Goal: Task Accomplishment & Management: Use online tool/utility

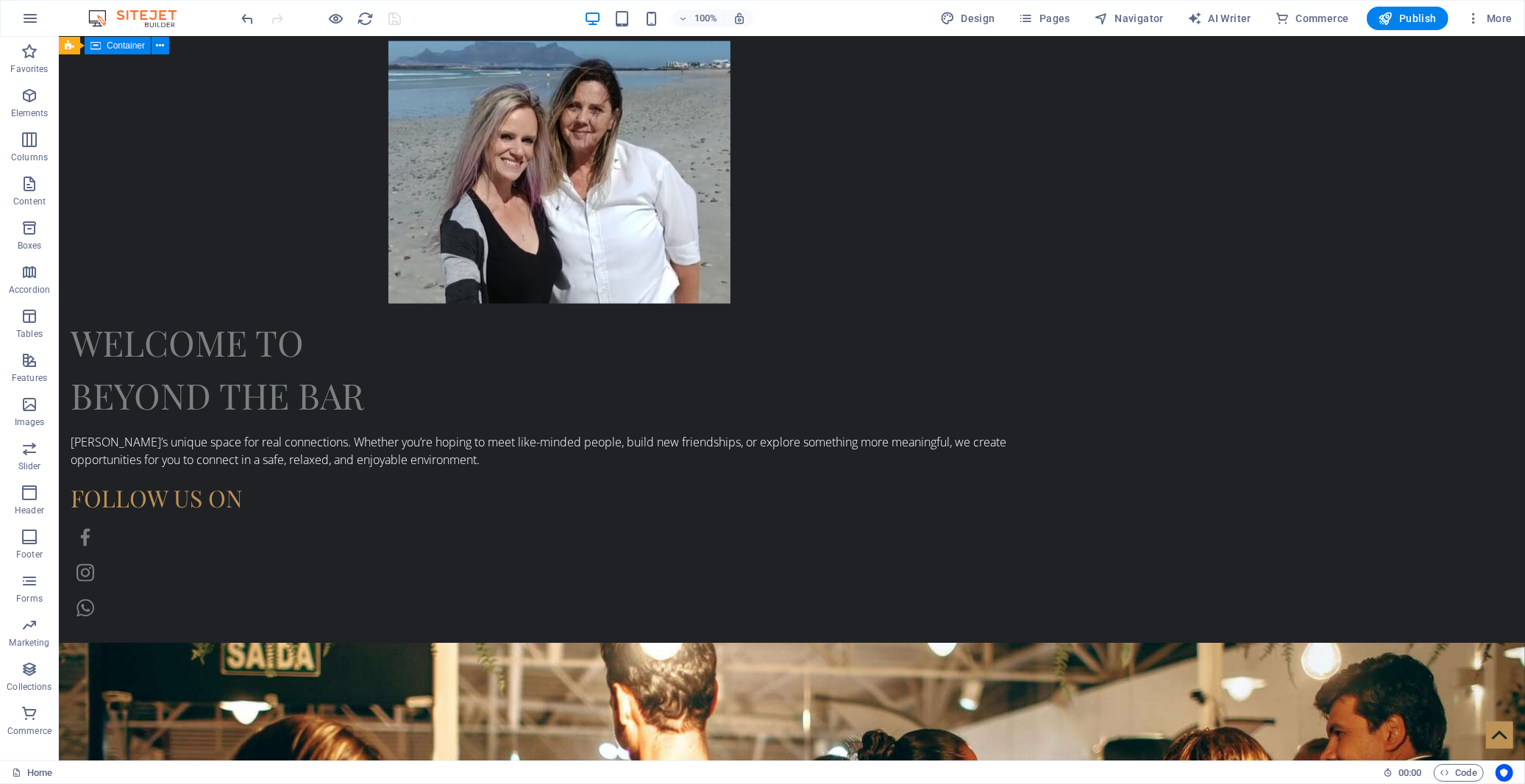
scroll to position [1494, 0]
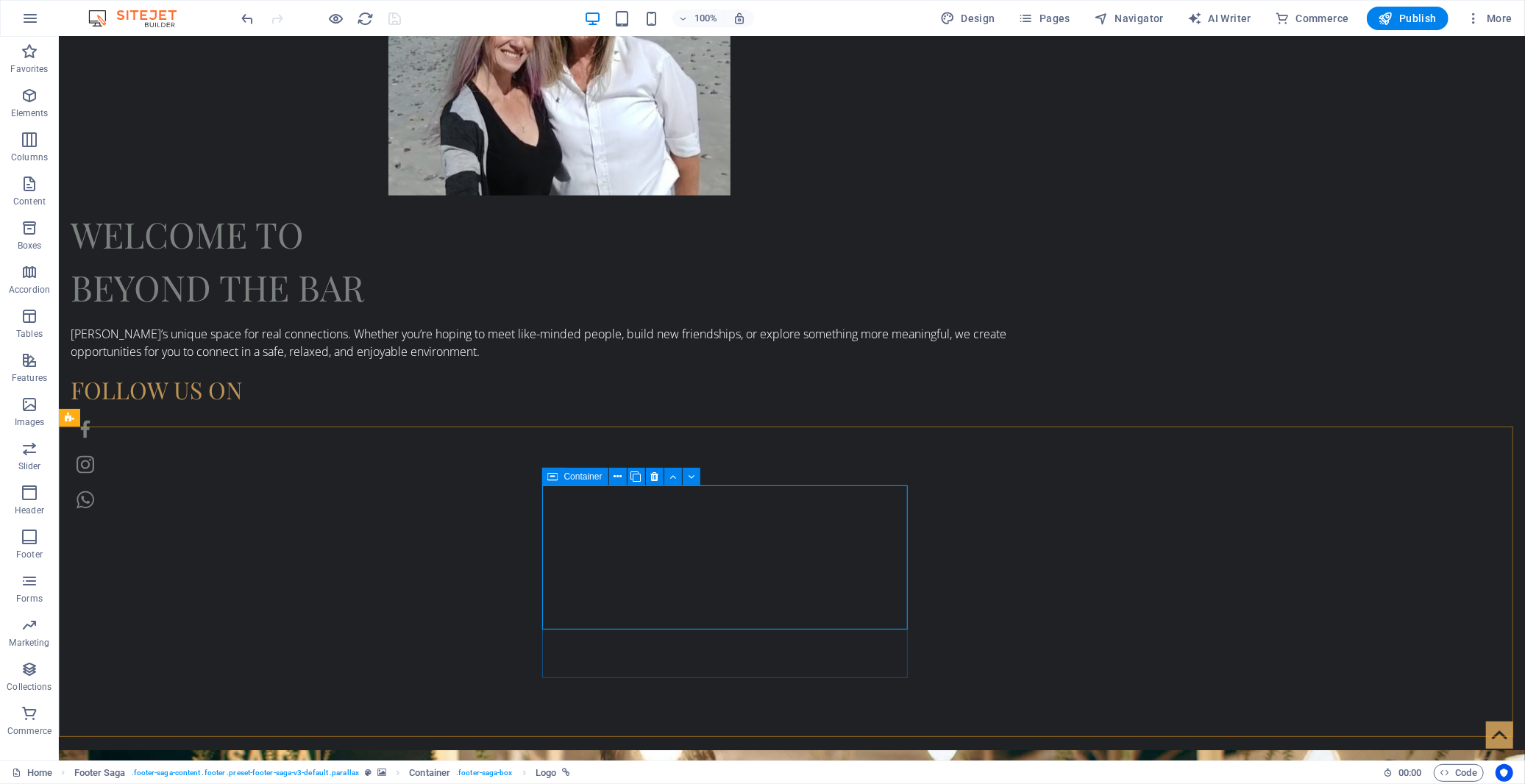
click at [557, 474] on icon at bounding box center [553, 477] width 10 height 18
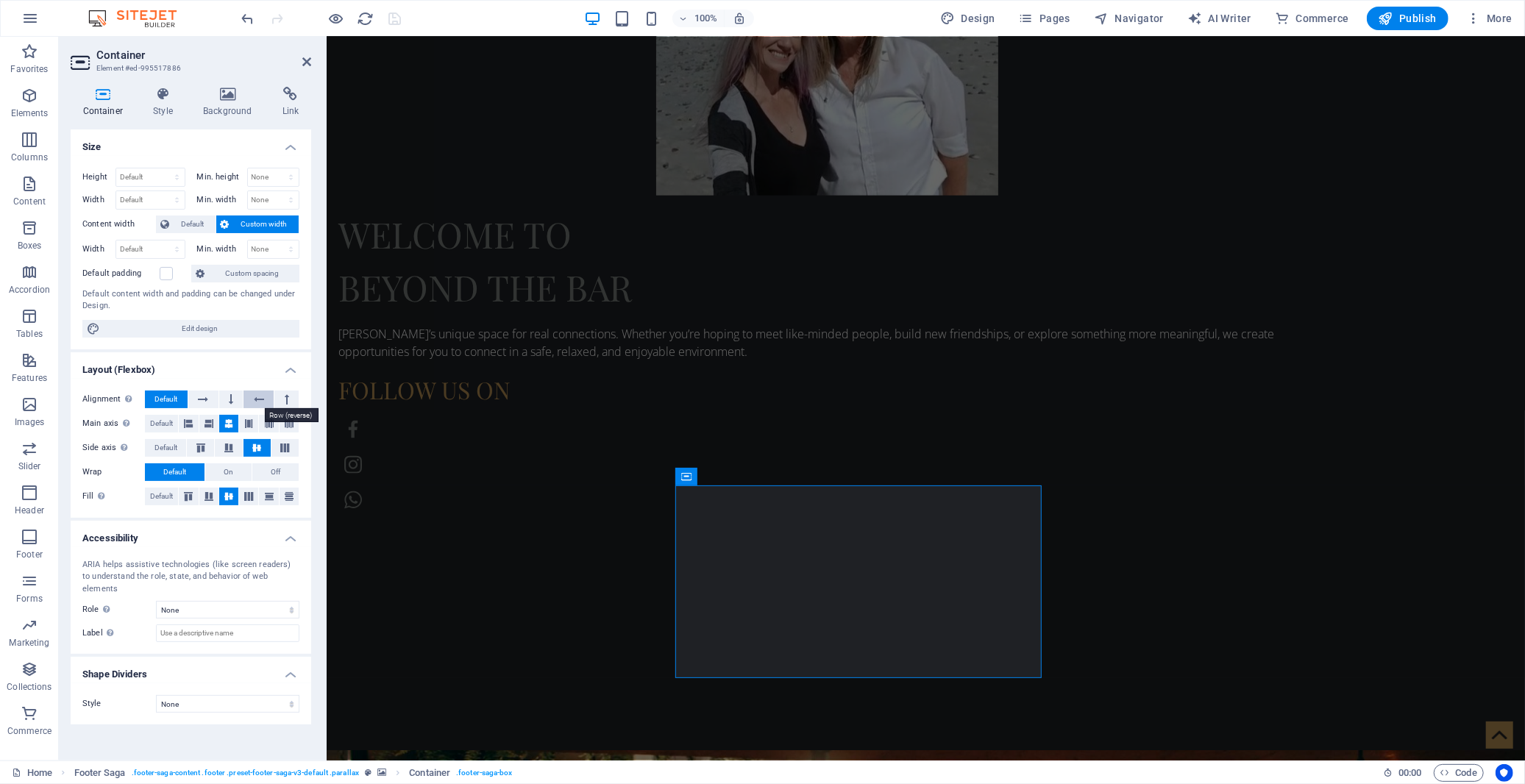
click at [257, 403] on icon at bounding box center [259, 400] width 10 height 18
click at [224, 399] on button at bounding box center [231, 400] width 24 height 18
click at [214, 398] on button at bounding box center [203, 400] width 30 height 18
click at [173, 395] on span "Default" at bounding box center [165, 400] width 23 height 18
click at [288, 396] on icon at bounding box center [287, 400] width 4 height 18
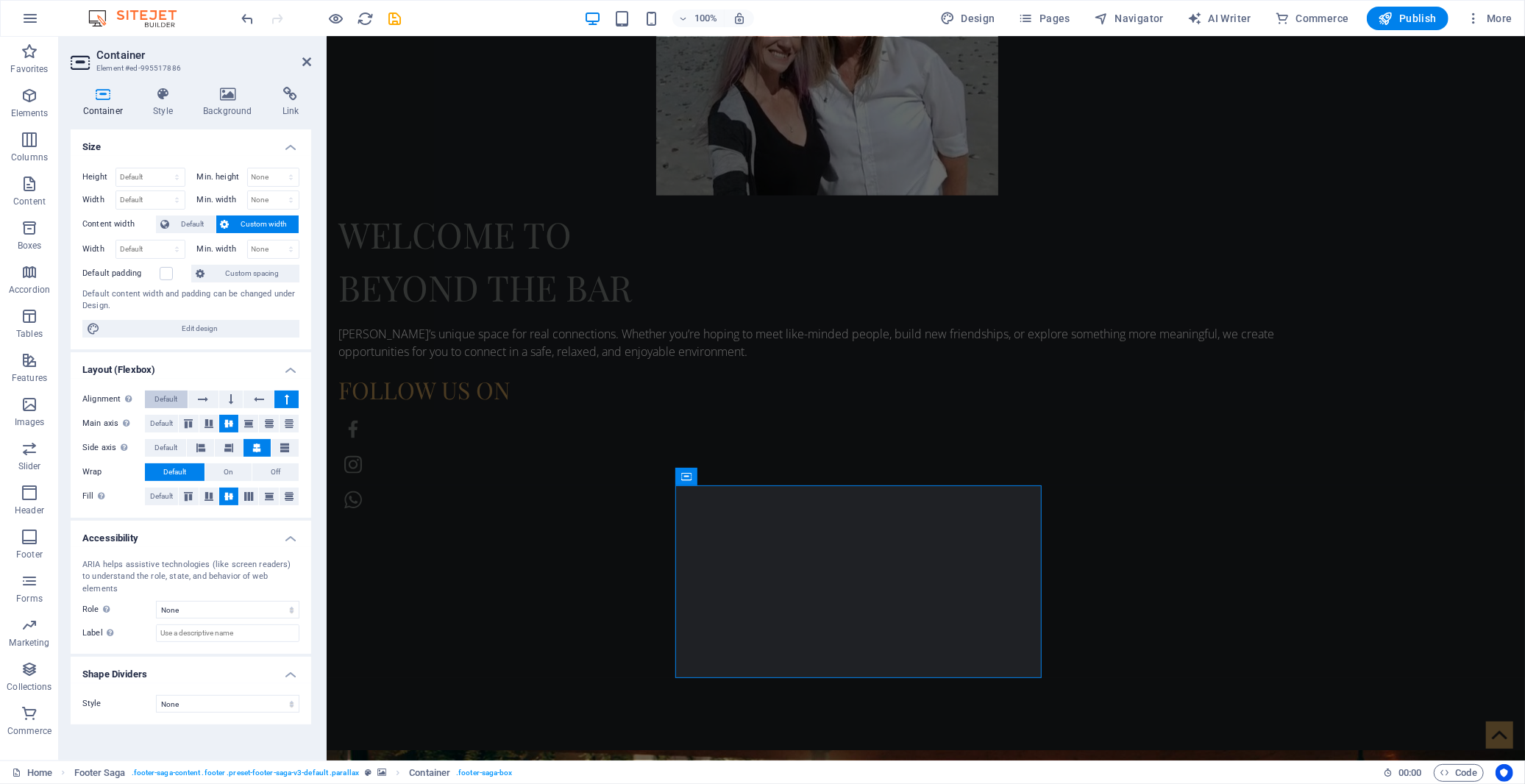
click at [165, 401] on span "Default" at bounding box center [165, 400] width 23 height 18
click at [248, 422] on icon at bounding box center [248, 424] width 9 height 18
click at [225, 423] on icon at bounding box center [229, 424] width 9 height 18
click at [209, 423] on icon at bounding box center [209, 424] width 9 height 18
click at [190, 423] on icon at bounding box center [188, 424] width 9 height 18
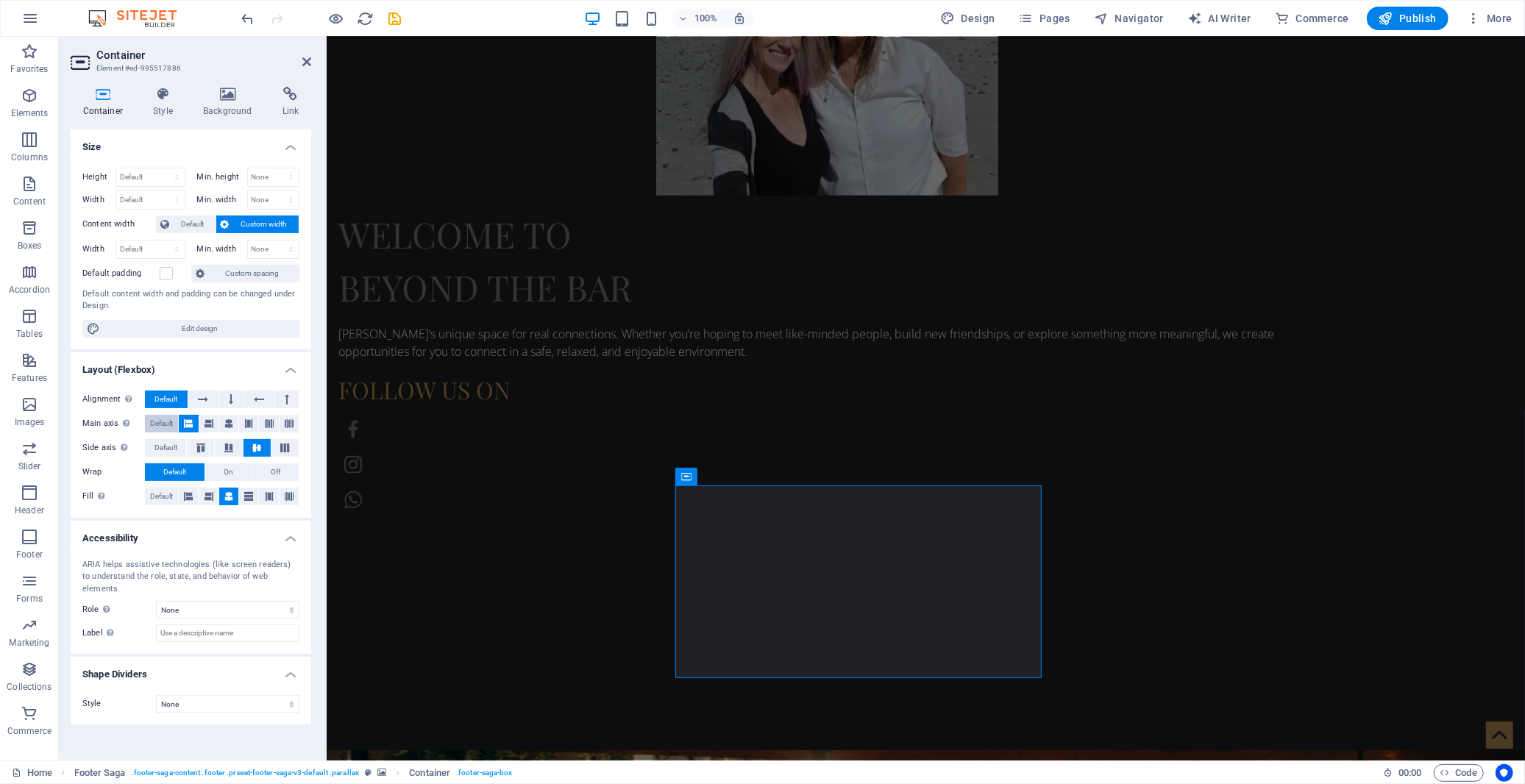
click at [163, 422] on span "Default" at bounding box center [161, 424] width 23 height 18
click at [232, 429] on icon at bounding box center [229, 424] width 9 height 18
click at [247, 426] on icon at bounding box center [248, 424] width 9 height 18
click at [269, 426] on icon at bounding box center [269, 424] width 9 height 18
click at [285, 426] on icon at bounding box center [289, 424] width 9 height 18
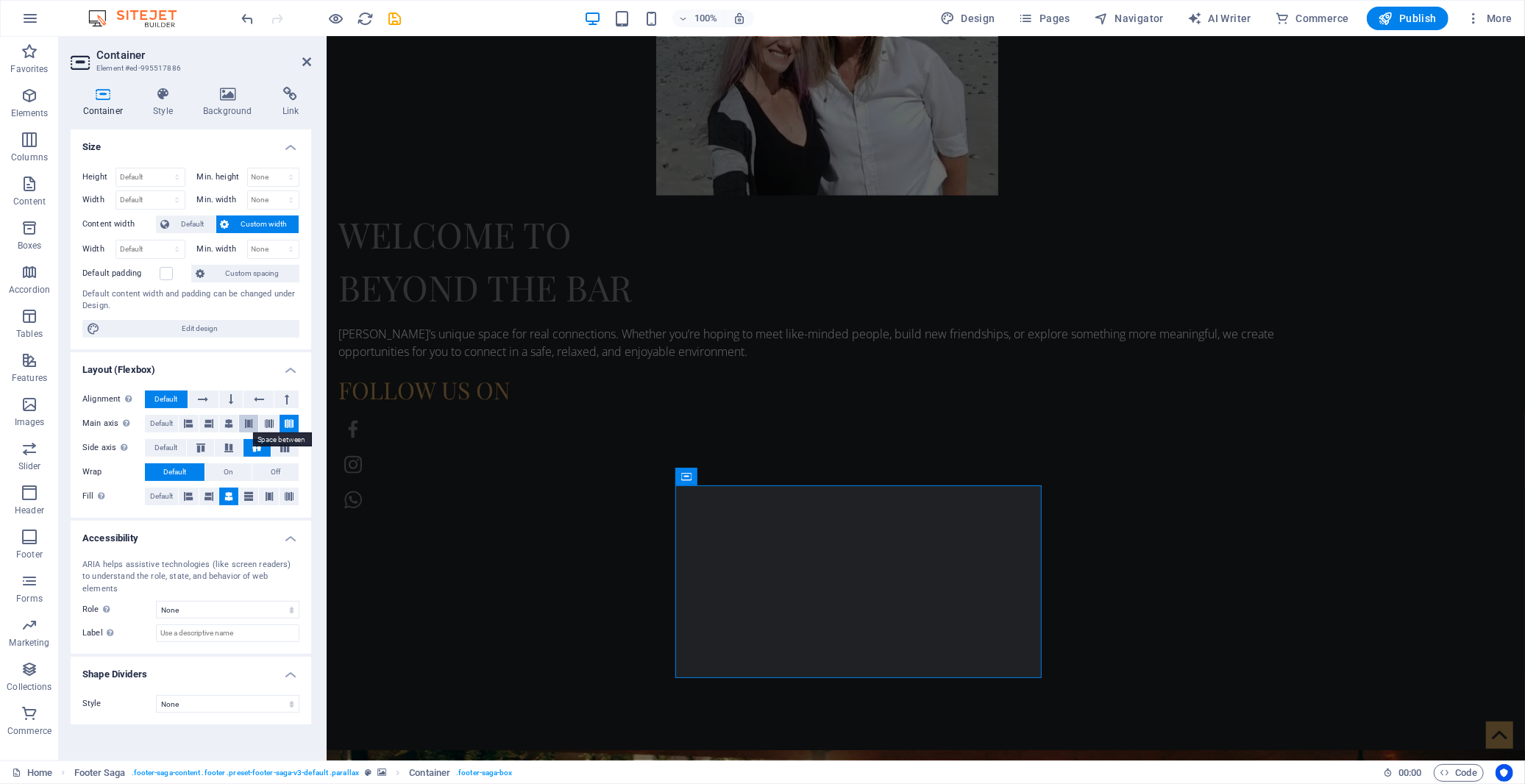
click at [246, 422] on icon at bounding box center [248, 424] width 9 height 18
click at [266, 425] on icon at bounding box center [269, 424] width 9 height 18
click at [231, 425] on icon at bounding box center [229, 424] width 9 height 18
click at [236, 473] on button "On" at bounding box center [228, 472] width 46 height 18
click at [280, 472] on span "Off" at bounding box center [275, 472] width 10 height 18
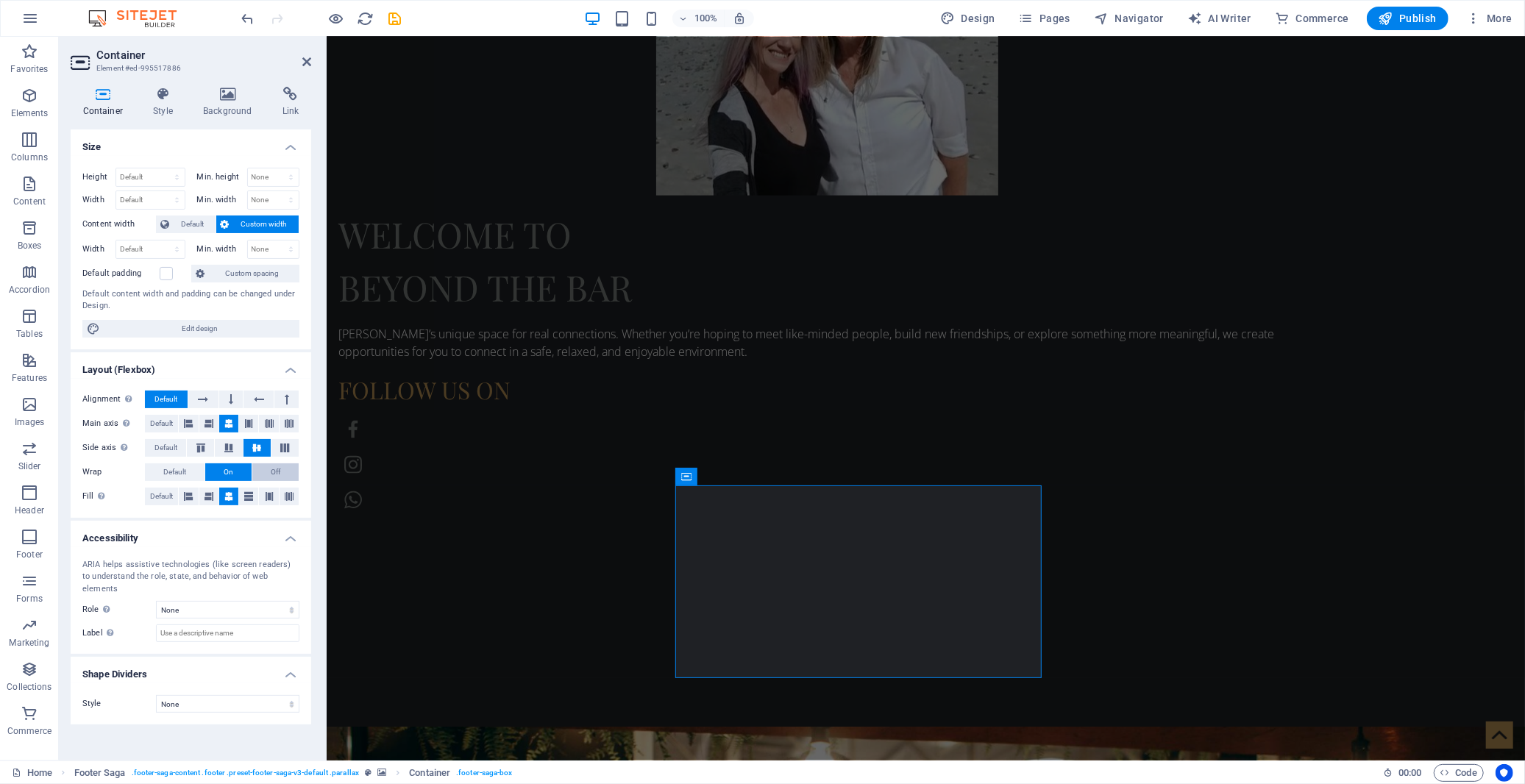
scroll to position [1446, 0]
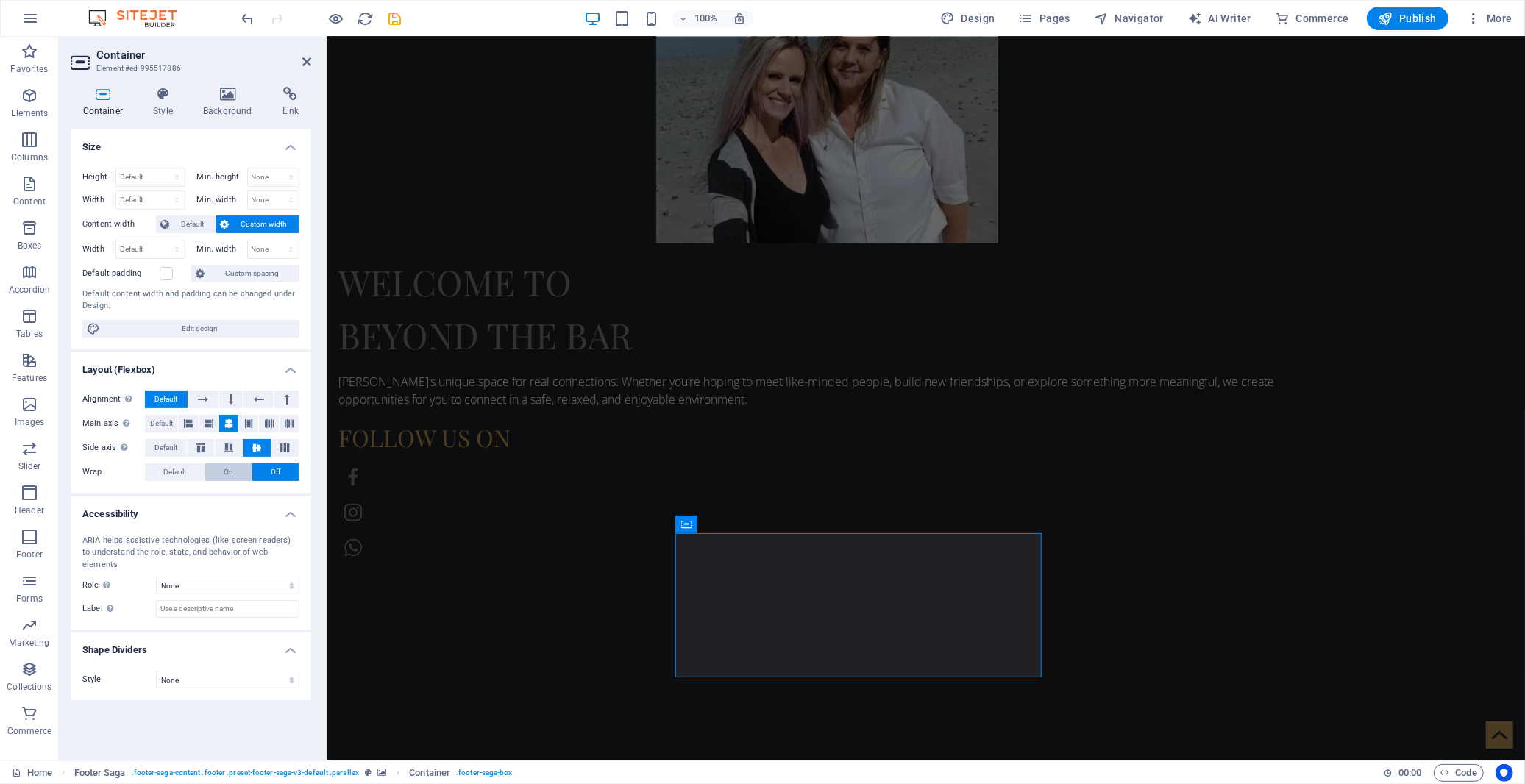
click at [217, 472] on button "On" at bounding box center [228, 472] width 46 height 18
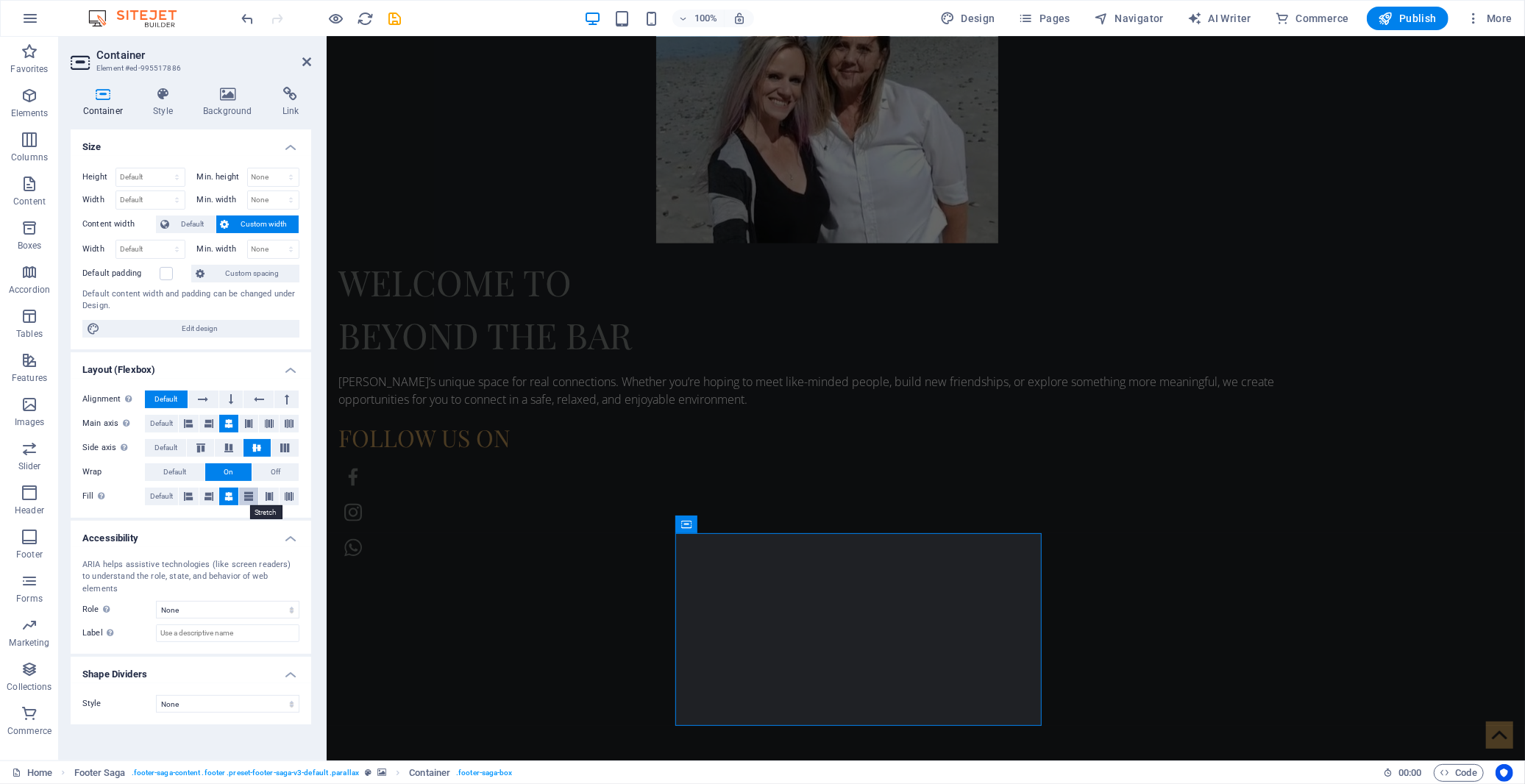
click at [248, 498] on icon at bounding box center [248, 497] width 9 height 18
click at [269, 497] on icon at bounding box center [269, 497] width 9 height 18
click at [227, 495] on icon at bounding box center [229, 497] width 9 height 18
click at [188, 472] on button "Default" at bounding box center [174, 472] width 59 height 18
click at [177, 225] on span "Default" at bounding box center [192, 225] width 38 height 18
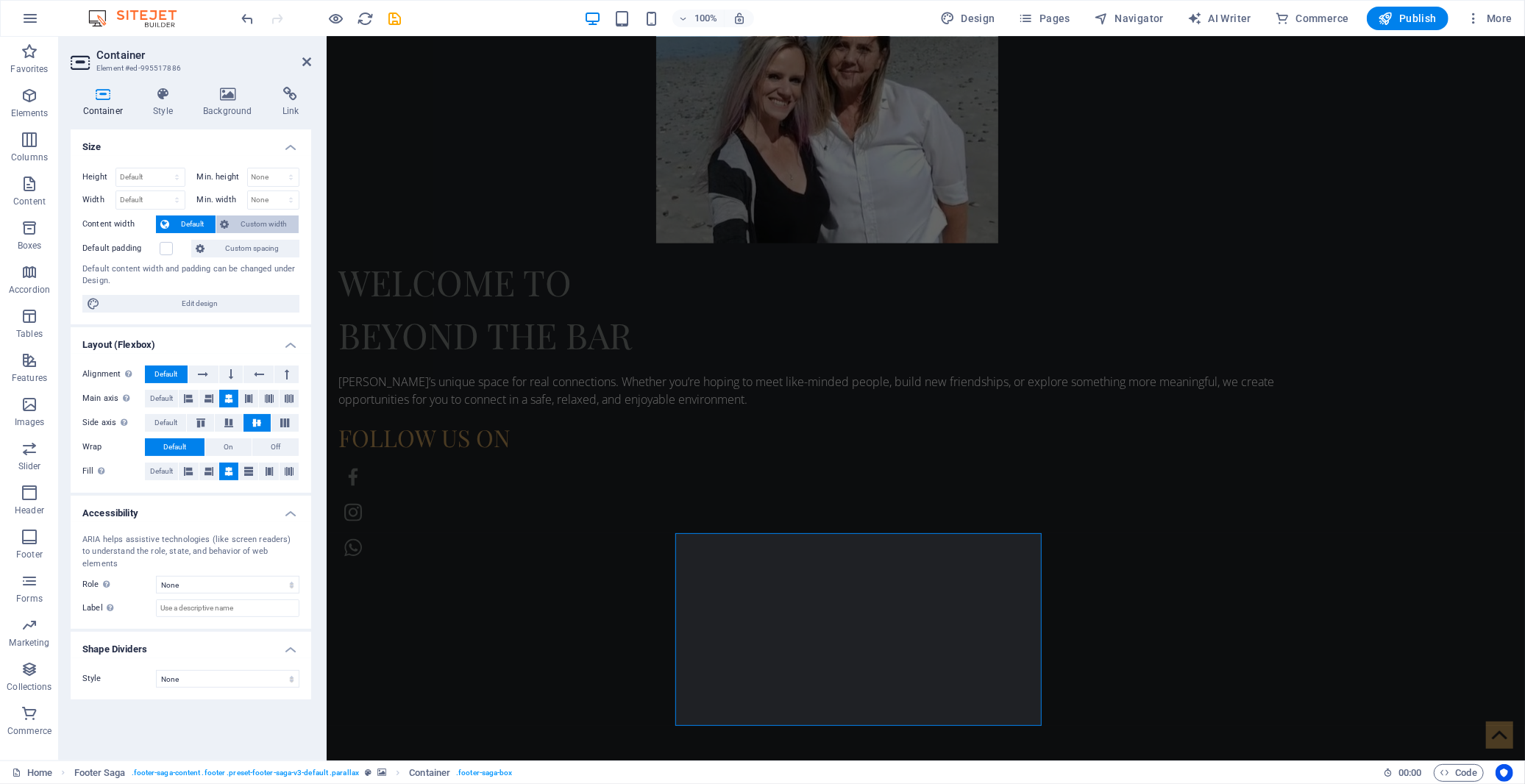
click at [262, 225] on span "Custom width" at bounding box center [264, 225] width 61 height 18
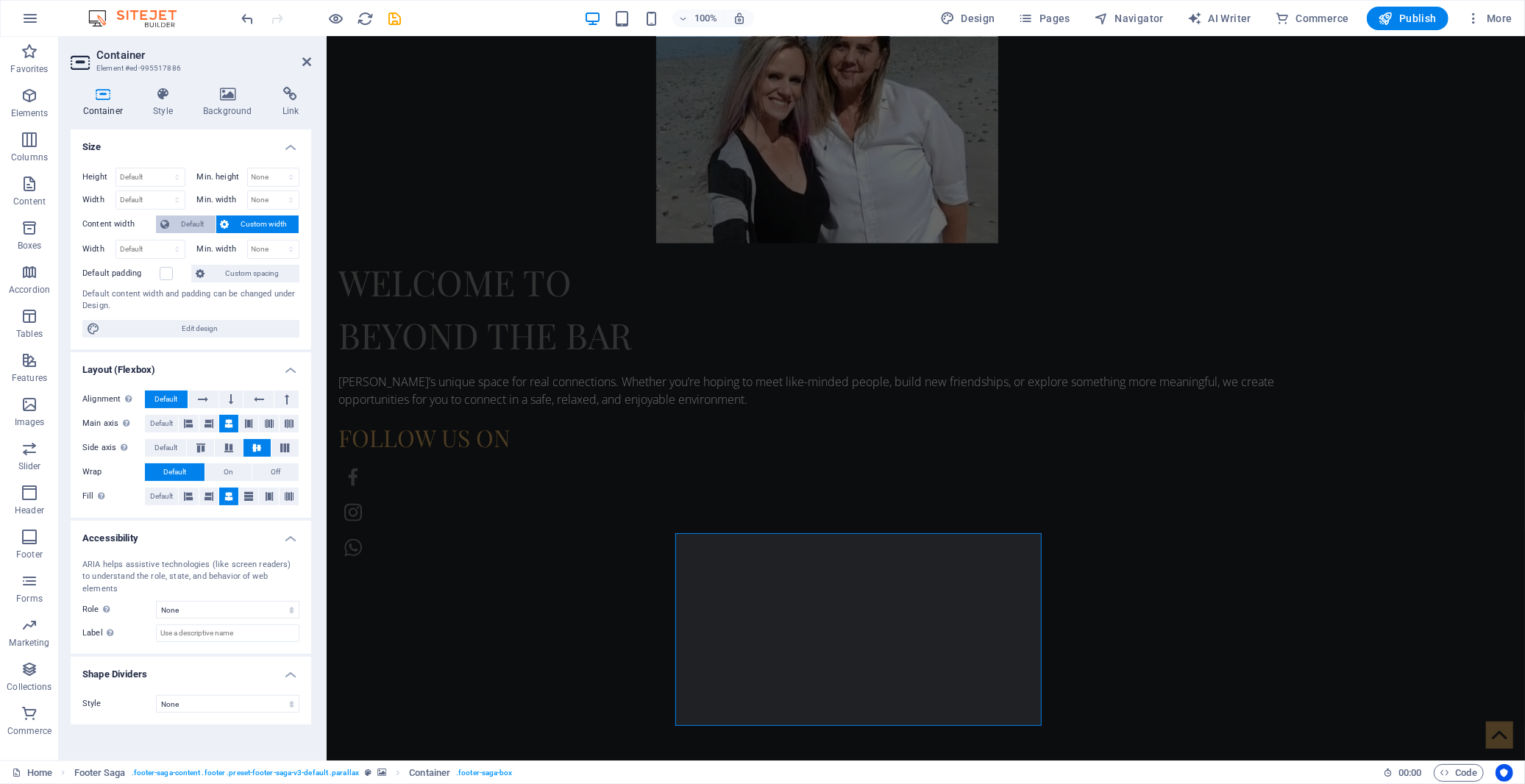
click at [189, 222] on span "Default" at bounding box center [192, 225] width 38 height 18
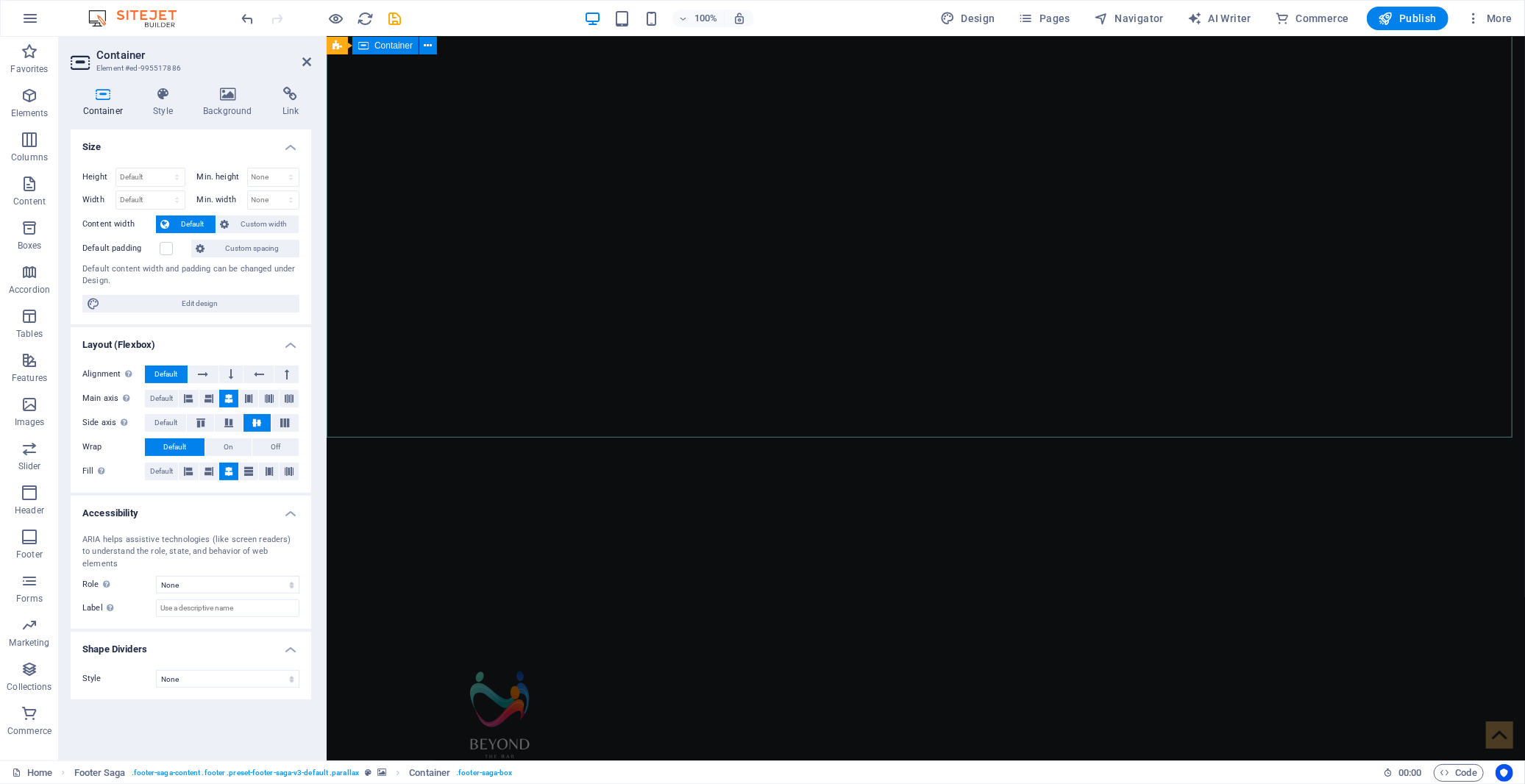
scroll to position [185, 0]
click at [304, 56] on icon at bounding box center [307, 62] width 9 height 12
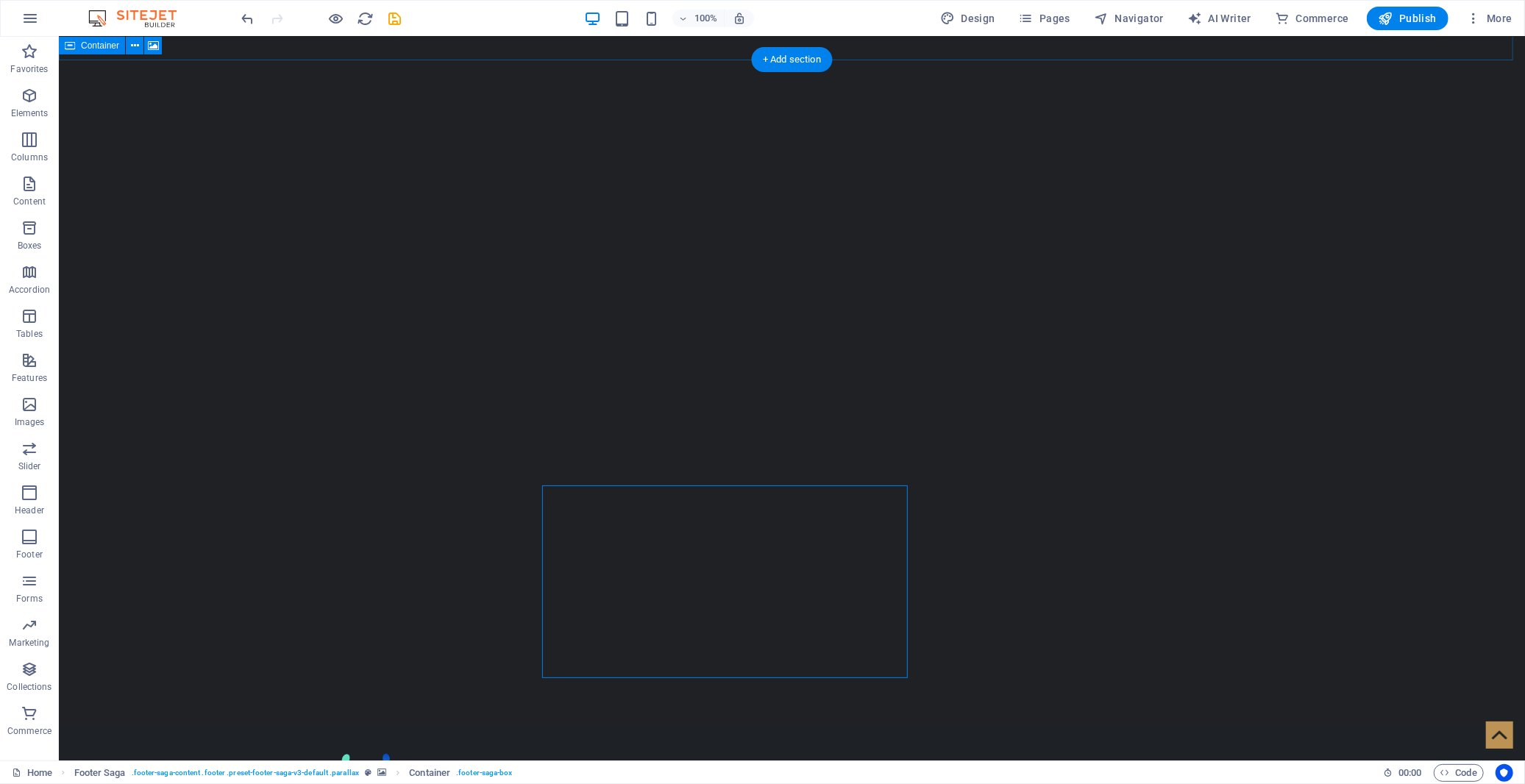
scroll to position [1494, 0]
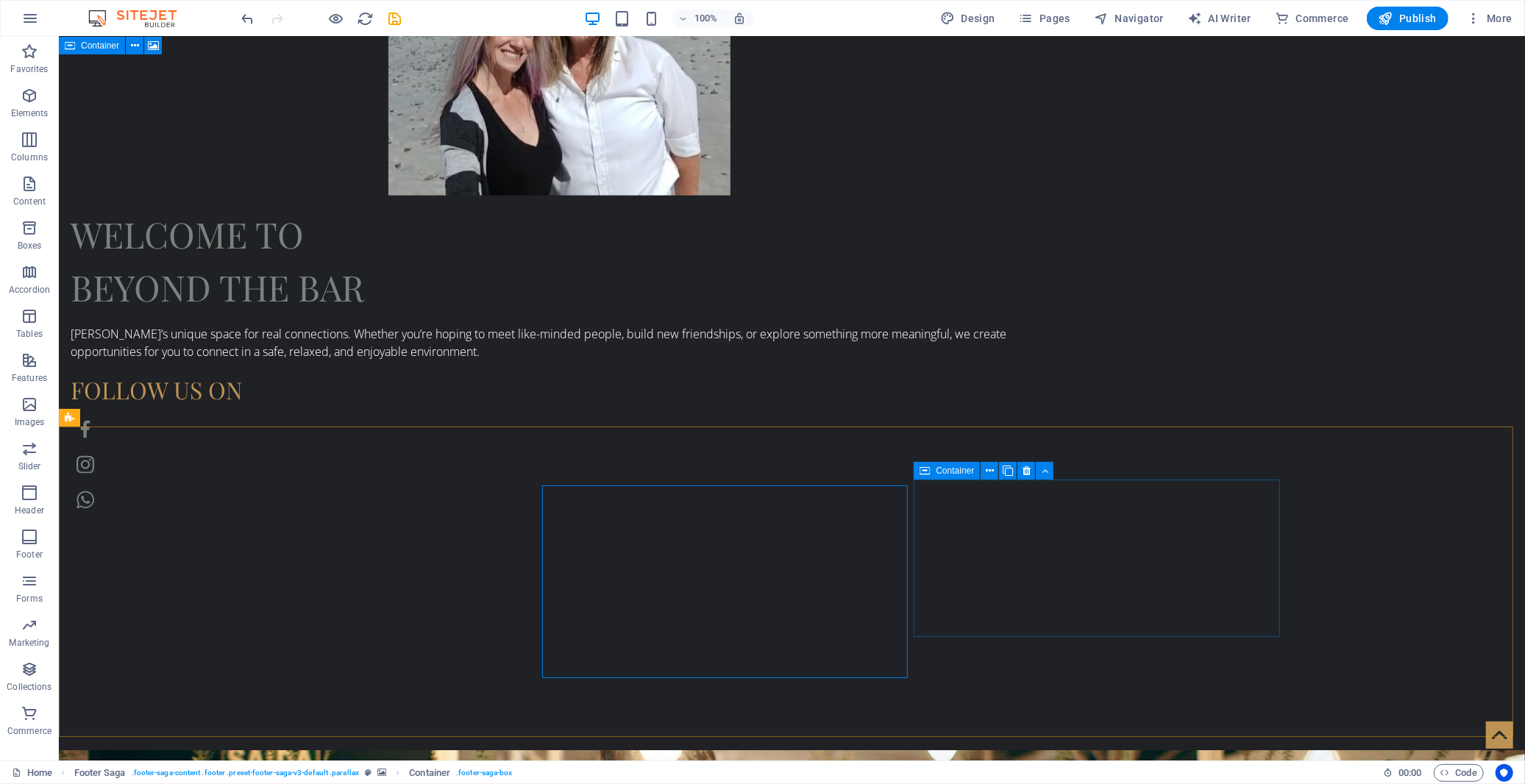
click at [929, 473] on icon at bounding box center [925, 471] width 10 height 18
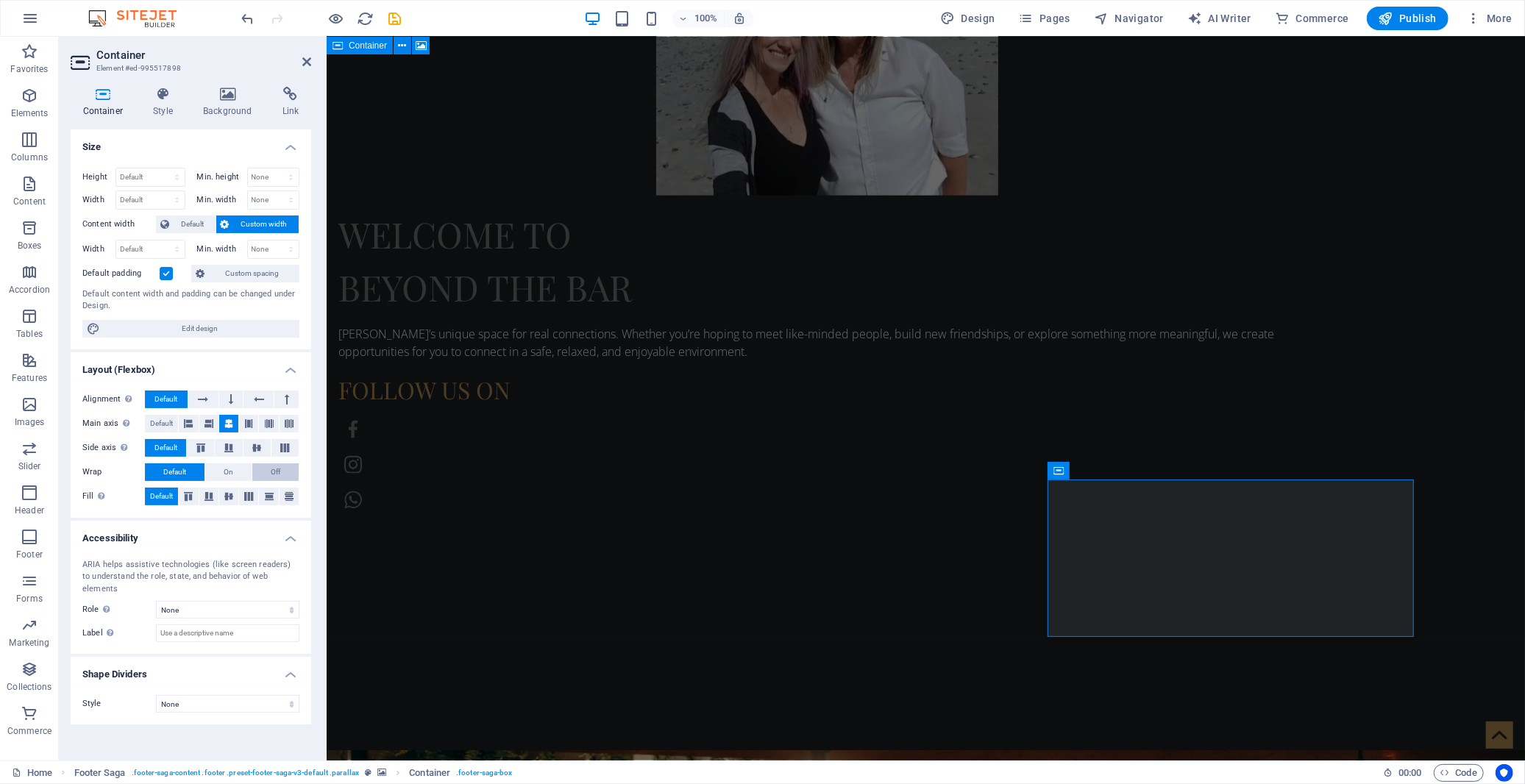
click at [259, 473] on button "Off" at bounding box center [275, 472] width 46 height 18
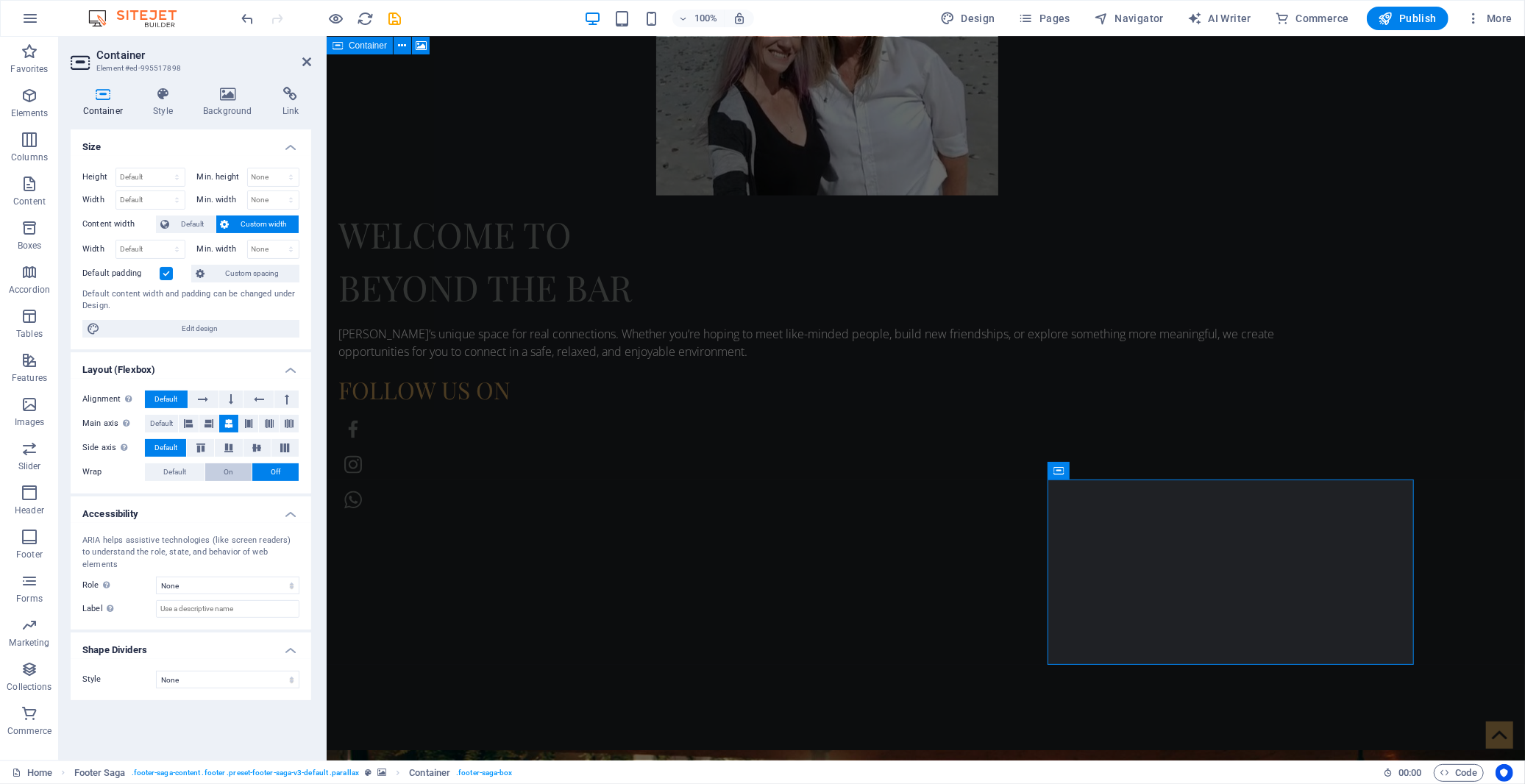
click at [231, 470] on span "On" at bounding box center [228, 472] width 10 height 18
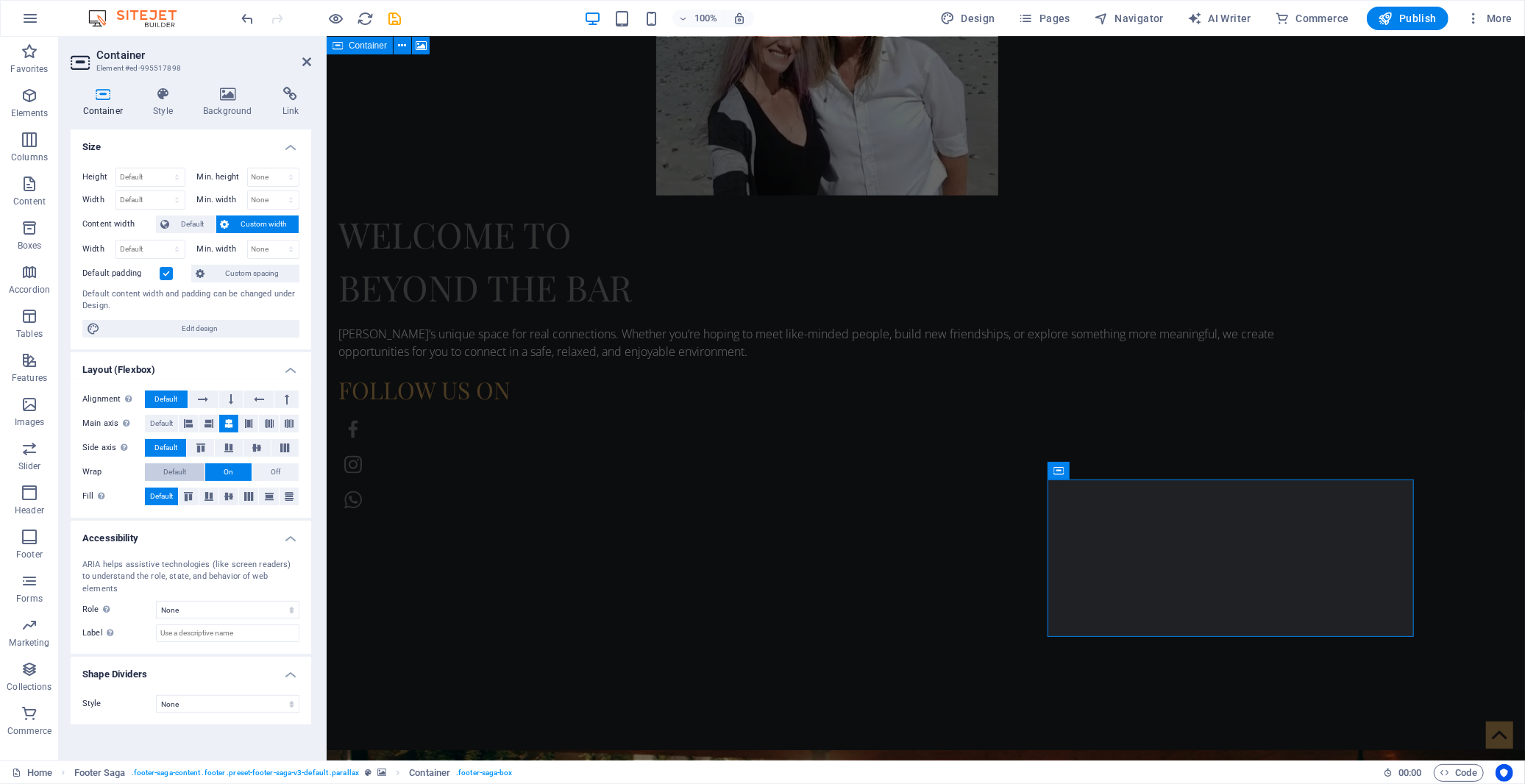
click at [181, 472] on span "Default" at bounding box center [174, 472] width 23 height 18
click at [291, 471] on button "Off" at bounding box center [275, 472] width 46 height 18
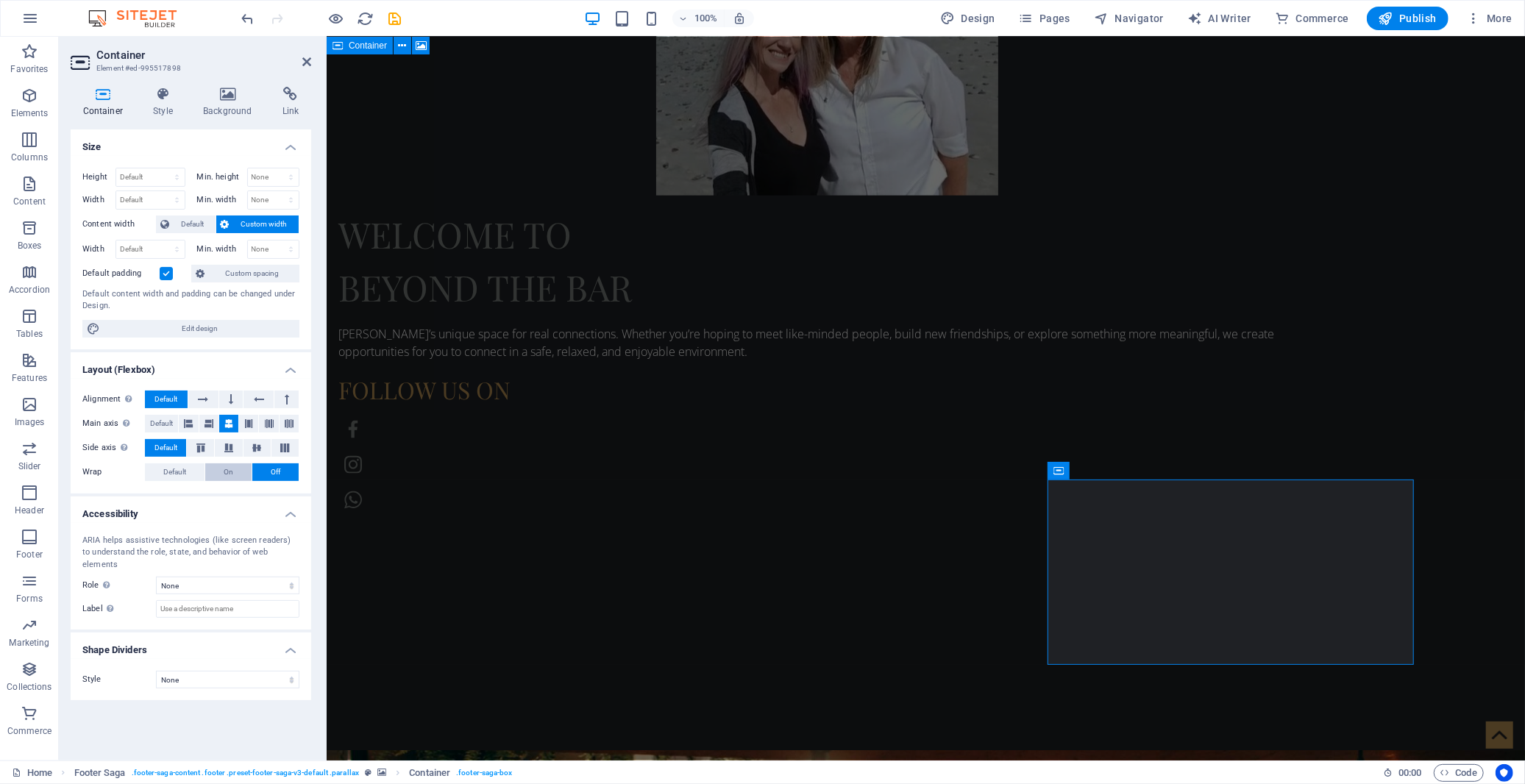
click at [225, 473] on span "On" at bounding box center [228, 472] width 10 height 18
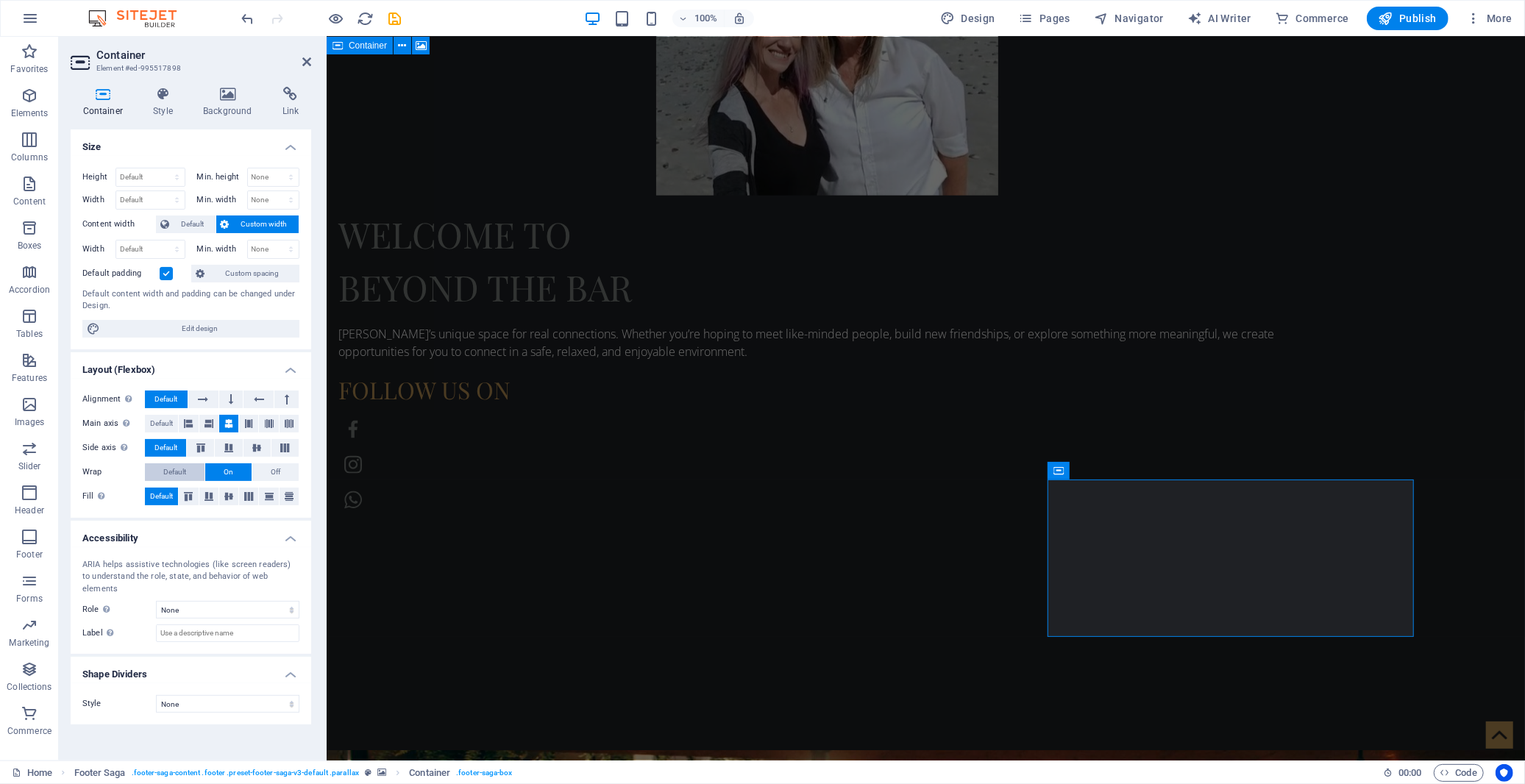
click at [187, 472] on button "Default" at bounding box center [174, 472] width 59 height 18
click at [193, 498] on icon at bounding box center [188, 497] width 18 height 9
click at [208, 498] on icon at bounding box center [209, 497] width 18 height 9
click at [224, 498] on icon at bounding box center [229, 497] width 18 height 9
click at [244, 498] on icon at bounding box center [248, 497] width 18 height 9
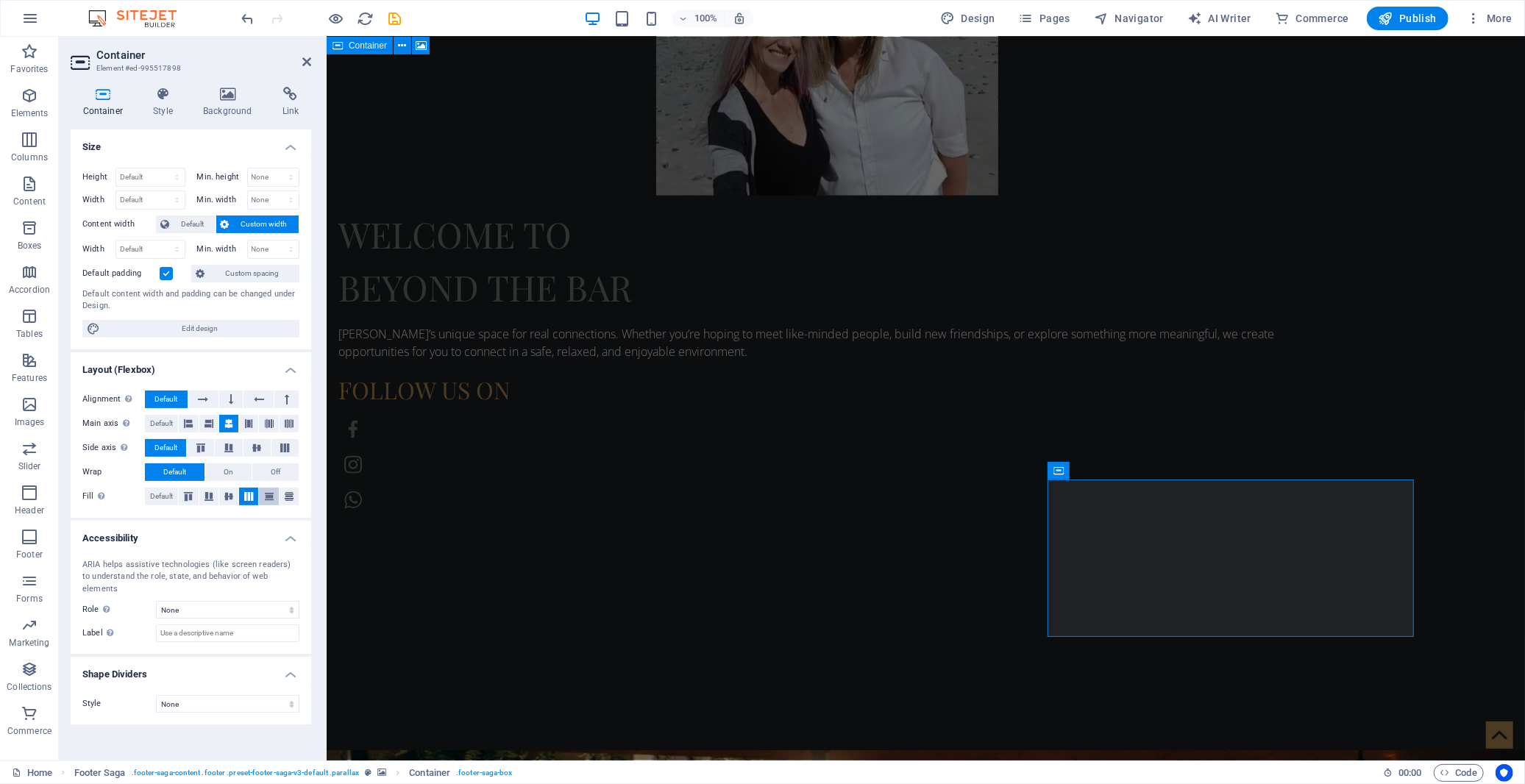
click at [268, 499] on icon at bounding box center [269, 497] width 18 height 9
click at [291, 499] on icon at bounding box center [289, 497] width 18 height 9
click at [153, 496] on span "Default" at bounding box center [161, 497] width 23 height 18
click at [200, 440] on button at bounding box center [200, 448] width 27 height 18
click at [223, 447] on icon at bounding box center [229, 448] width 18 height 9
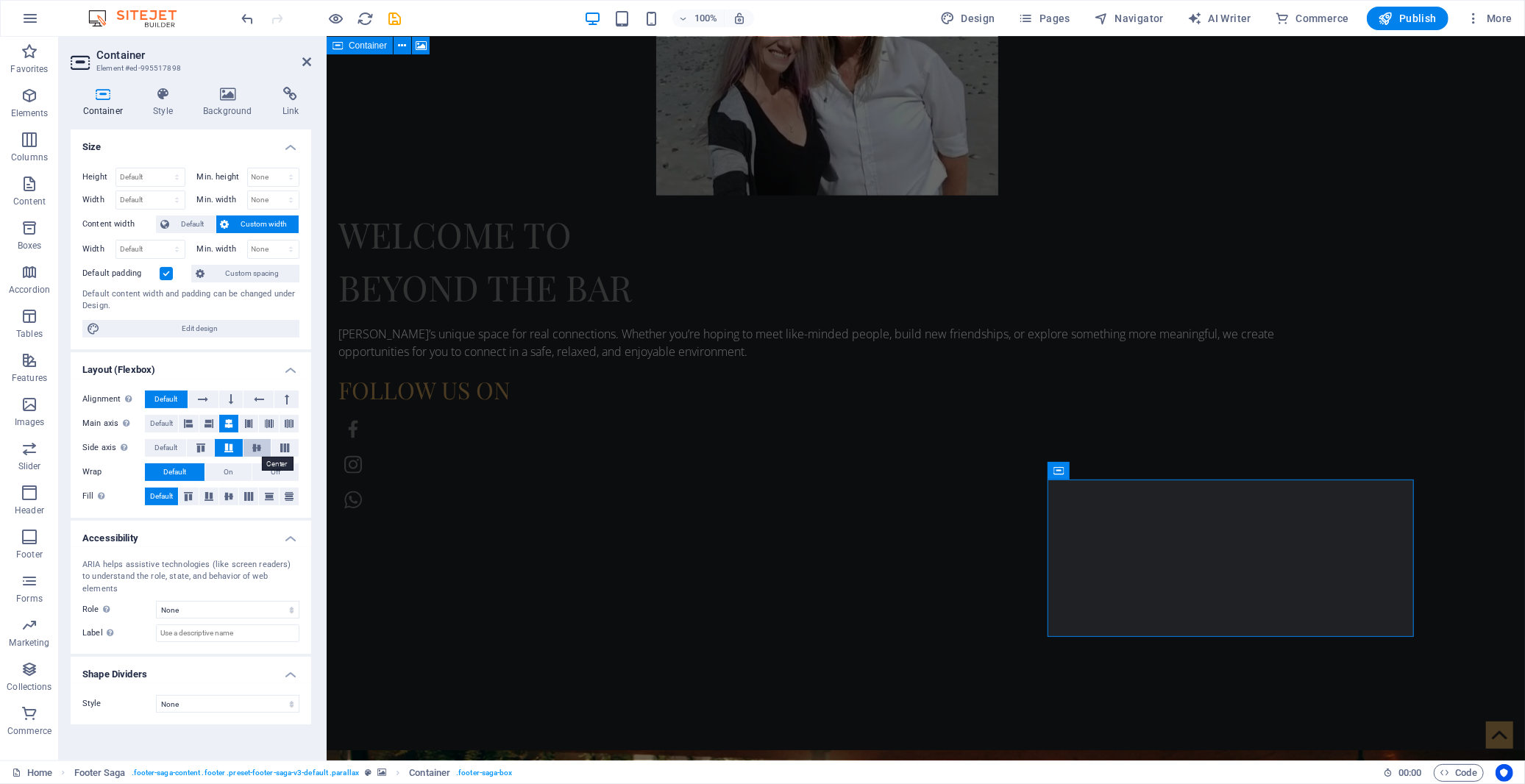
click at [259, 447] on icon at bounding box center [257, 448] width 18 height 9
click at [283, 449] on icon at bounding box center [285, 448] width 18 height 9
click at [169, 449] on span "Default" at bounding box center [165, 448] width 23 height 18
click at [289, 424] on icon at bounding box center [289, 424] width 9 height 18
click at [269, 424] on icon at bounding box center [269, 424] width 9 height 18
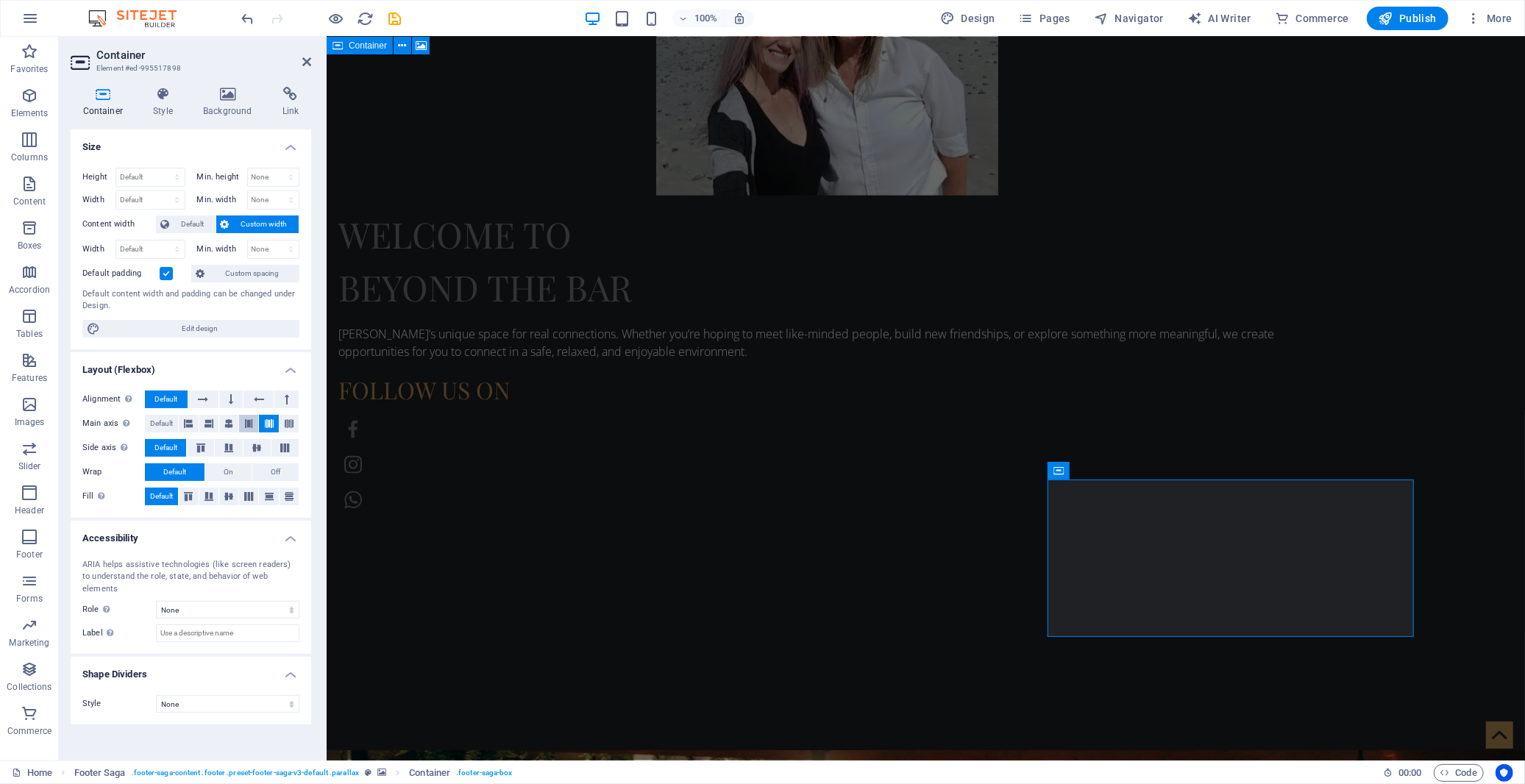
click at [248, 426] on icon at bounding box center [248, 424] width 9 height 18
click at [228, 426] on icon at bounding box center [229, 424] width 9 height 18
click at [203, 426] on button at bounding box center [209, 424] width 19 height 18
click at [187, 425] on icon at bounding box center [188, 424] width 9 height 18
click at [165, 424] on span "Default" at bounding box center [161, 424] width 23 height 18
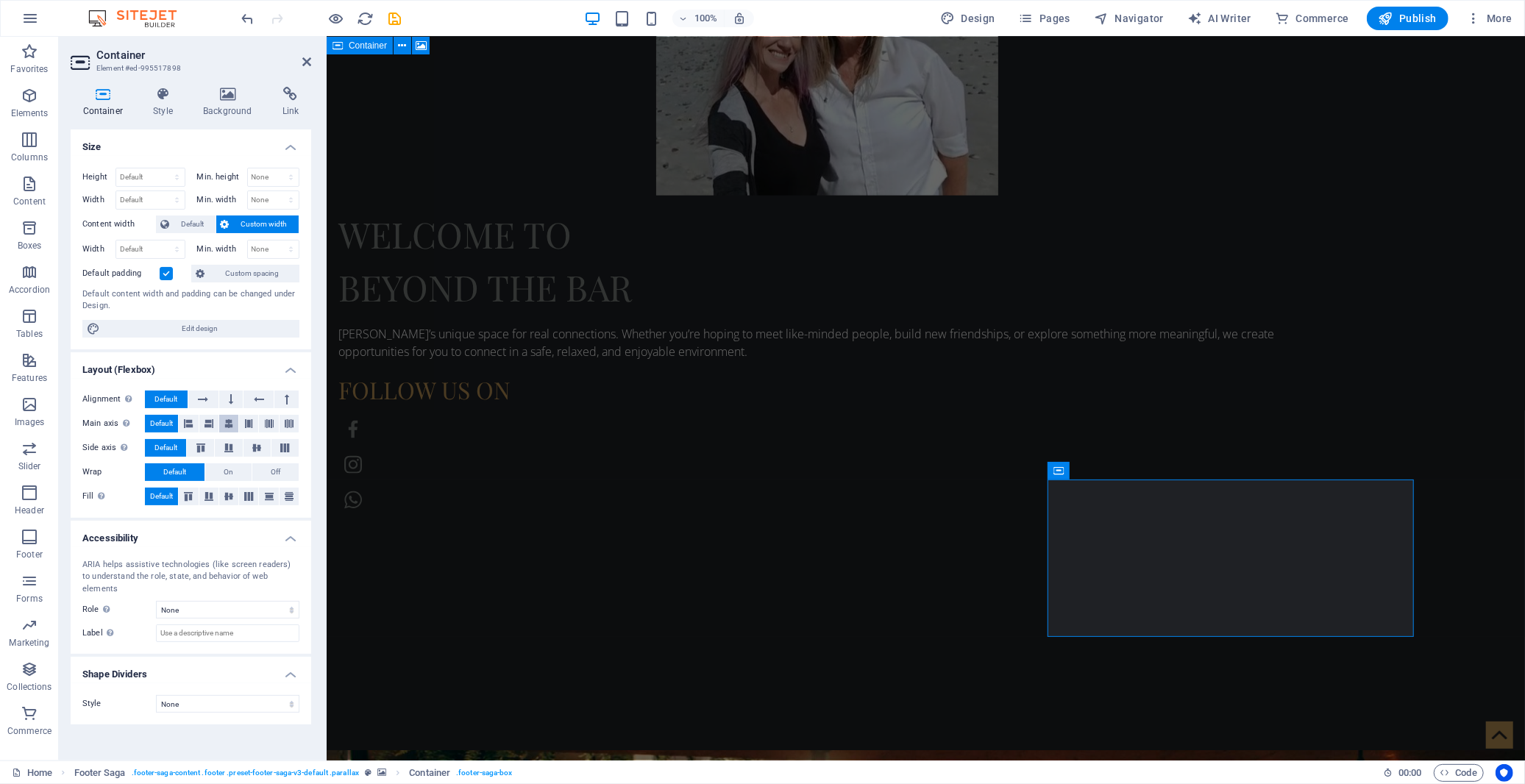
click at [228, 425] on icon at bounding box center [229, 424] width 9 height 18
click at [292, 398] on button at bounding box center [286, 400] width 24 height 18
click at [260, 398] on icon at bounding box center [259, 400] width 10 height 18
click at [225, 401] on button at bounding box center [231, 400] width 24 height 18
click at [207, 401] on icon at bounding box center [203, 400] width 10 height 18
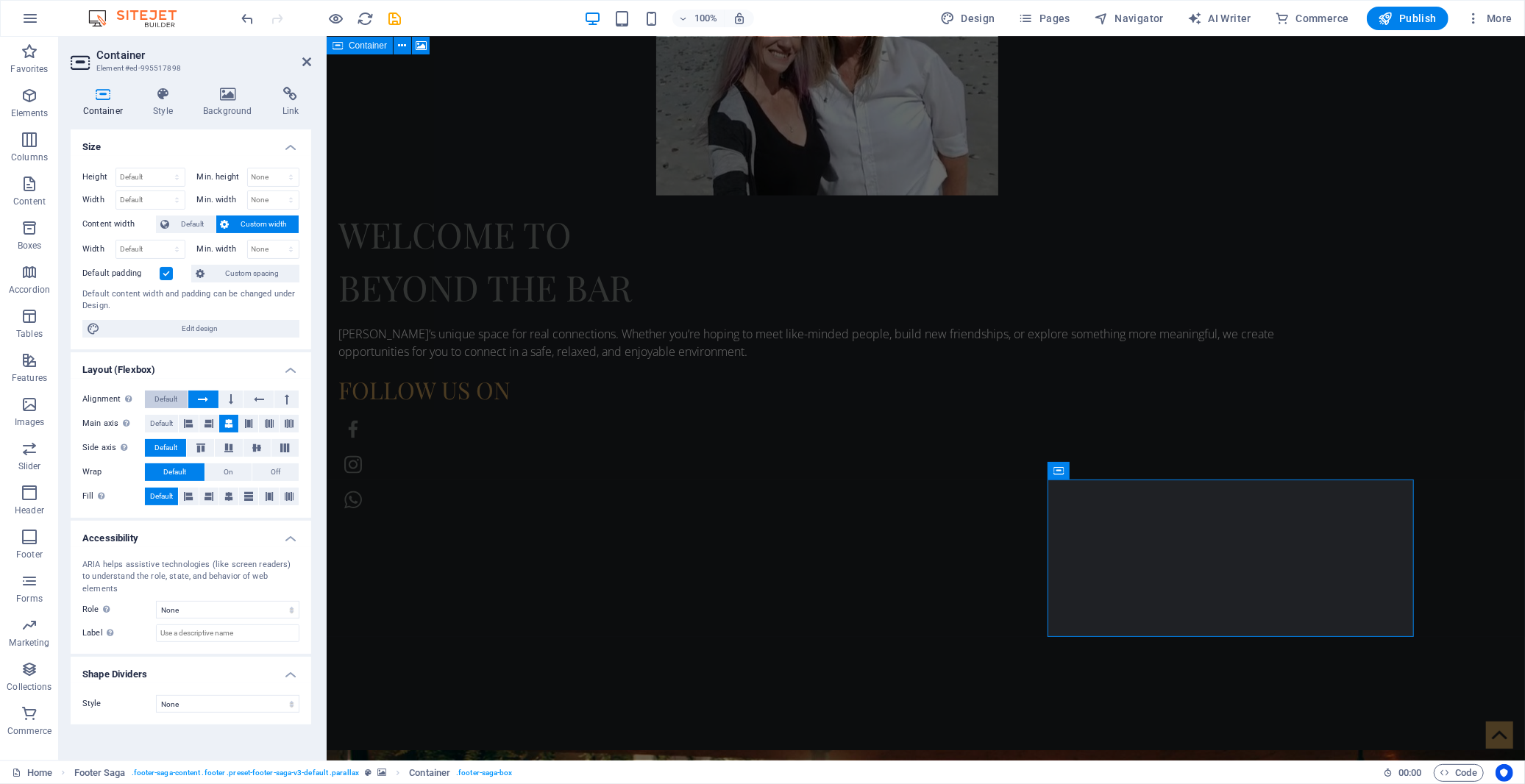
click at [171, 402] on span "Default" at bounding box center [165, 400] width 23 height 18
click at [198, 401] on icon at bounding box center [203, 400] width 10 height 18
click at [166, 399] on span "Default" at bounding box center [165, 400] width 23 height 18
click at [208, 601] on select "None Alert Article Banner Comment Complementary Dialog Footer Header Marquee Pr…" at bounding box center [227, 610] width 143 height 18
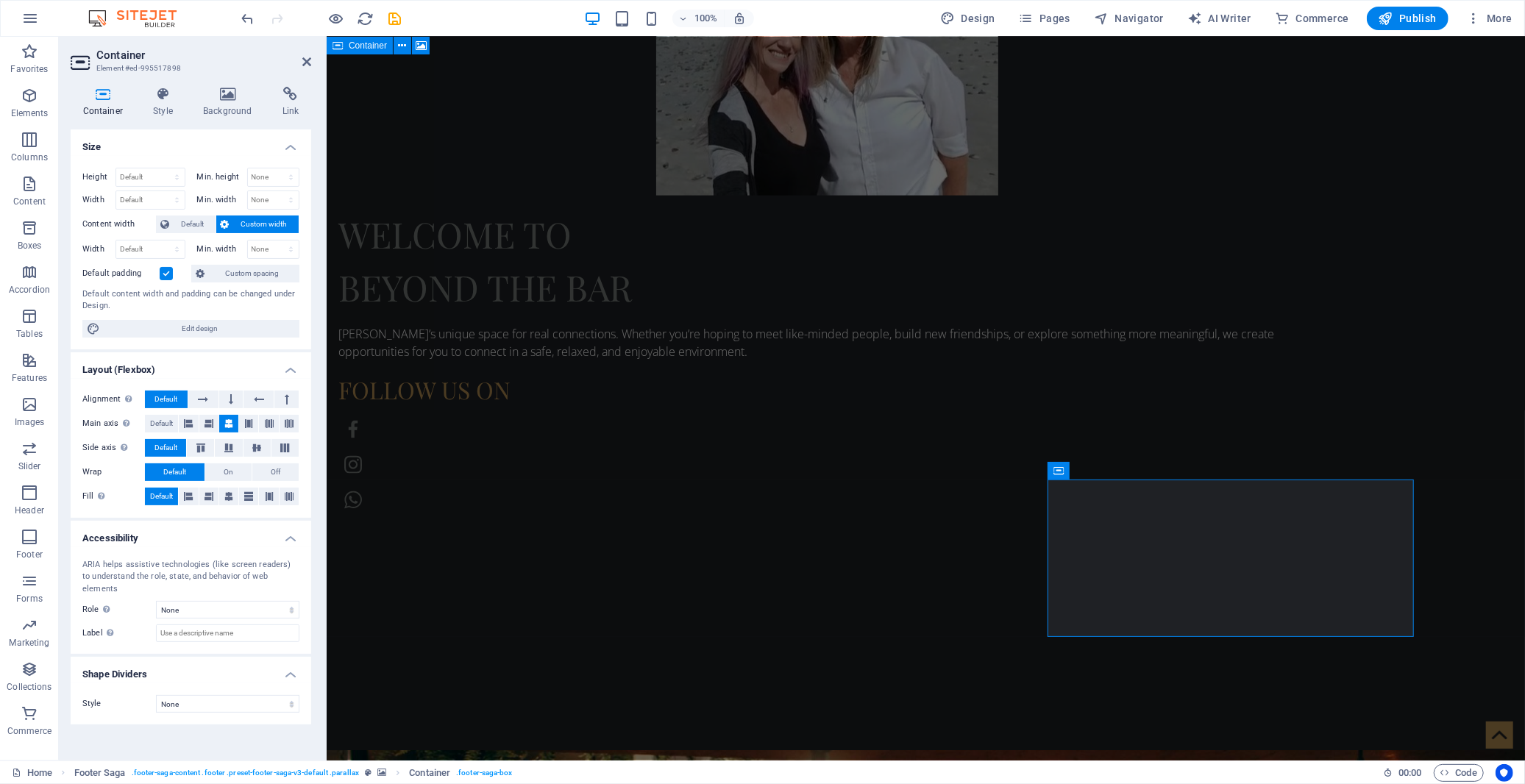
click at [166, 269] on label at bounding box center [166, 274] width 13 height 13
click at [0, 0] on input "Default padding" at bounding box center [0, 0] width 0 height 0
drag, startPoint x: 165, startPoint y: 274, endPoint x: 200, endPoint y: 276, distance: 35.1
click at [167, 274] on label at bounding box center [166, 274] width 13 height 13
click at [0, 0] on input "Default padding" at bounding box center [0, 0] width 0 height 0
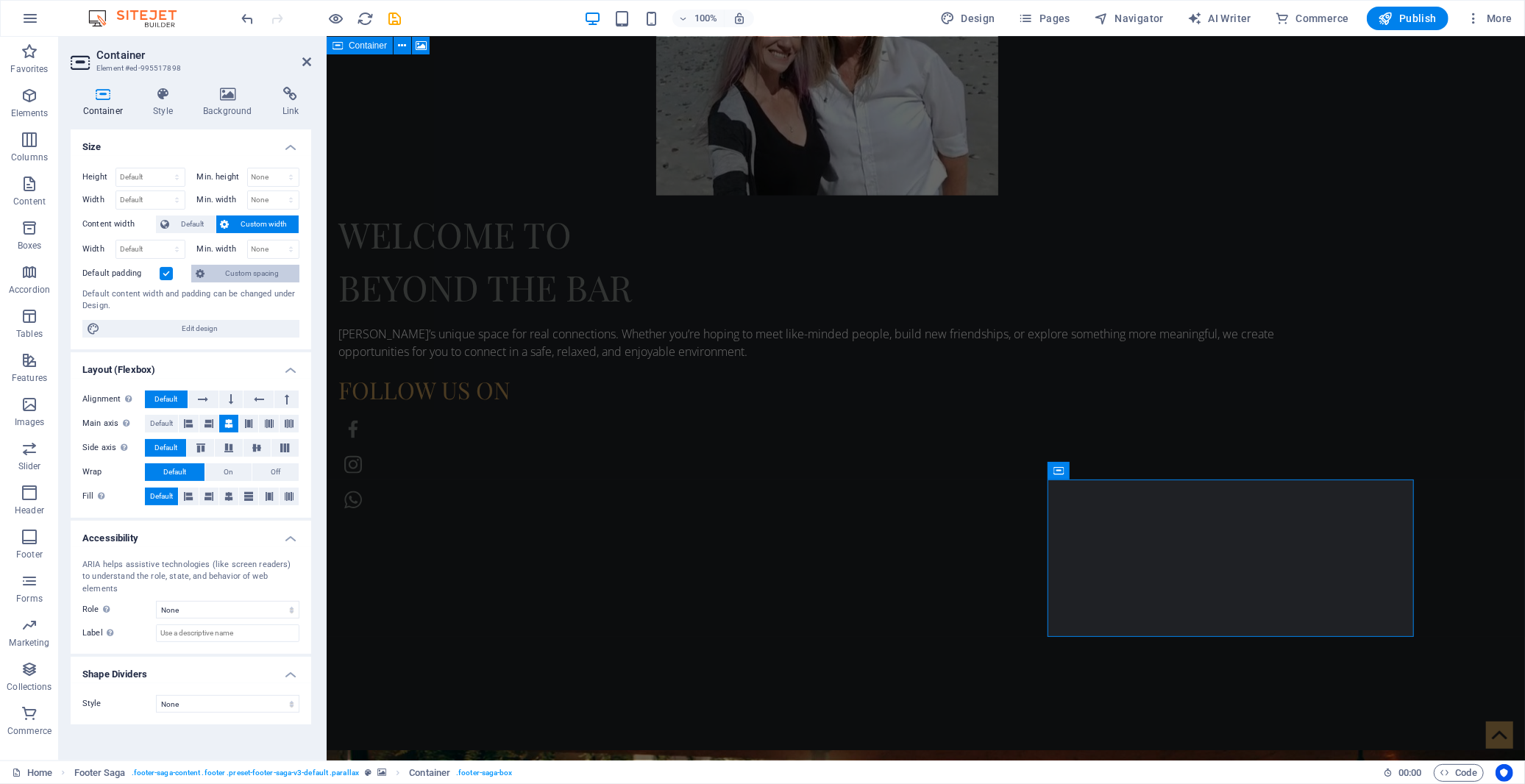
click at [231, 277] on span "Custom spacing" at bounding box center [252, 274] width 86 height 18
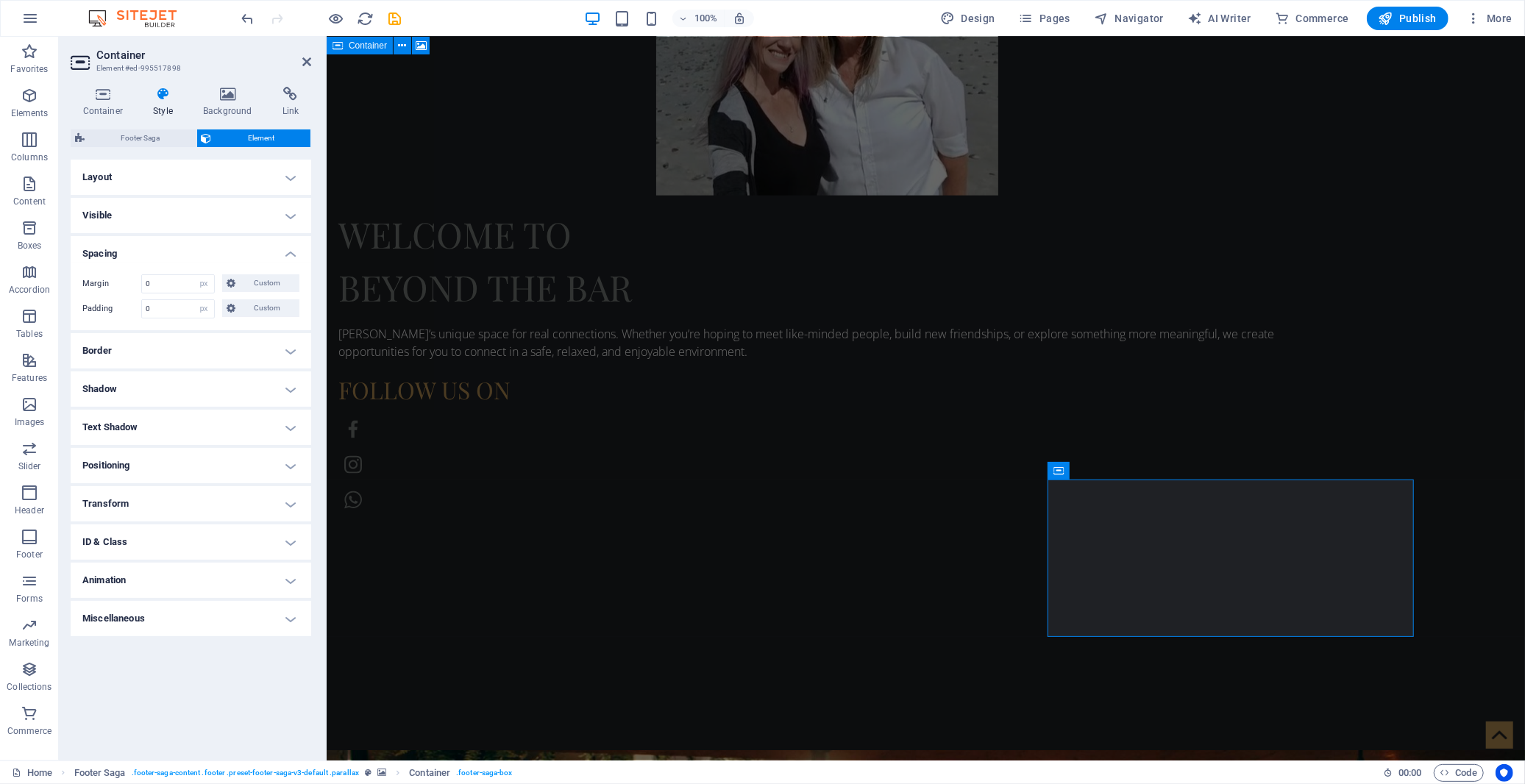
click at [155, 175] on h4 "Layout" at bounding box center [191, 177] width 240 height 36
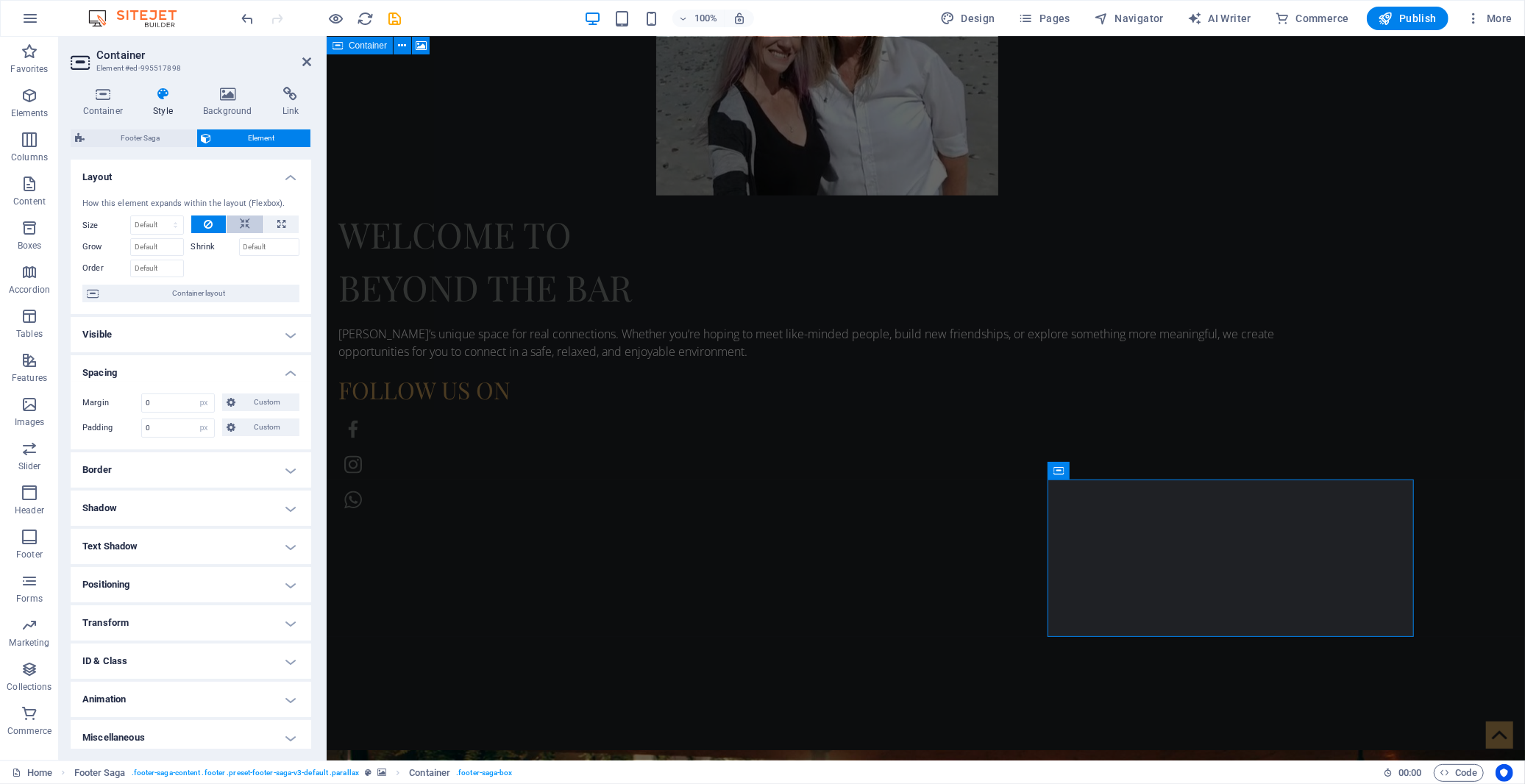
click at [237, 225] on button at bounding box center [246, 225] width 37 height 18
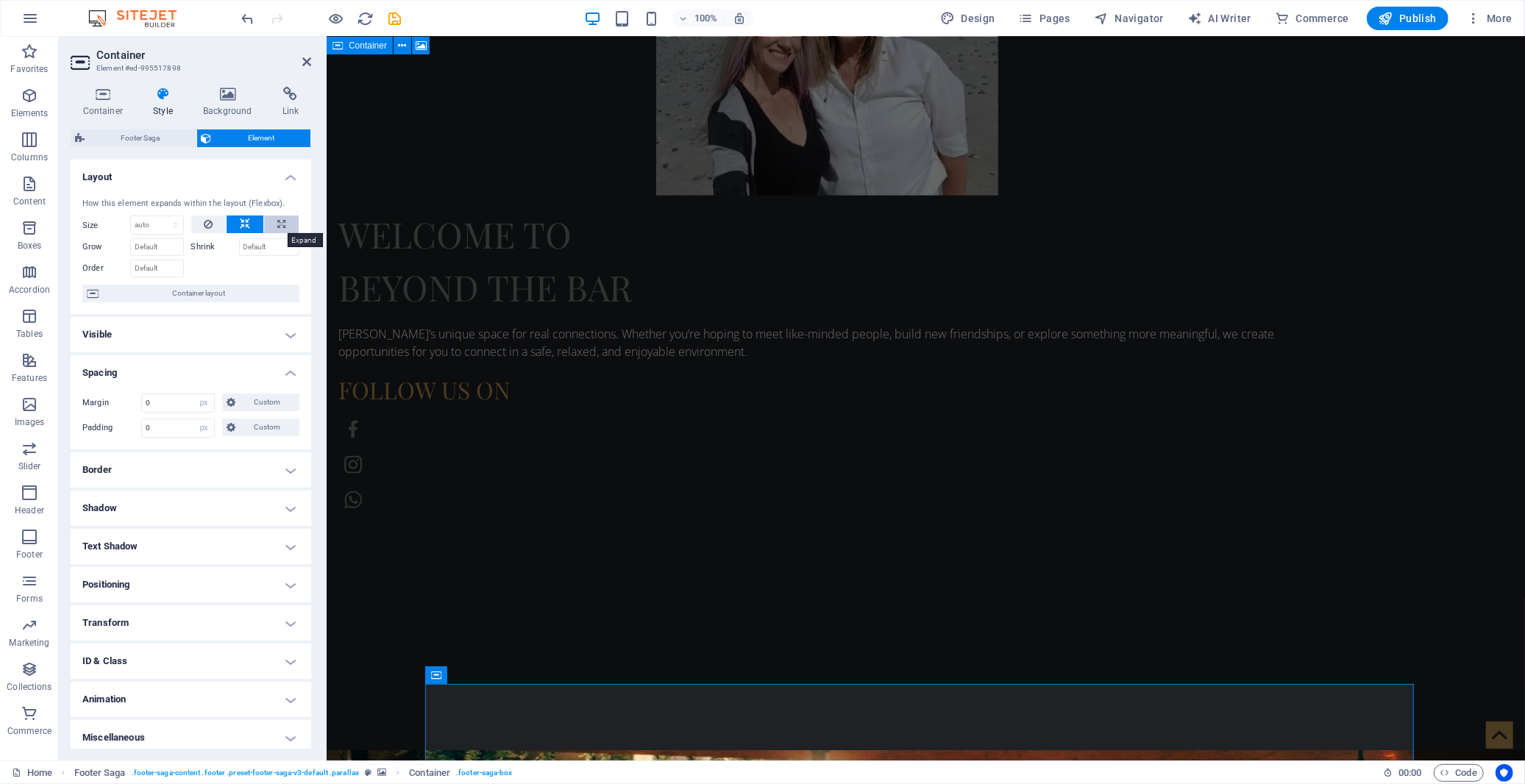
click at [274, 225] on button at bounding box center [281, 225] width 35 height 18
type input "100"
select select "%"
click at [204, 226] on icon at bounding box center [208, 225] width 9 height 18
select select "DISABLED_OPTION_VALUE"
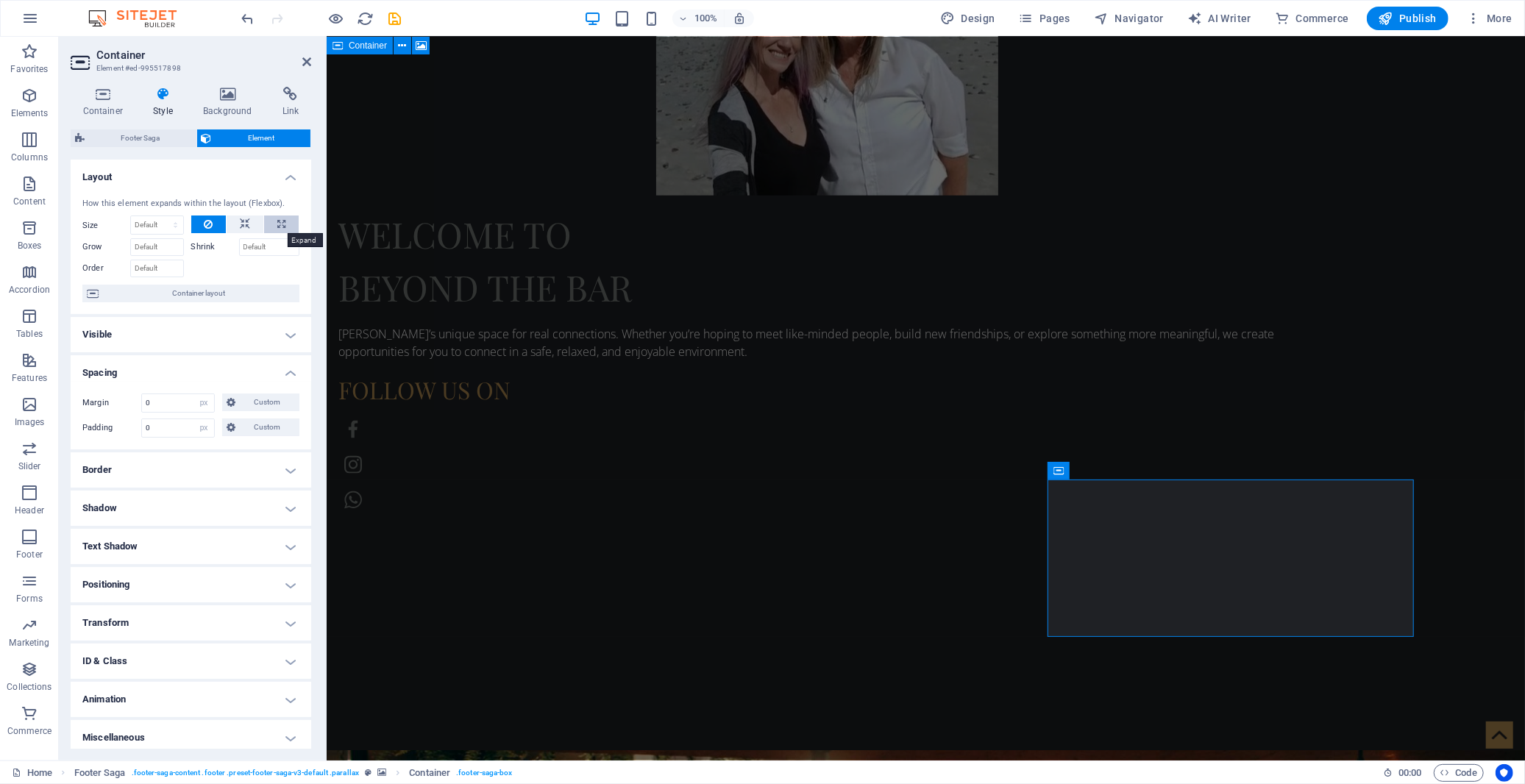
click at [281, 223] on icon at bounding box center [281, 225] width 8 height 18
type input "100"
select select "%"
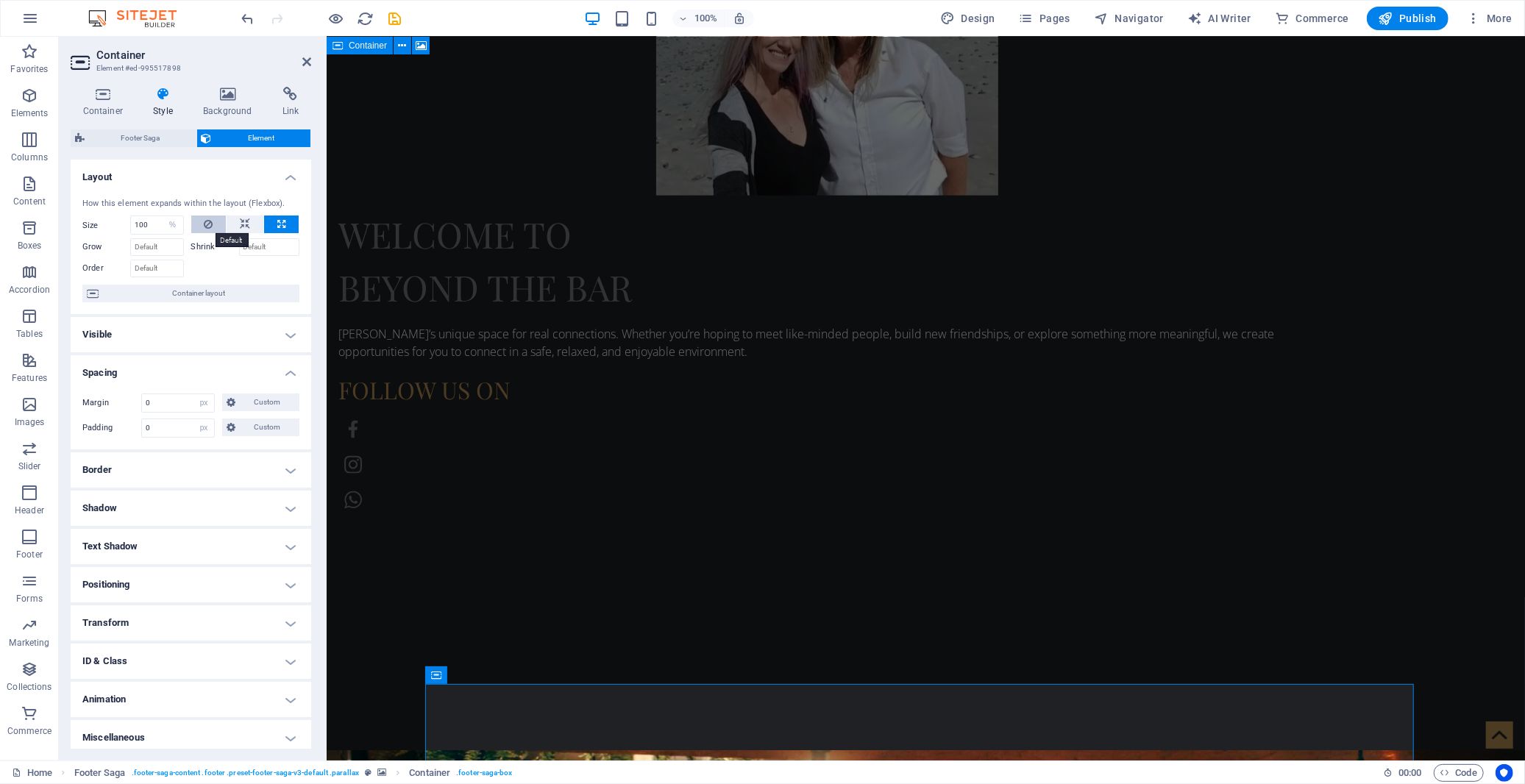
click at [204, 224] on icon at bounding box center [208, 225] width 9 height 18
select select "DISABLED_OPTION_VALUE"
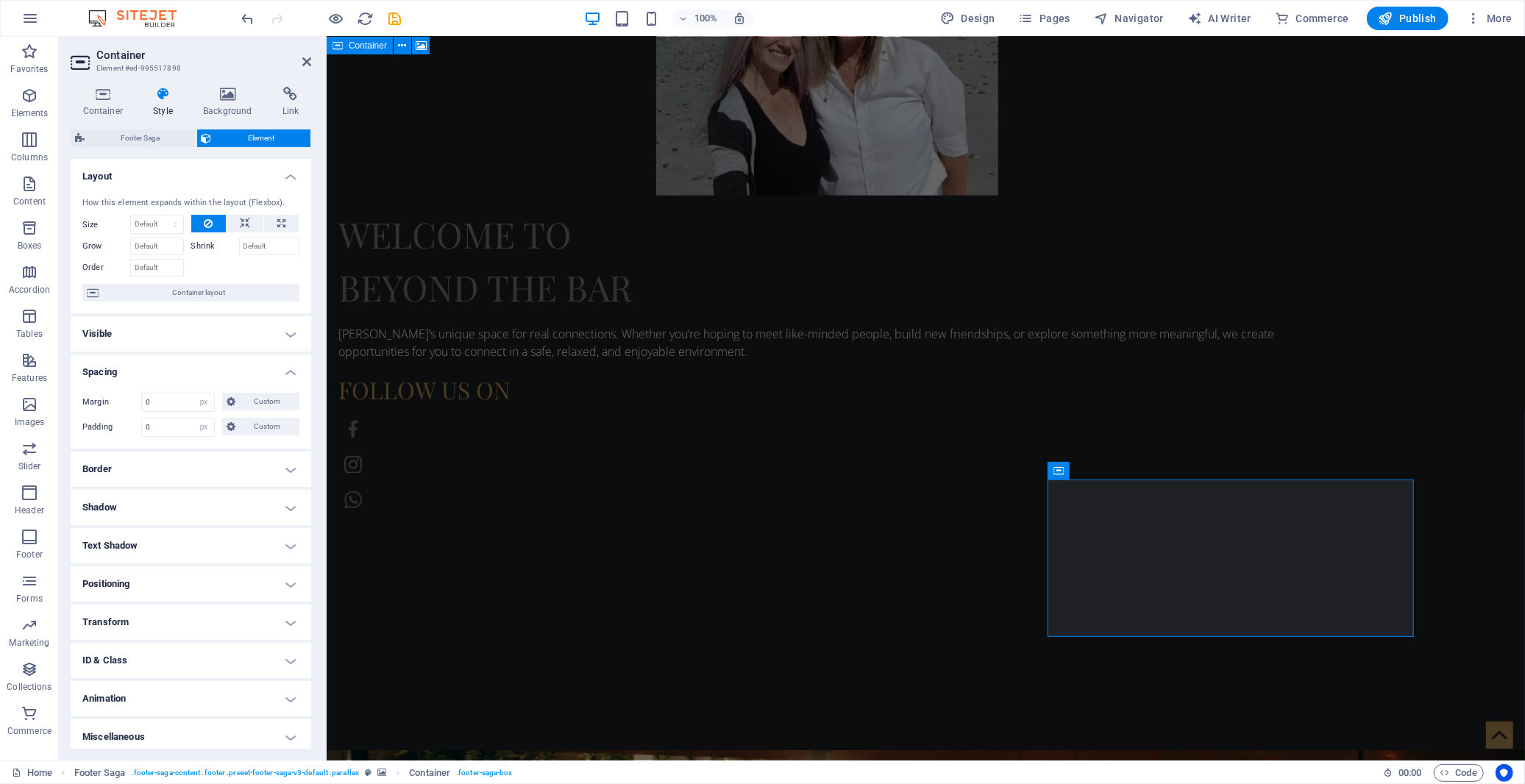
scroll to position [0, 0]
select select "footer"
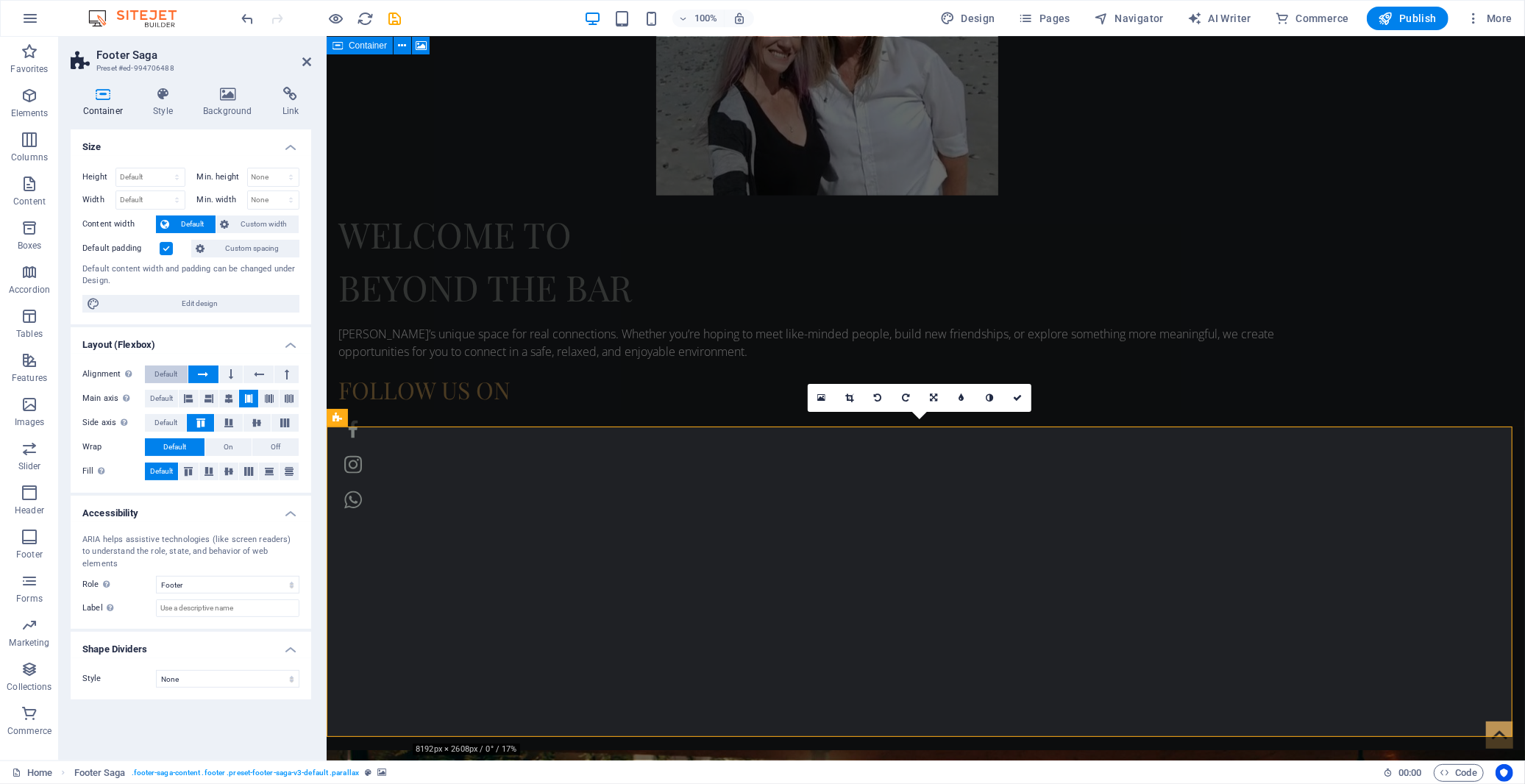
click at [159, 376] on span "Default" at bounding box center [165, 375] width 23 height 18
click at [207, 376] on icon at bounding box center [203, 375] width 10 height 18
drag, startPoint x: 233, startPoint y: 378, endPoint x: 271, endPoint y: 378, distance: 38.0
click at [234, 378] on button at bounding box center [231, 375] width 24 height 18
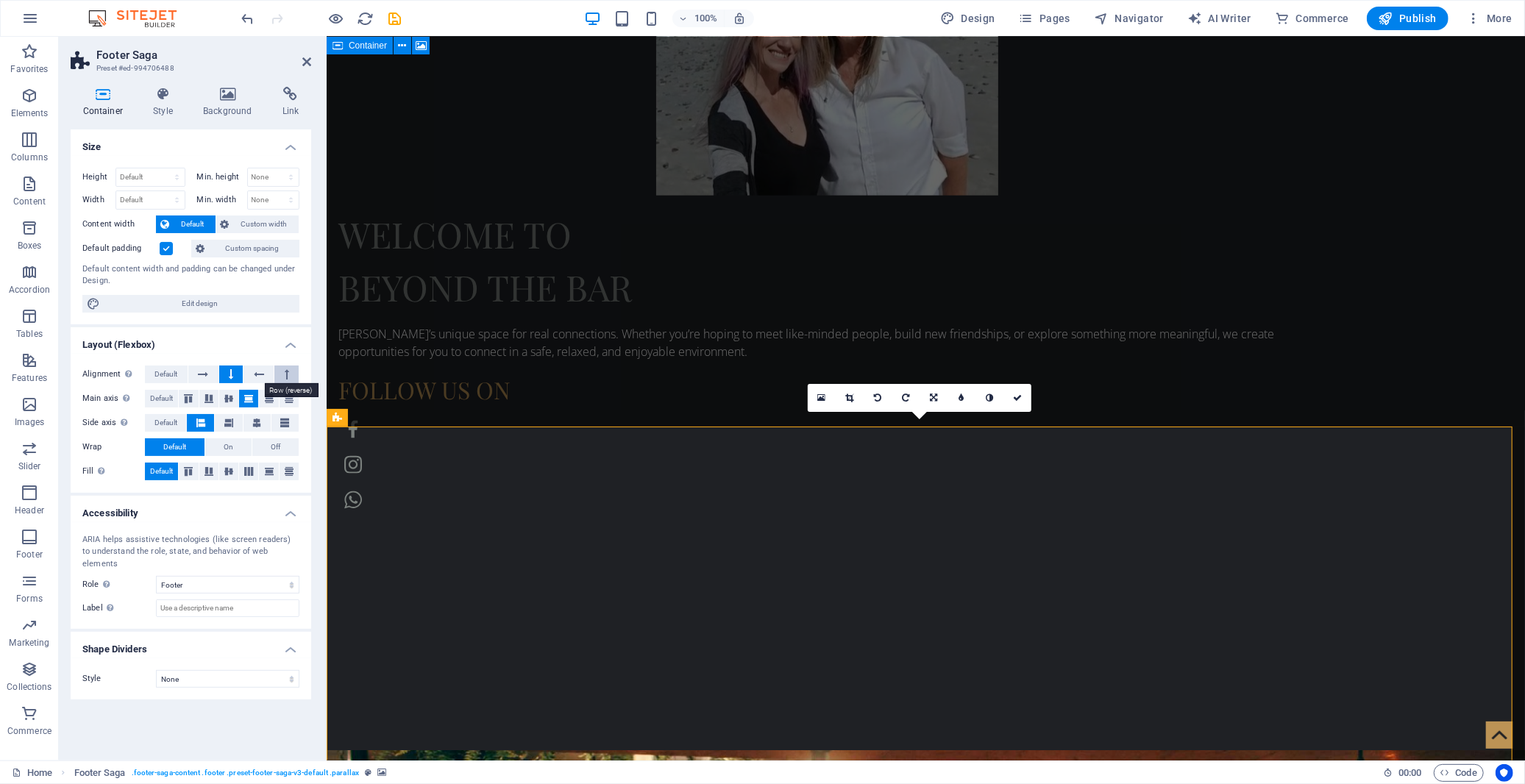
drag, startPoint x: 266, startPoint y: 378, endPoint x: 280, endPoint y: 378, distance: 14.0
click at [269, 378] on button at bounding box center [258, 375] width 30 height 18
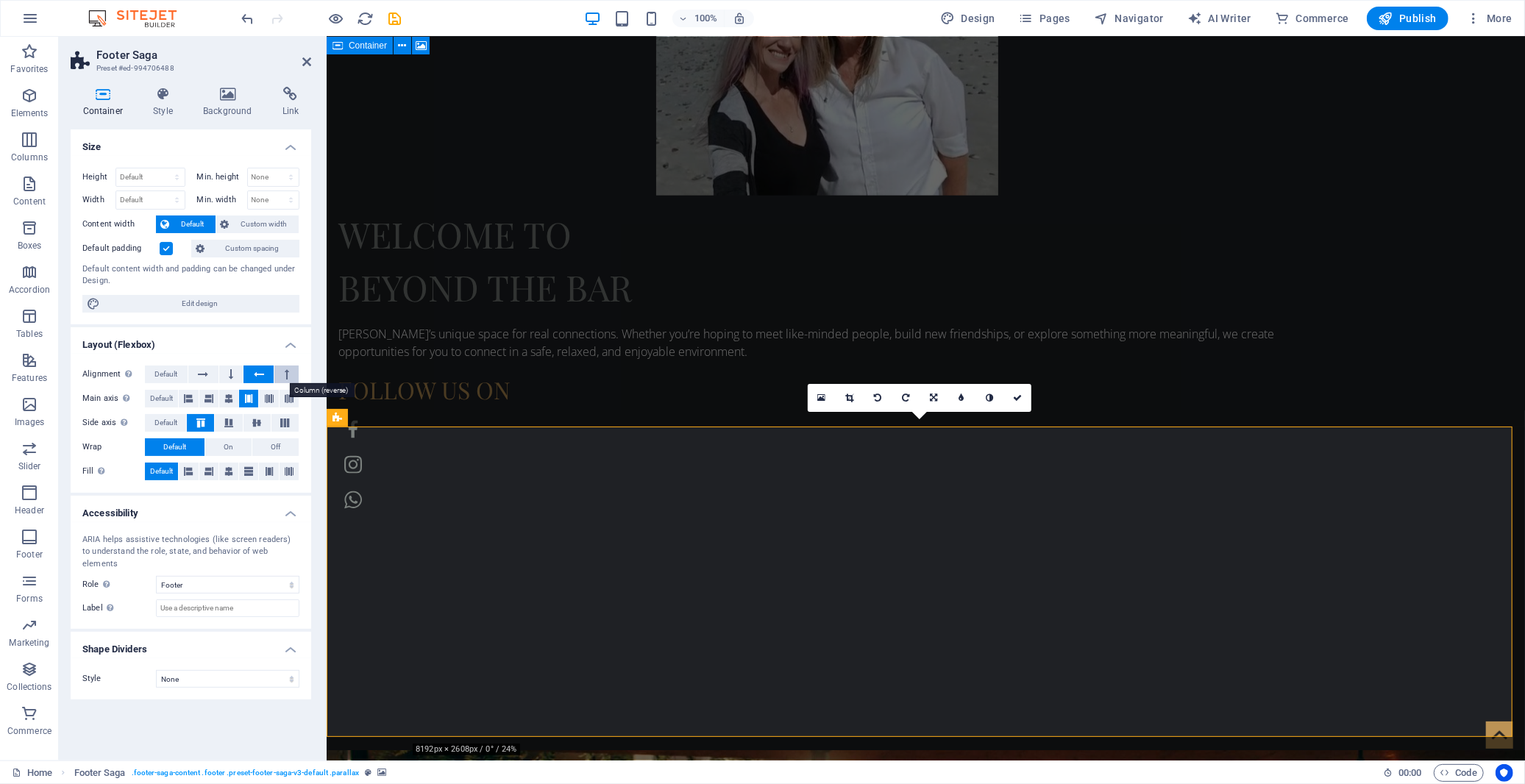
click at [288, 378] on icon at bounding box center [287, 375] width 4 height 18
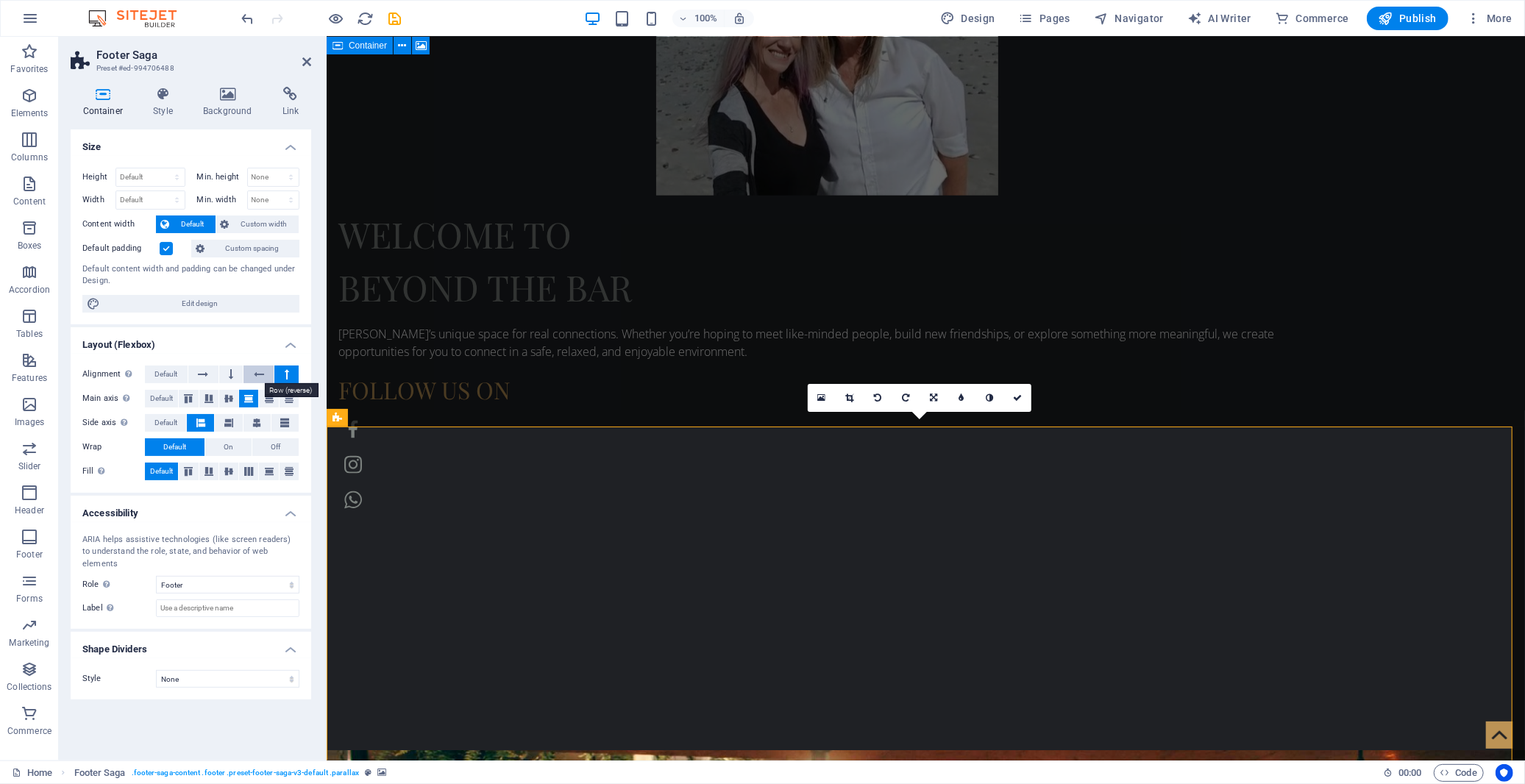
click at [251, 378] on button at bounding box center [258, 375] width 30 height 18
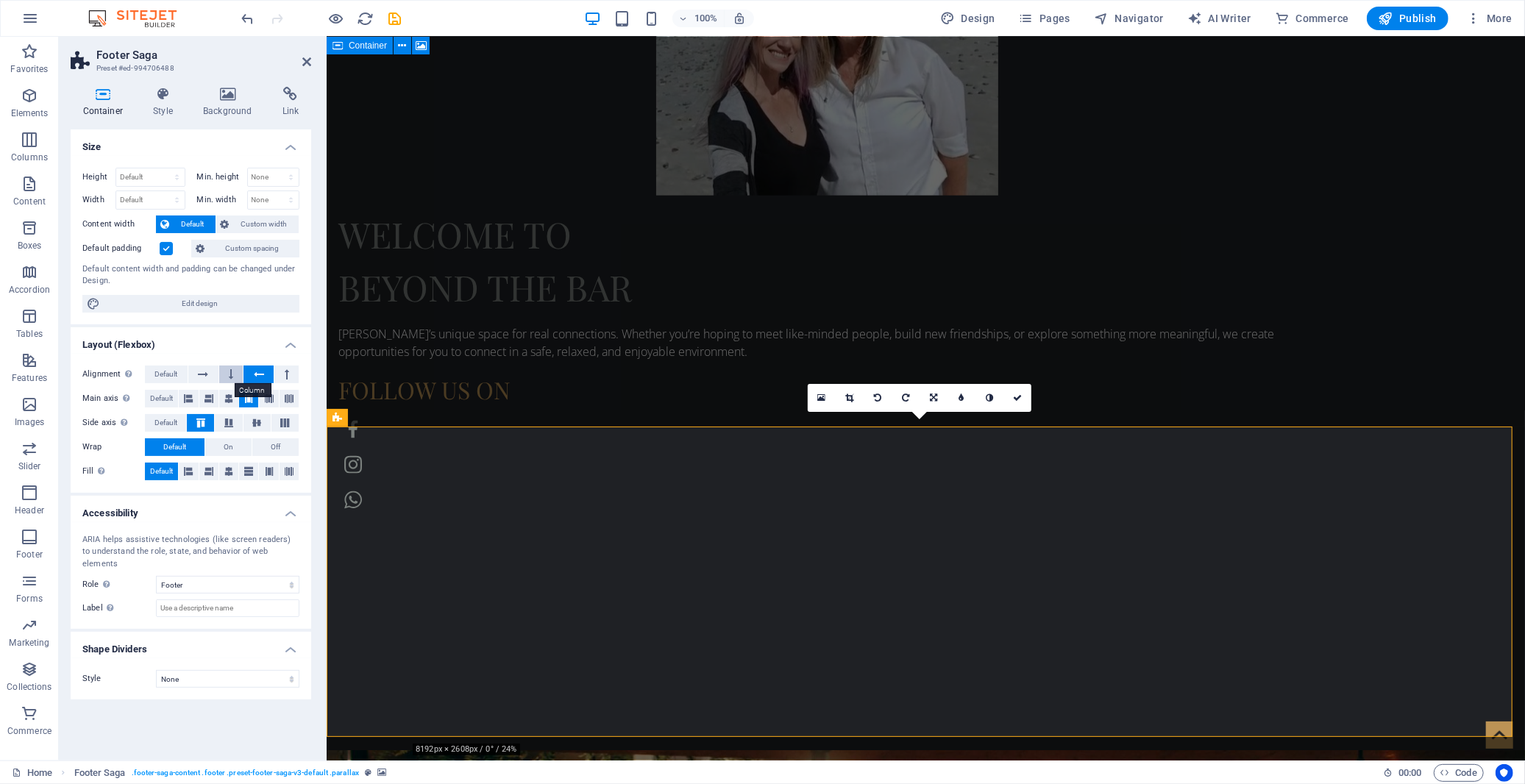
click at [228, 377] on icon at bounding box center [231, 375] width 4 height 18
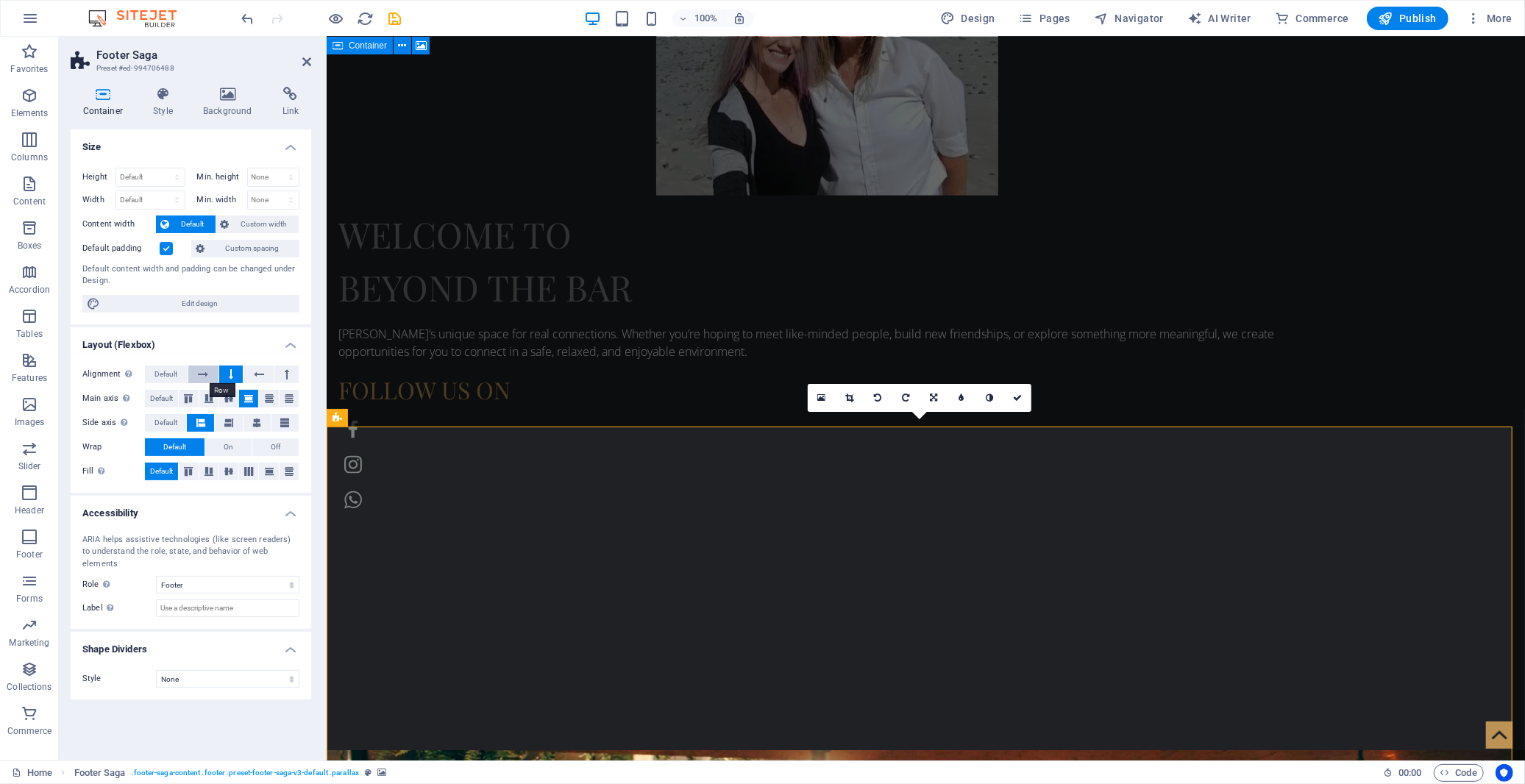
click at [203, 374] on icon at bounding box center [203, 375] width 10 height 18
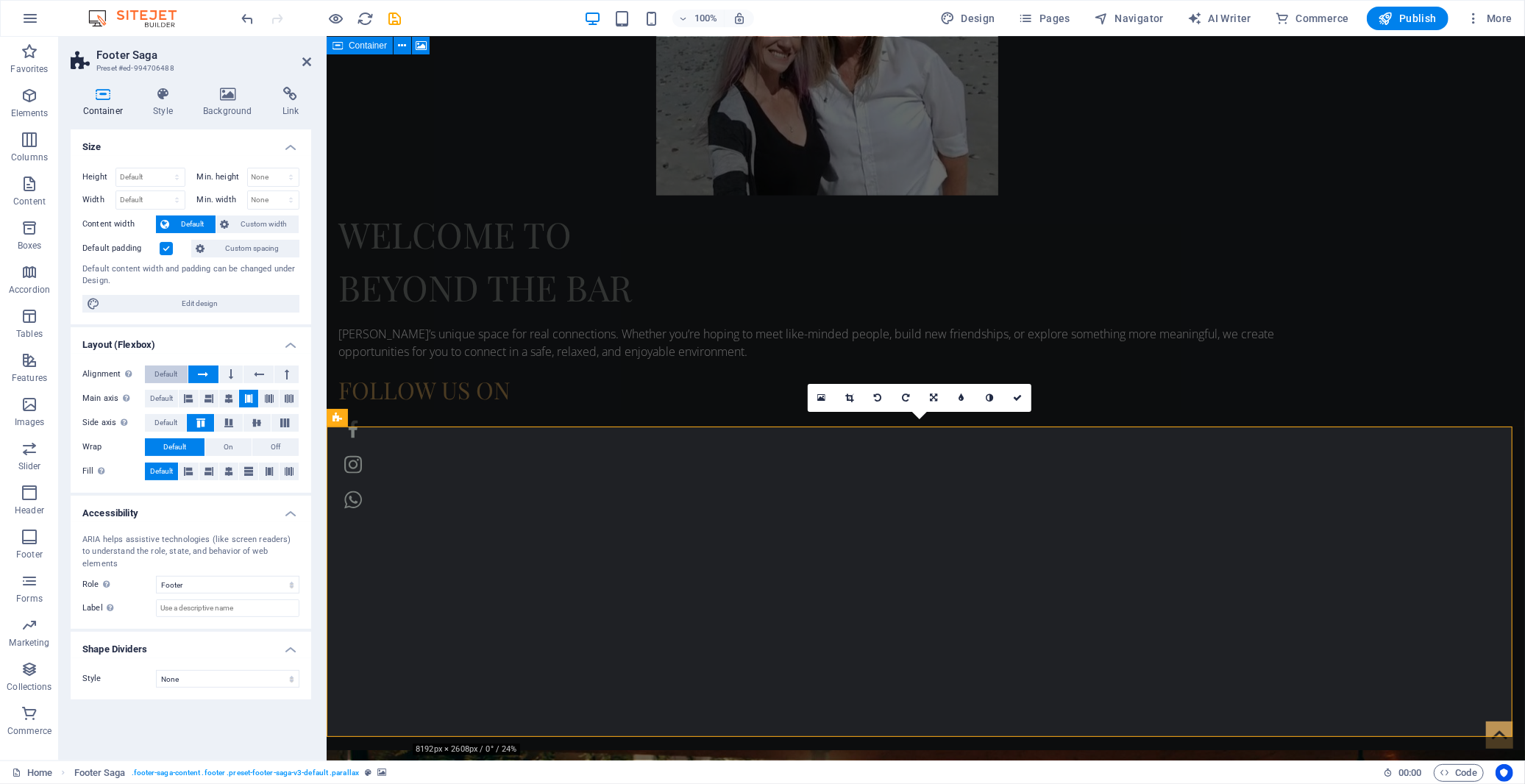
click at [162, 372] on span "Default" at bounding box center [165, 375] width 23 height 18
click at [163, 398] on span "Default" at bounding box center [161, 399] width 23 height 18
click at [194, 401] on button at bounding box center [188, 399] width 19 height 18
click at [208, 401] on icon at bounding box center [209, 399] width 9 height 18
click at [225, 401] on icon at bounding box center [229, 399] width 9 height 18
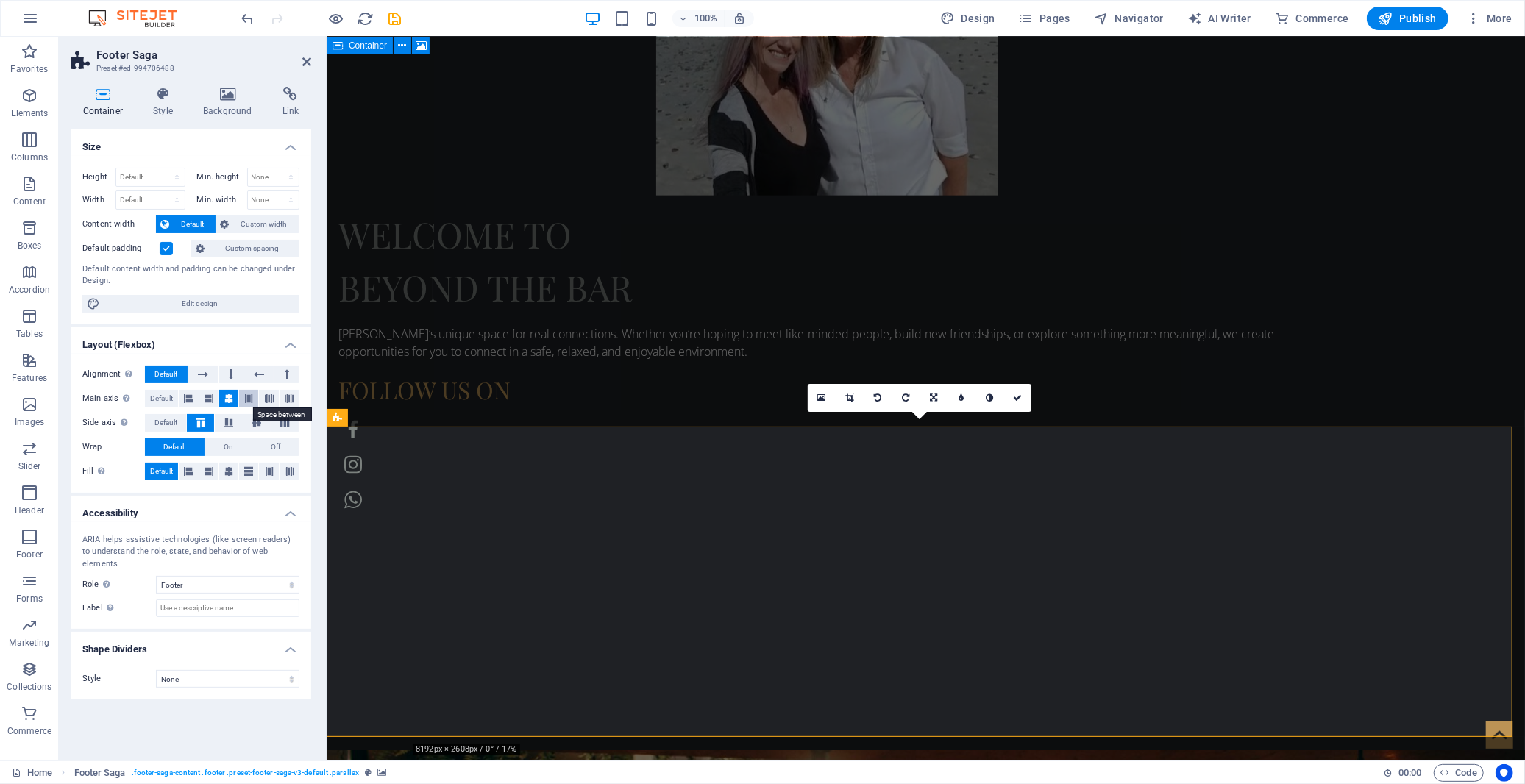
click at [246, 401] on icon at bounding box center [248, 399] width 9 height 18
drag, startPoint x: 266, startPoint y: 399, endPoint x: 285, endPoint y: 401, distance: 19.1
click at [269, 399] on icon at bounding box center [269, 399] width 9 height 18
click at [285, 401] on icon at bounding box center [289, 399] width 9 height 18
click at [228, 398] on icon at bounding box center [229, 399] width 9 height 18
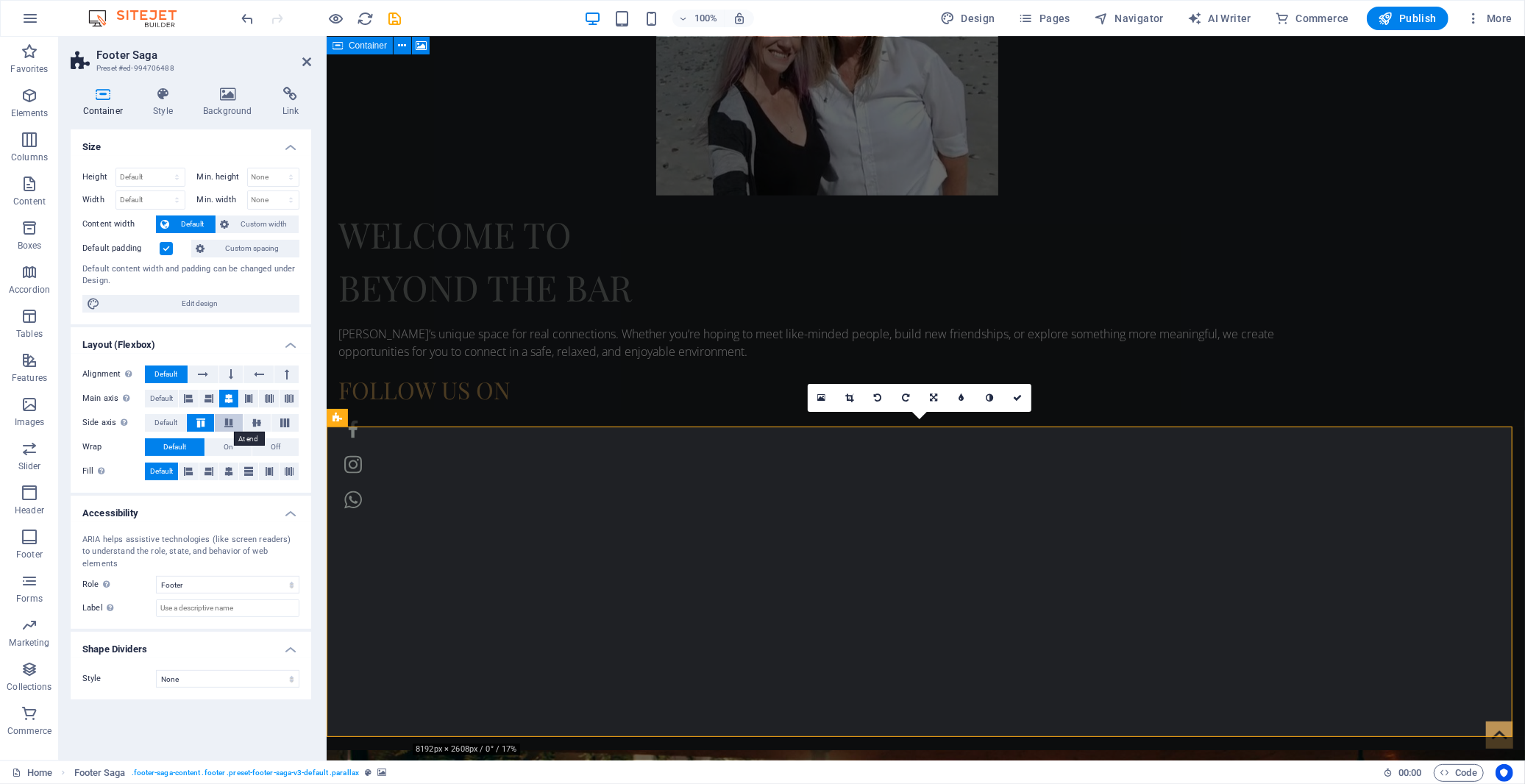
click at [225, 426] on icon at bounding box center [229, 423] width 18 height 9
click at [251, 425] on icon at bounding box center [257, 423] width 18 height 9
click at [282, 422] on icon at bounding box center [285, 423] width 18 height 9
click at [171, 419] on span "Default" at bounding box center [165, 423] width 23 height 18
click at [221, 446] on button "On" at bounding box center [228, 447] width 46 height 18
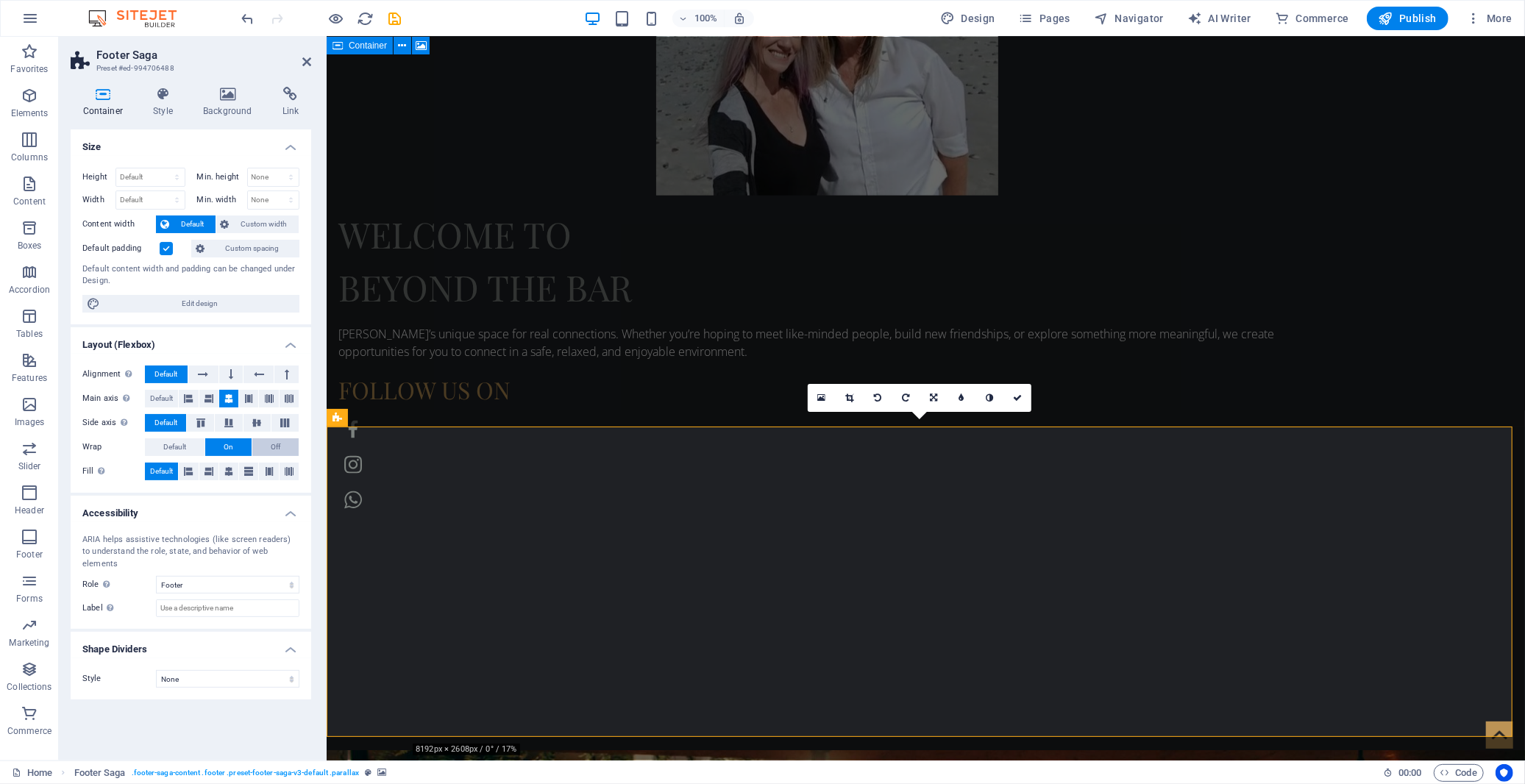
click at [284, 449] on button "Off" at bounding box center [275, 447] width 46 height 18
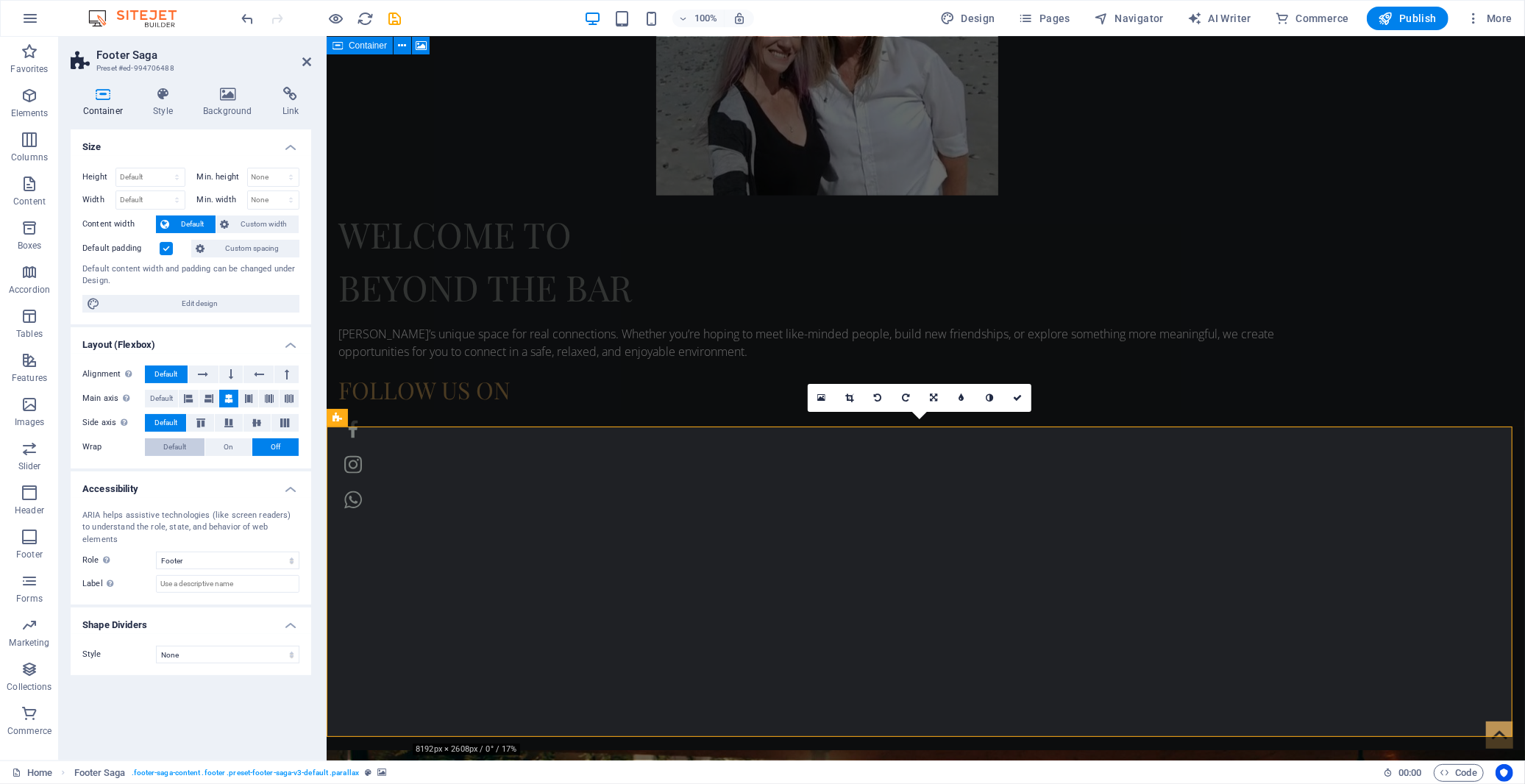
click at [182, 449] on span "Default" at bounding box center [174, 447] width 23 height 18
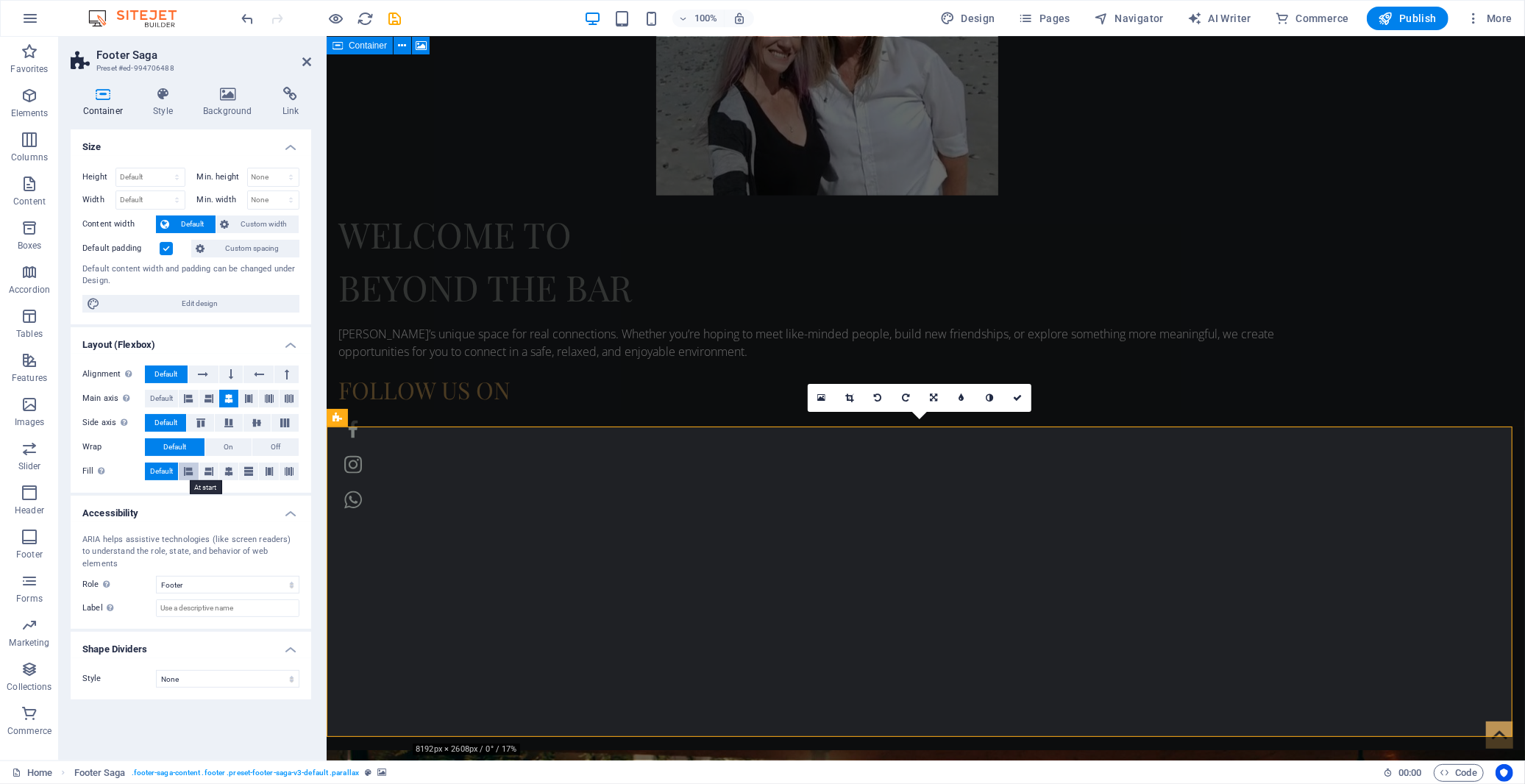
click at [185, 467] on icon at bounding box center [188, 472] width 9 height 18
click at [206, 469] on icon at bounding box center [209, 472] width 9 height 18
click at [227, 472] on icon at bounding box center [229, 472] width 9 height 18
click at [246, 472] on icon at bounding box center [248, 472] width 9 height 18
click at [267, 472] on icon at bounding box center [269, 472] width 9 height 18
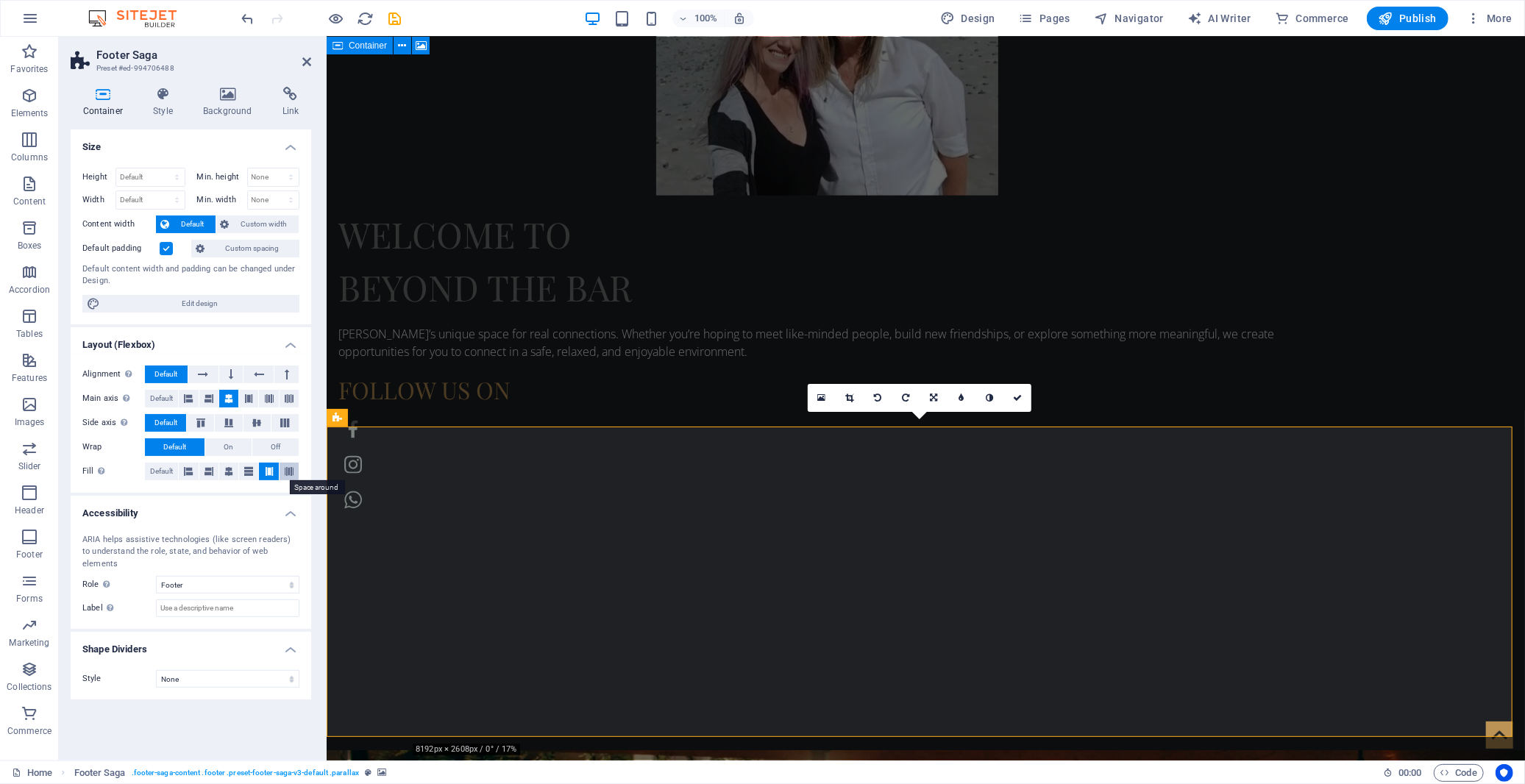
click at [287, 472] on icon at bounding box center [289, 472] width 9 height 18
click at [169, 472] on span "Default" at bounding box center [161, 472] width 23 height 18
click at [261, 223] on span "Custom width" at bounding box center [264, 225] width 61 height 18
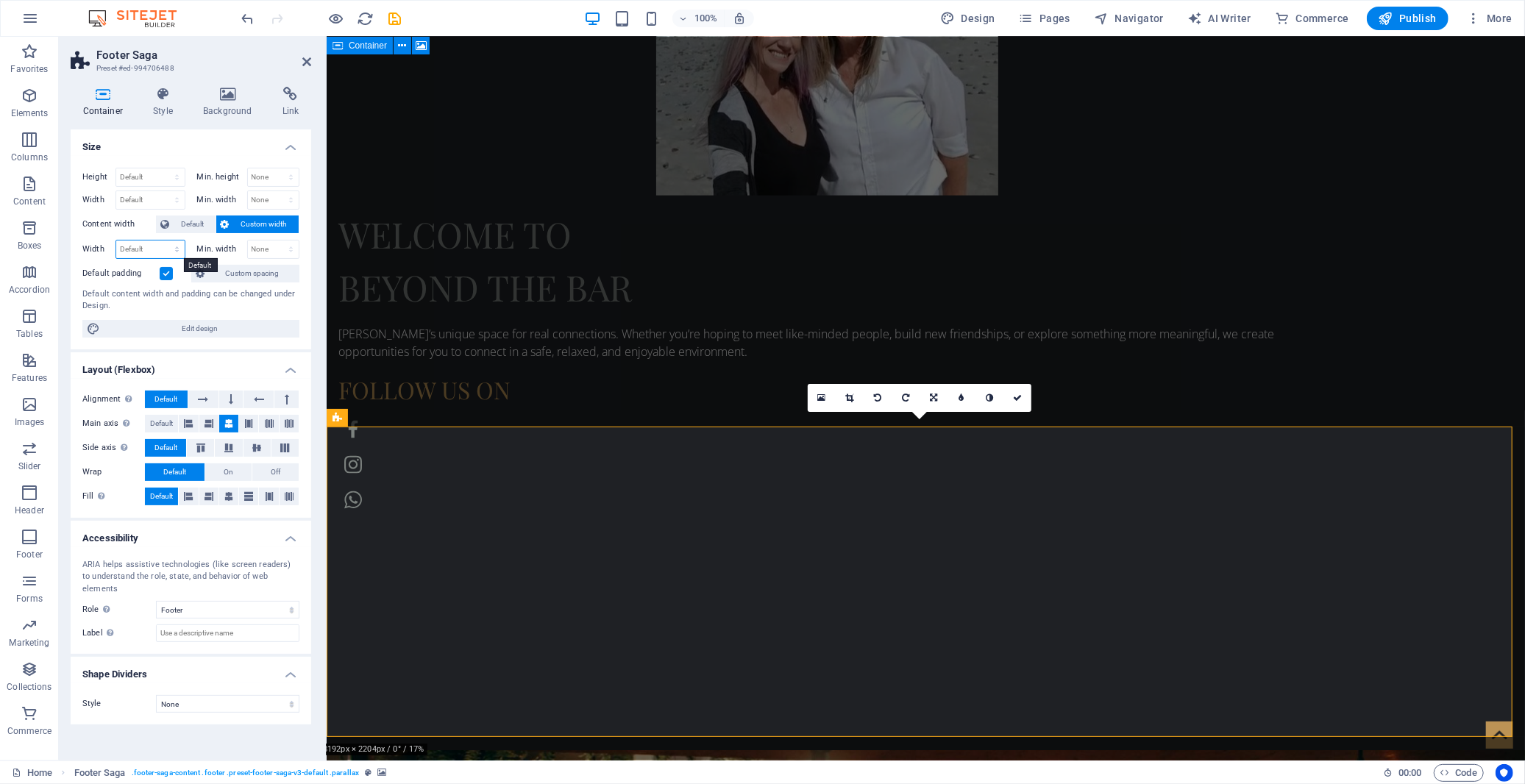
click at [170, 246] on select "Default px rem % em vh vw" at bounding box center [151, 249] width 68 height 18
select select "px"
click at [163, 240] on select "Default px rem % em vh vw" at bounding box center [151, 249] width 68 height 18
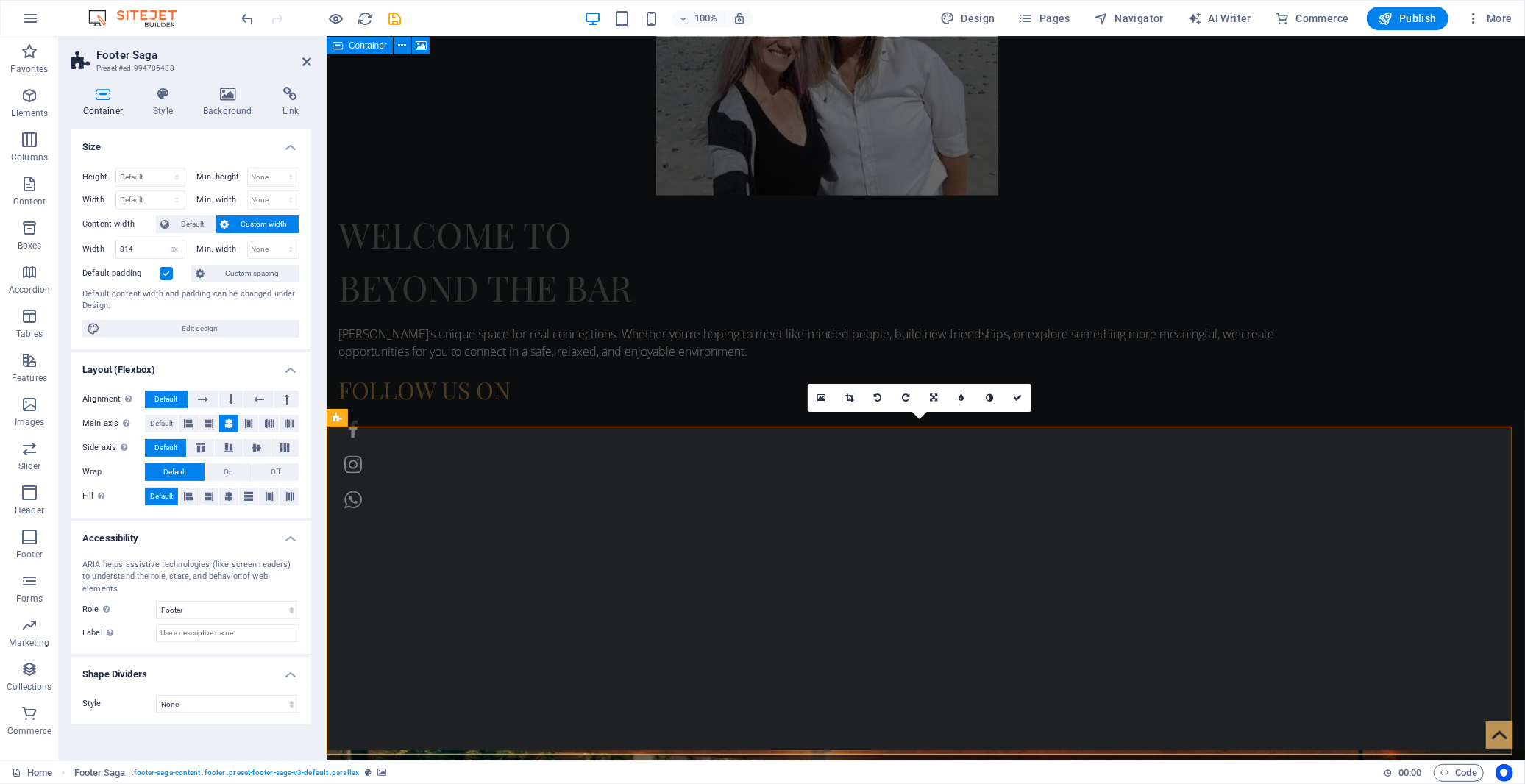
click at [129, 263] on div "Height Default px rem % vh vw Min. height None px rem % vh vw Width Default px …" at bounding box center [191, 252] width 240 height 194
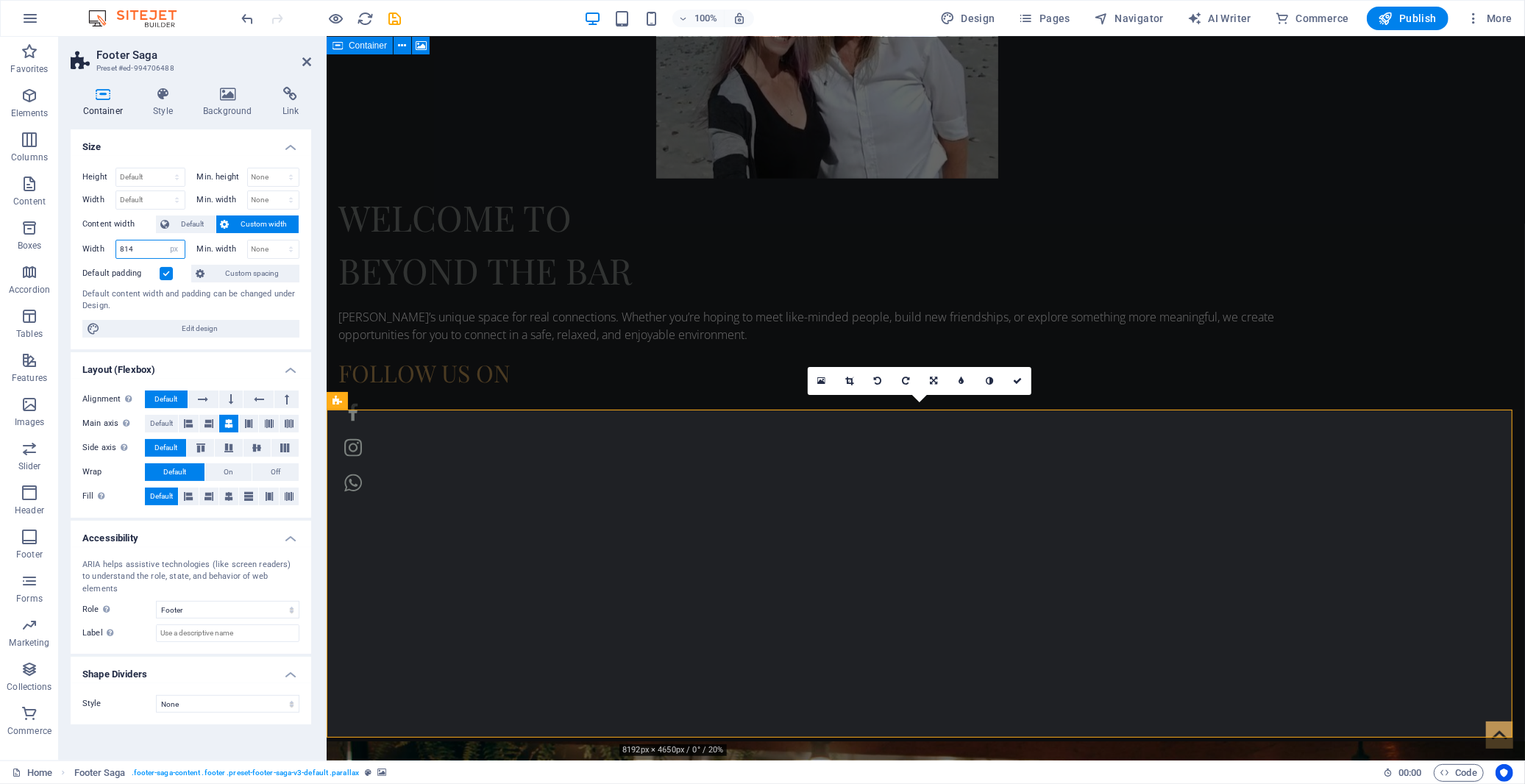
drag, startPoint x: 145, startPoint y: 251, endPoint x: 103, endPoint y: 250, distance: 42.0
click at [103, 250] on div "Width 814 Default px rem % em vh vw" at bounding box center [134, 249] width 103 height 19
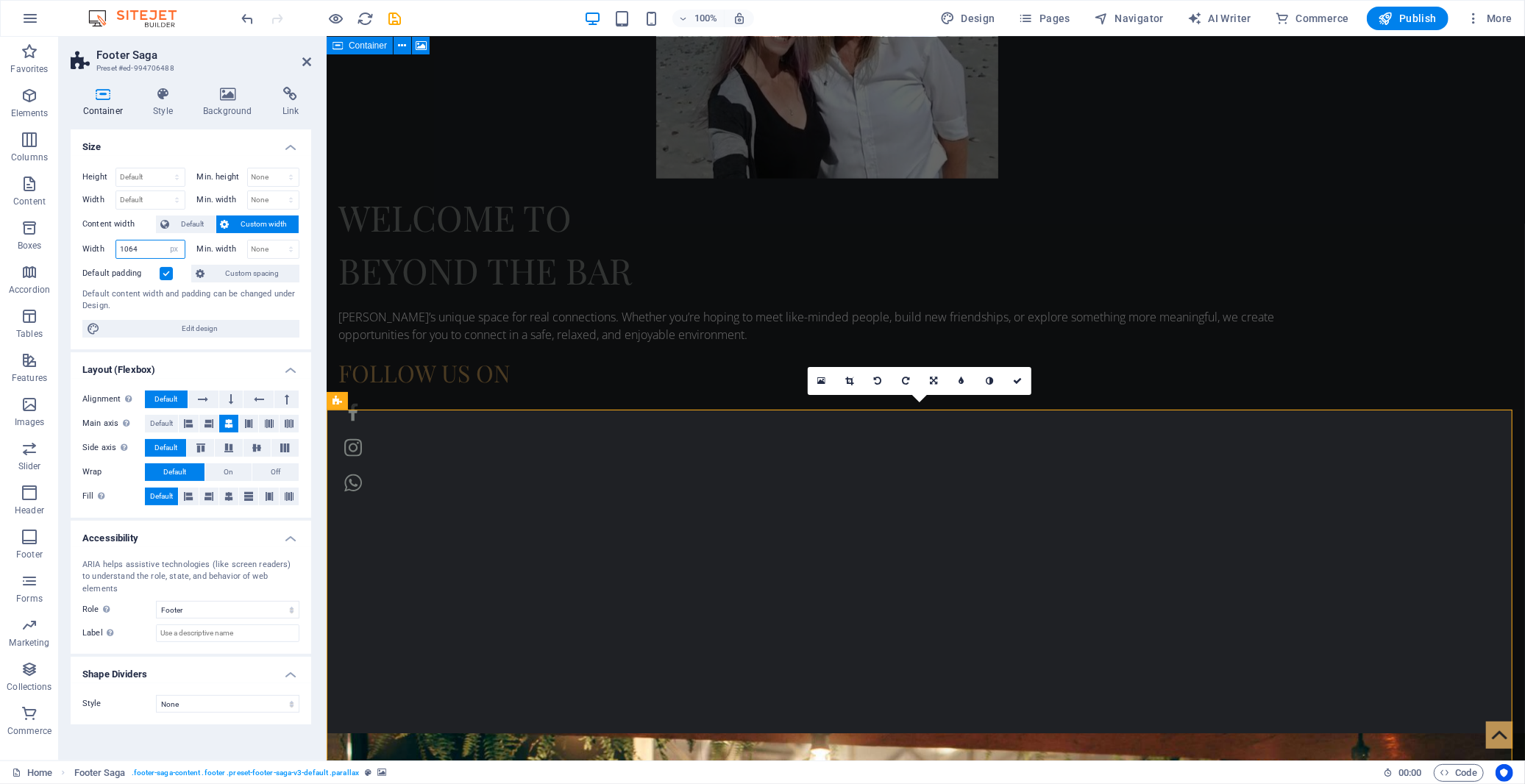
scroll to position [1494, 0]
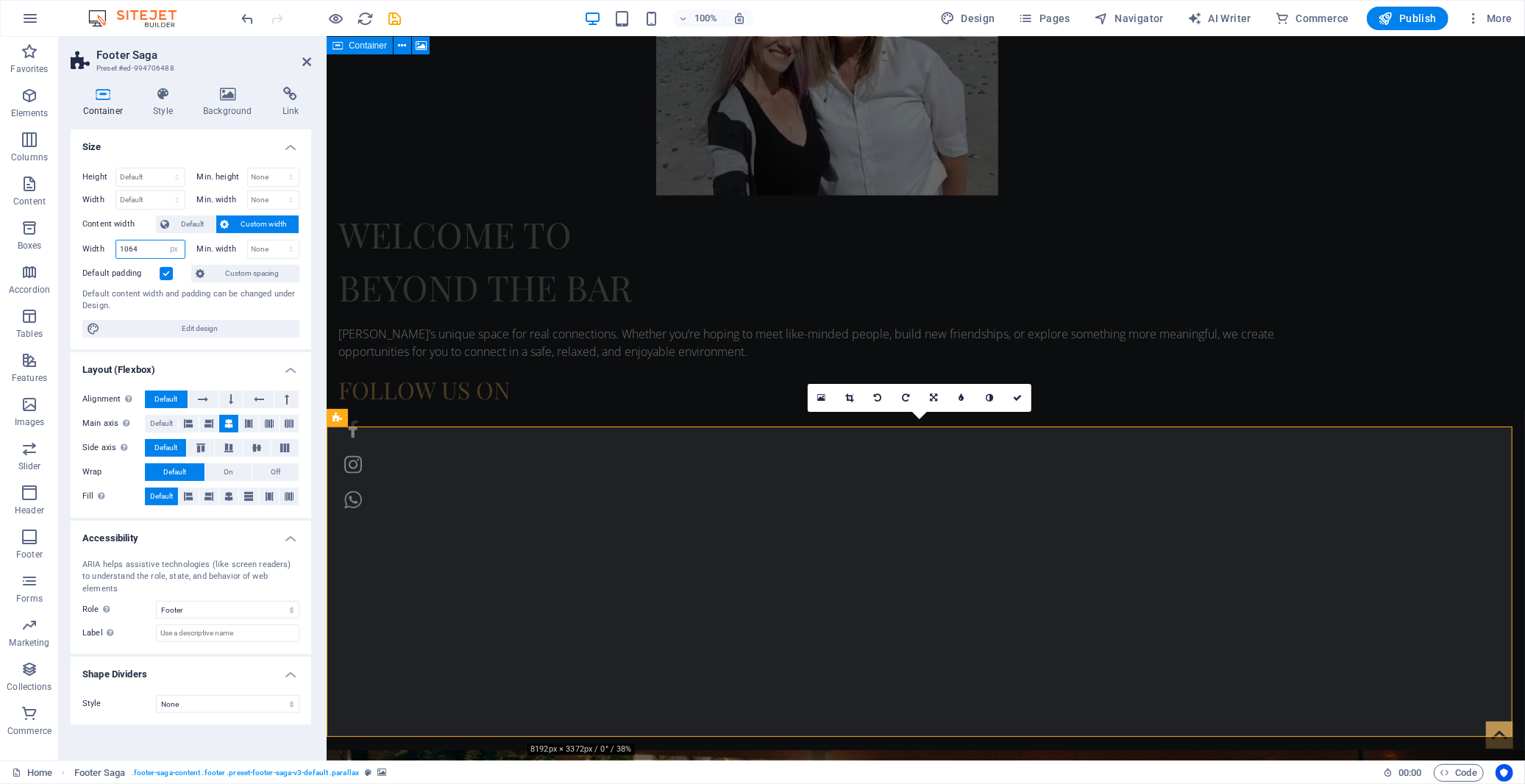
drag, startPoint x: 130, startPoint y: 248, endPoint x: 142, endPoint y: 250, distance: 12.2
click at [142, 250] on input "1064" at bounding box center [151, 249] width 68 height 18
click at [157, 312] on div "Default content width and padding can be changed under Design." at bounding box center [191, 300] width 217 height 24
drag, startPoint x: 128, startPoint y: 251, endPoint x: 147, endPoint y: 251, distance: 19.0
click at [147, 251] on input "1000" at bounding box center [151, 249] width 68 height 18
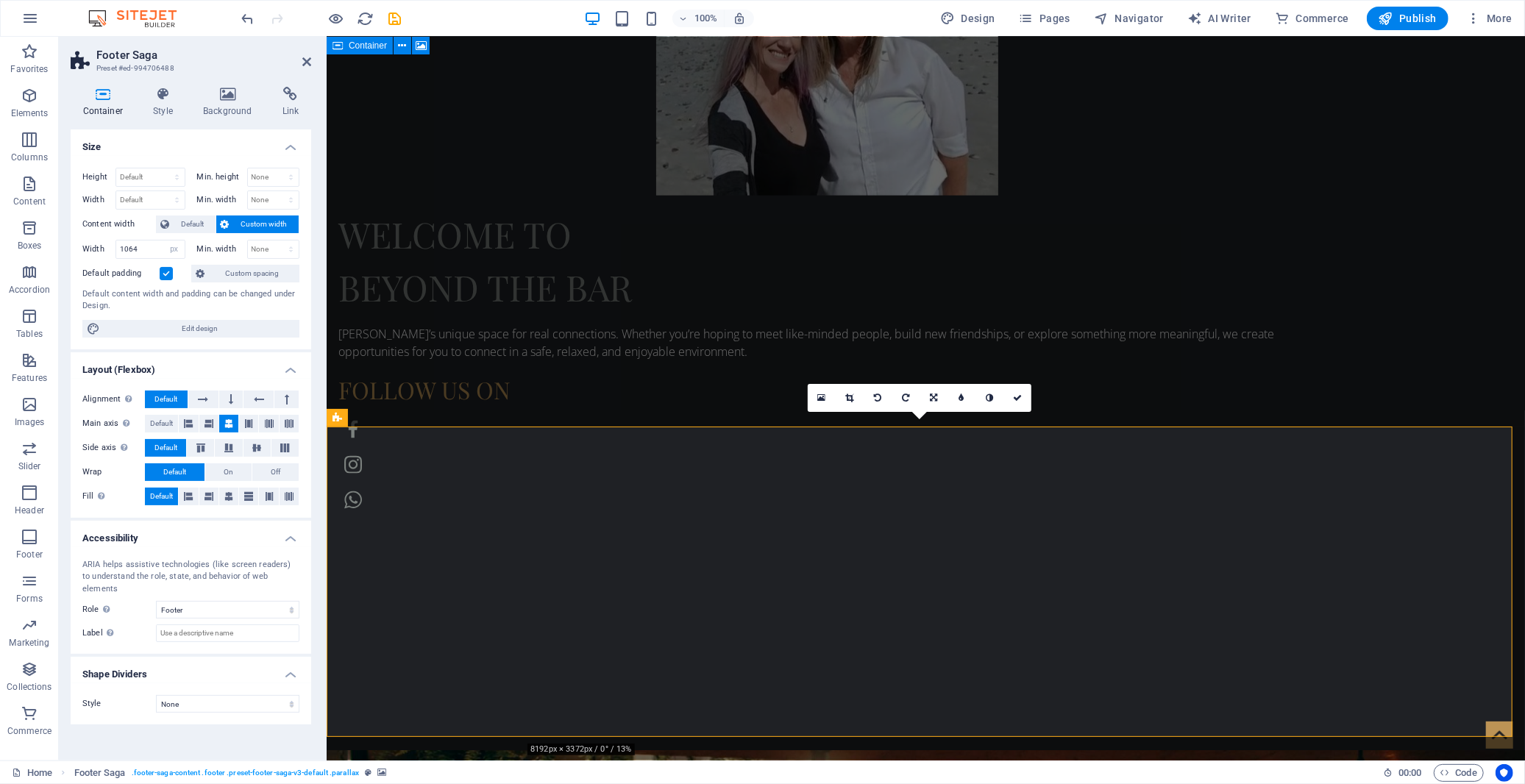
click at [185, 312] on div "Default content width and padding can be changed under Design." at bounding box center [191, 300] width 217 height 24
drag, startPoint x: 122, startPoint y: 246, endPoint x: 149, endPoint y: 250, distance: 27.3
click at [149, 250] on input "1064" at bounding box center [151, 249] width 68 height 18
type input "1100"
click at [1016, 400] on icon at bounding box center [1018, 398] width 9 height 9
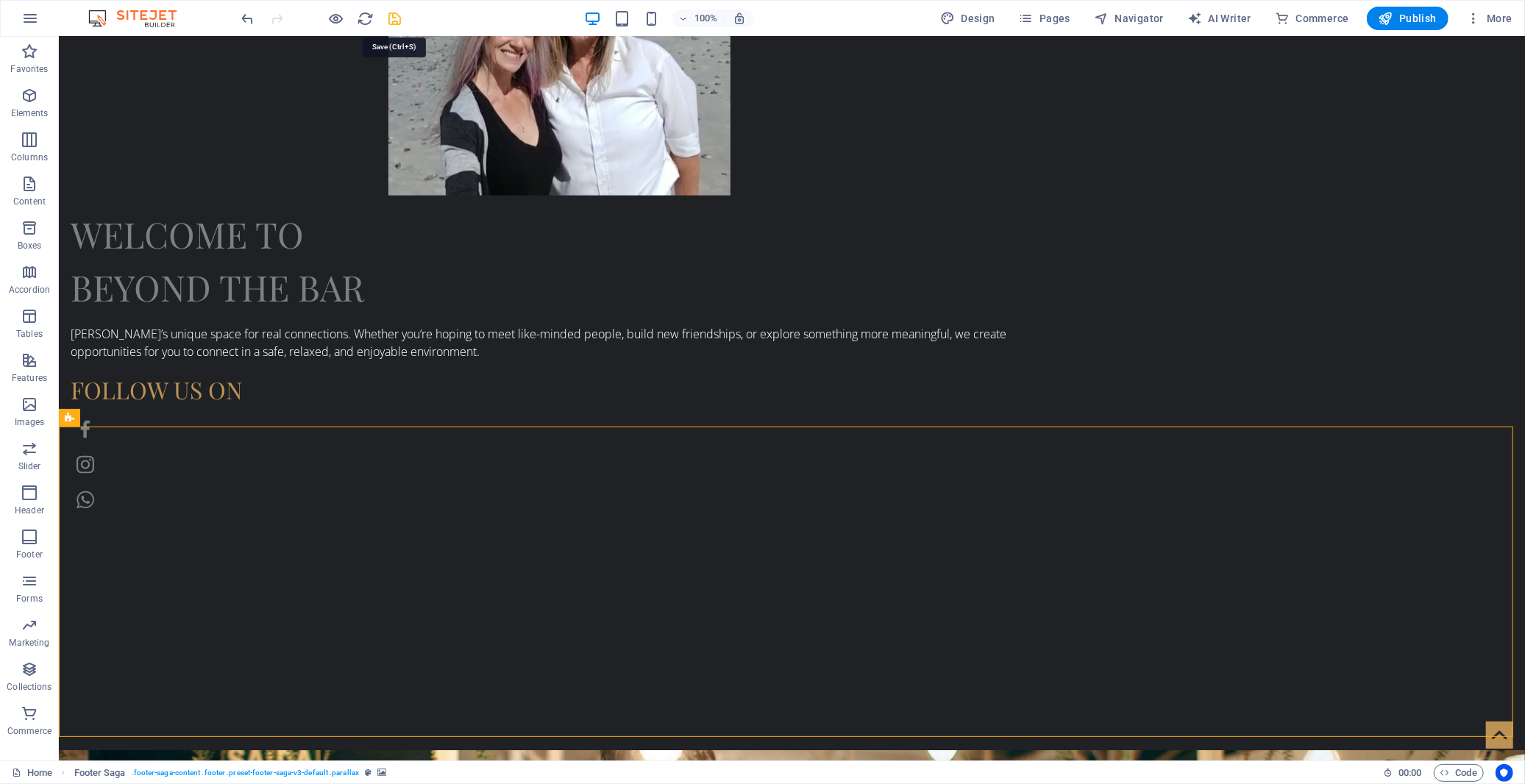
click at [396, 16] on icon "save" at bounding box center [395, 19] width 17 height 17
select select "px"
select select "footer"
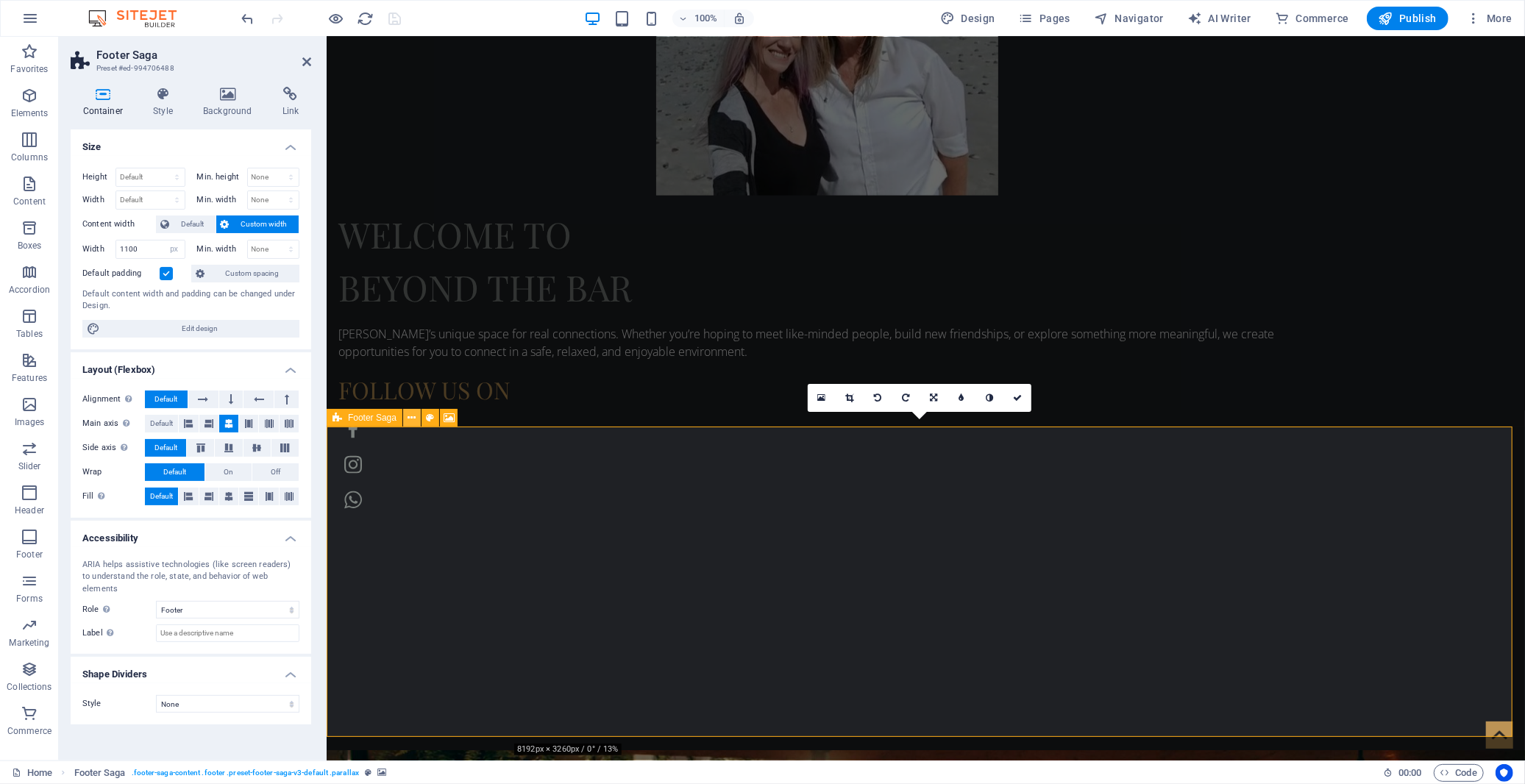
click at [409, 419] on icon at bounding box center [412, 418] width 8 height 16
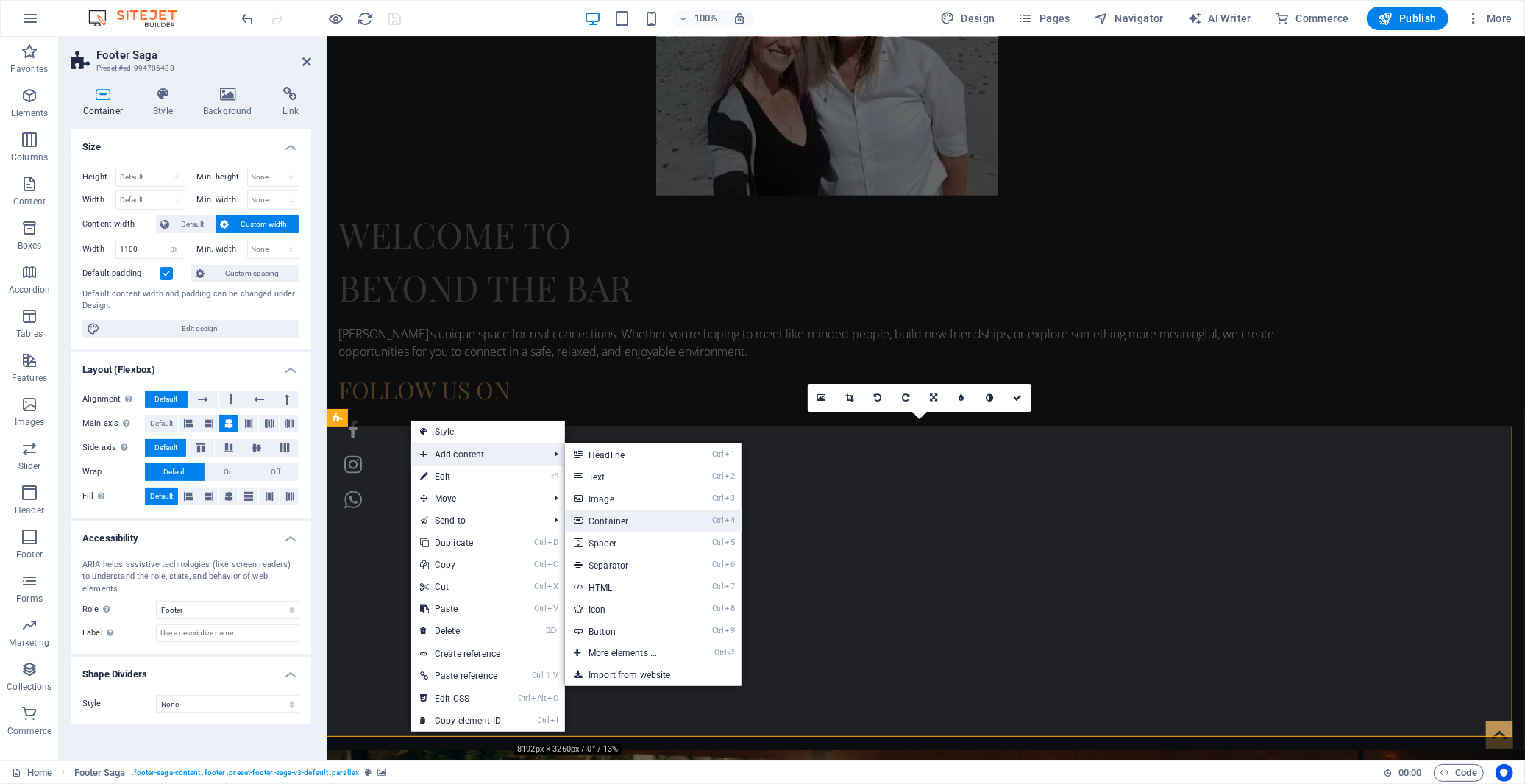
drag, startPoint x: 605, startPoint y: 522, endPoint x: 623, endPoint y: 524, distance: 18.1
click at [600, 516] on link "Ctrl 4 Container" at bounding box center [626, 521] width 122 height 22
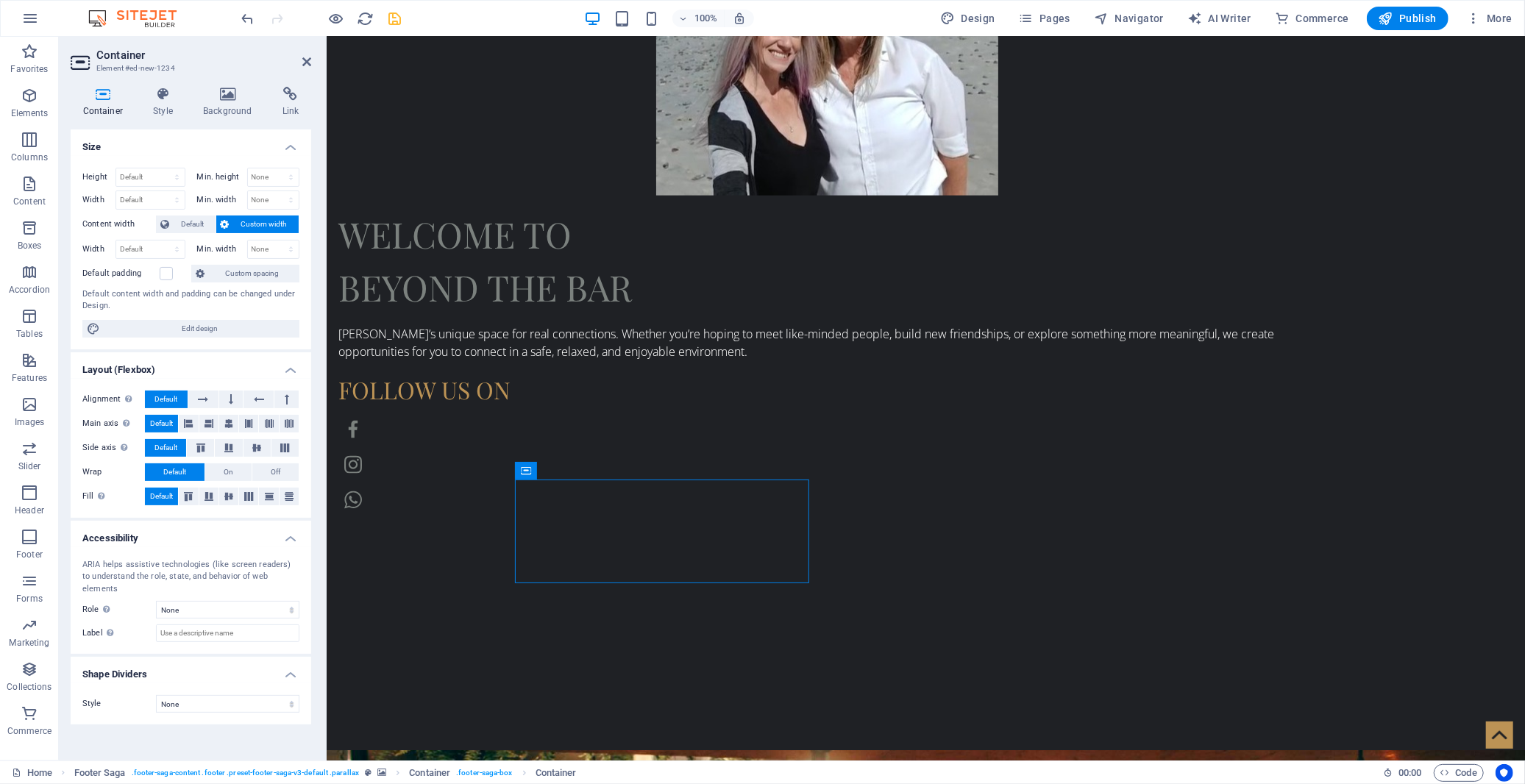
drag, startPoint x: 903, startPoint y: 509, endPoint x: 570, endPoint y: 605, distance: 346.6
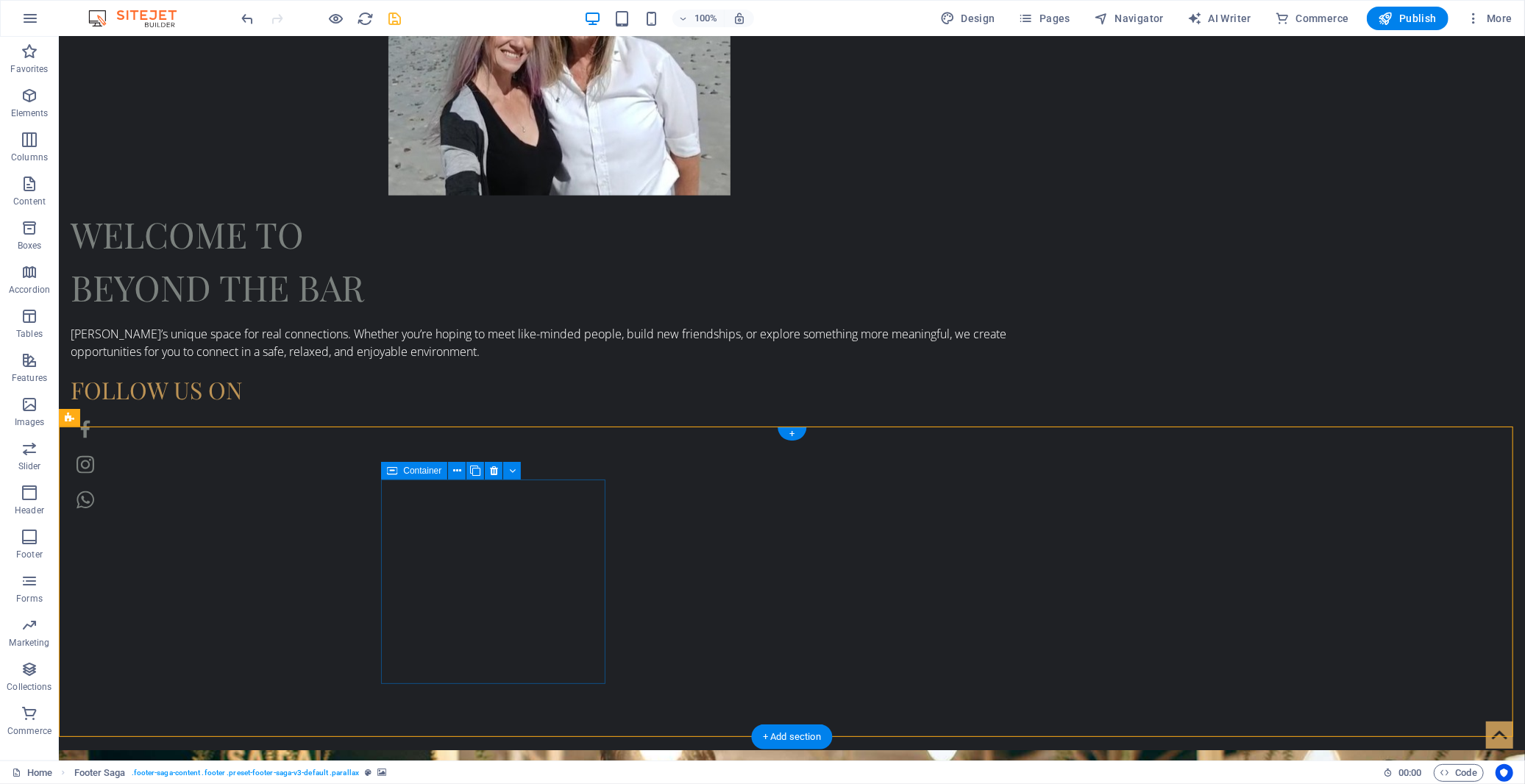
select select "px"
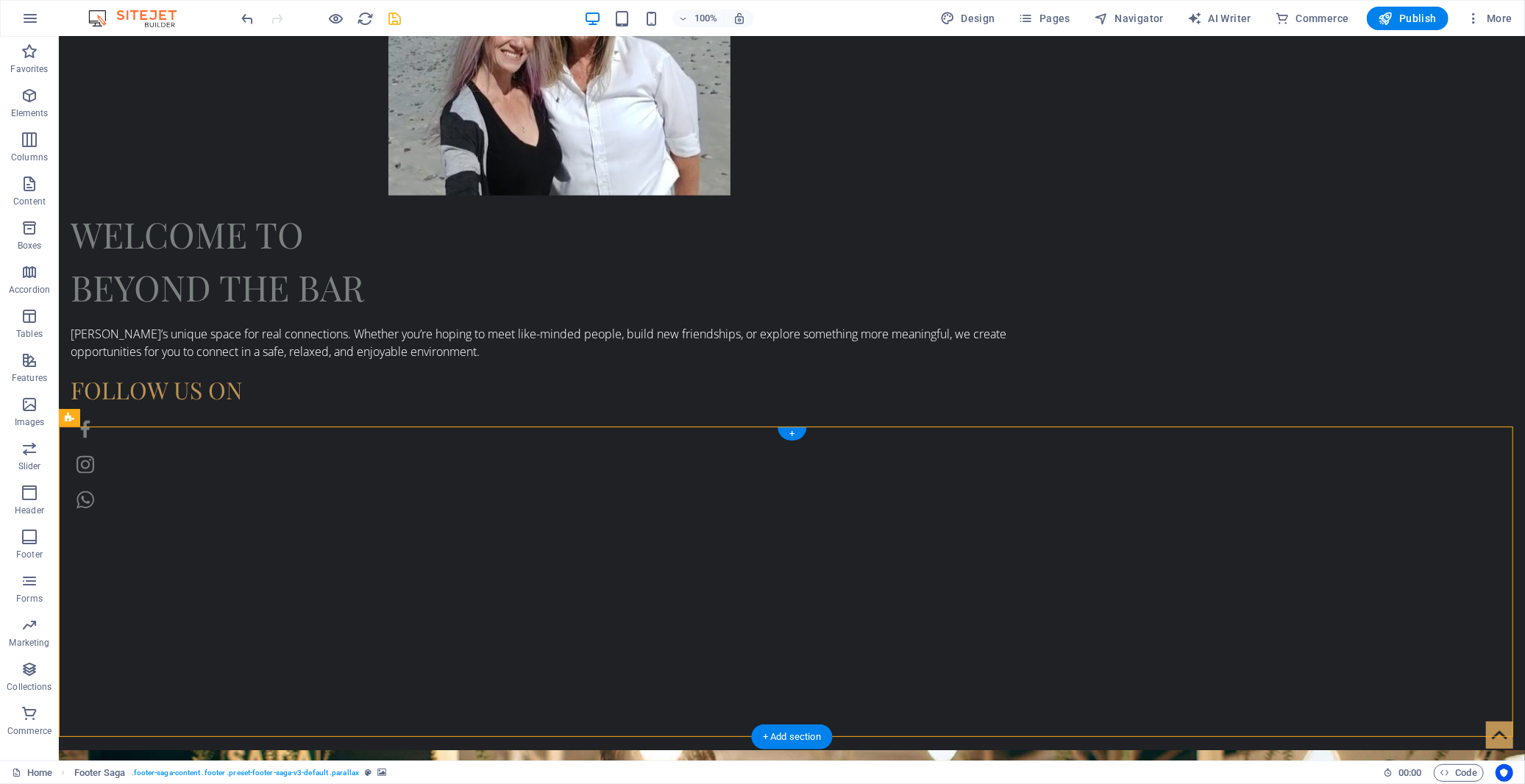
select select "footer"
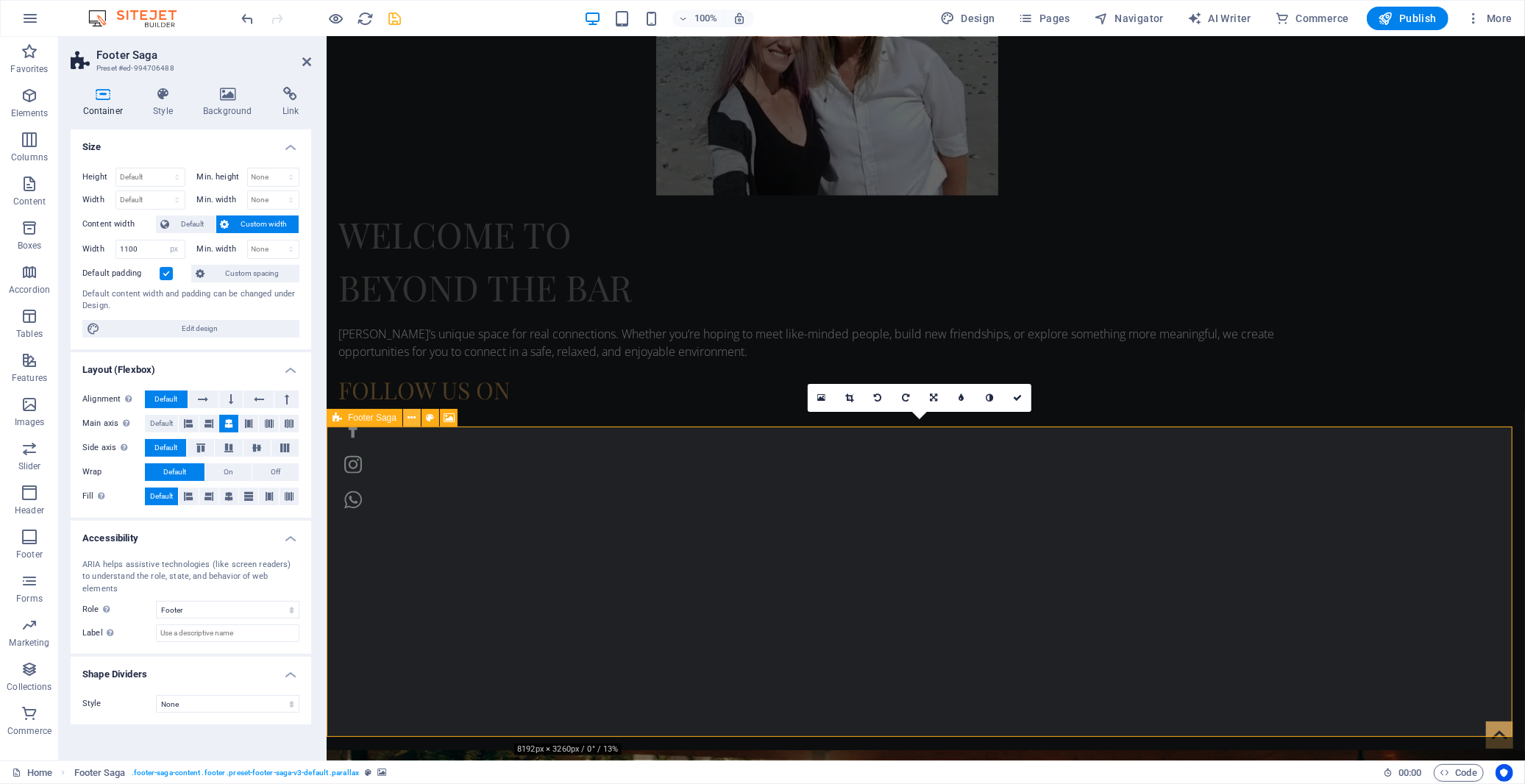
click at [409, 420] on icon at bounding box center [412, 418] width 8 height 16
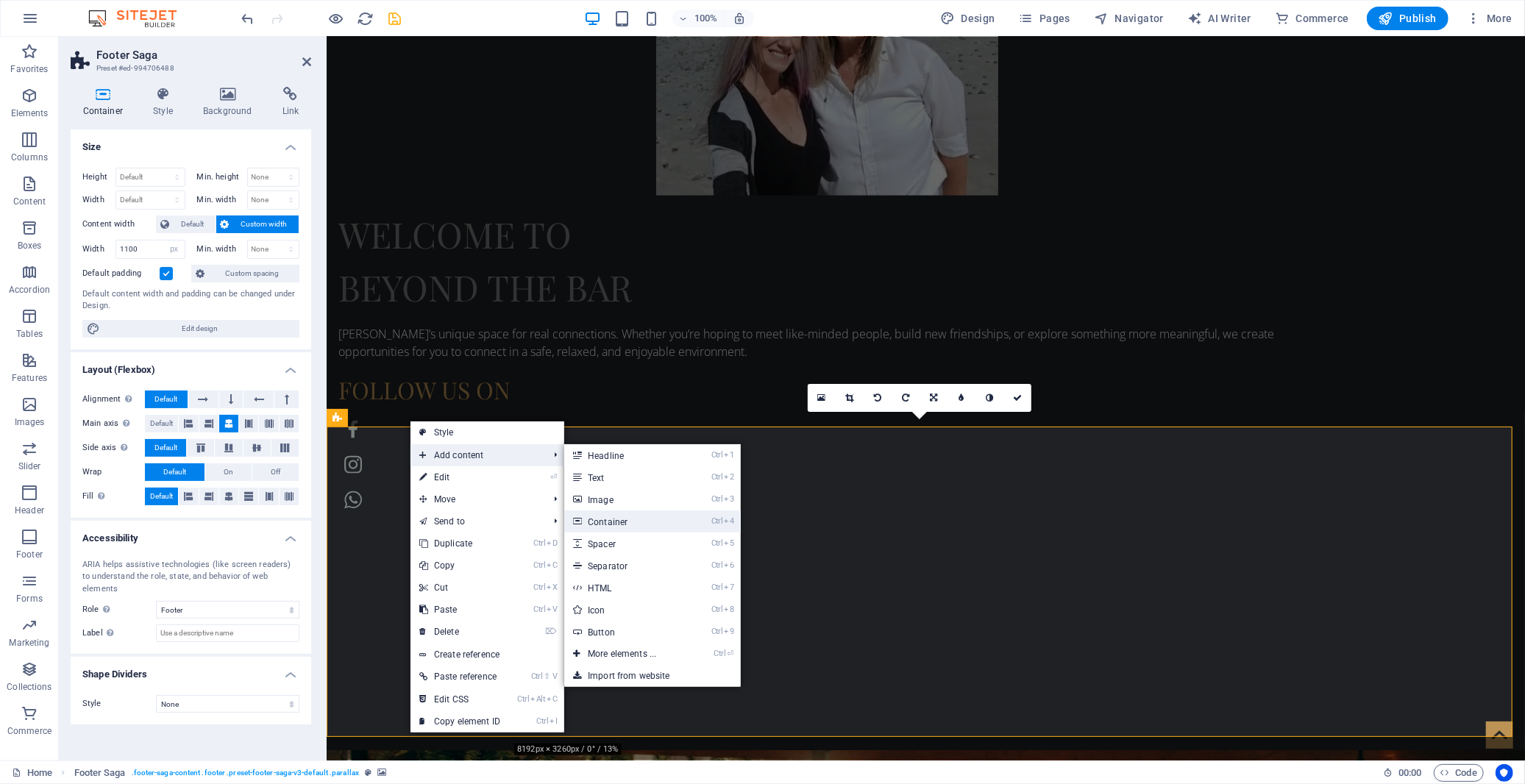
click at [616, 522] on link "Ctrl 4 Container" at bounding box center [625, 521] width 122 height 22
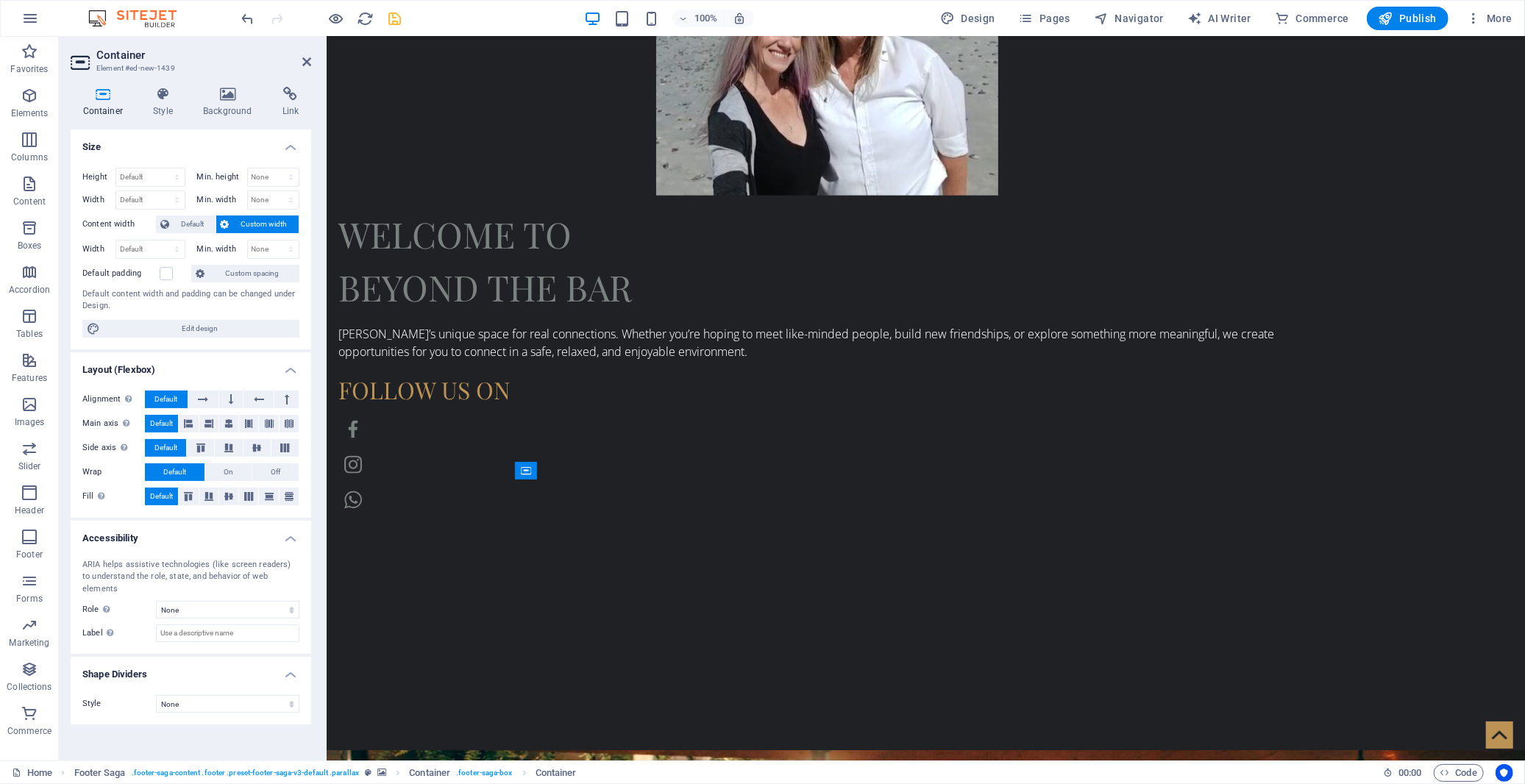
drag, startPoint x: 610, startPoint y: 509, endPoint x: 614, endPoint y: 610, distance: 101.1
drag, startPoint x: 605, startPoint y: 576, endPoint x: 620, endPoint y: 515, distance: 62.8
drag, startPoint x: 875, startPoint y: 539, endPoint x: 560, endPoint y: 507, distance: 316.6
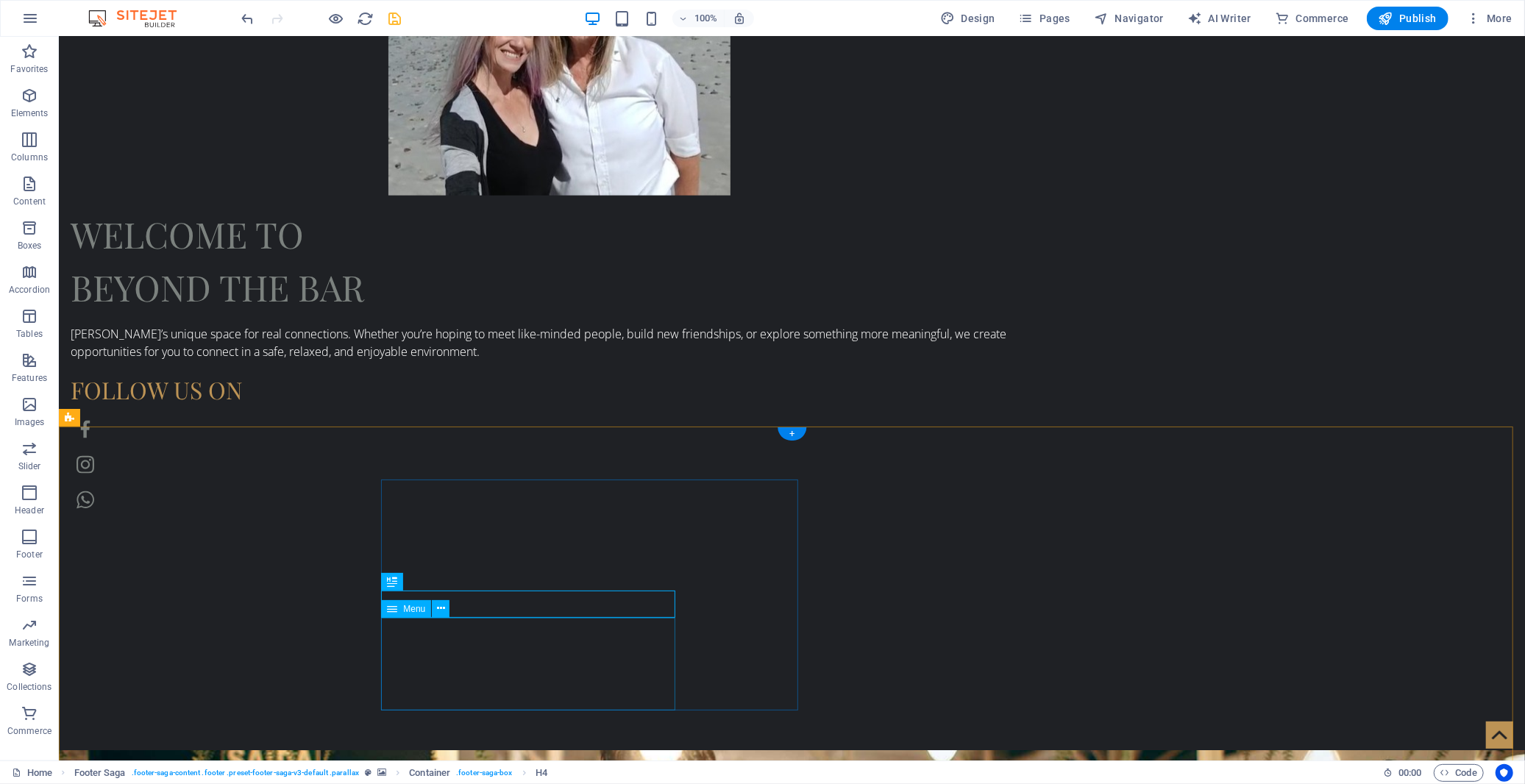
drag, startPoint x: 472, startPoint y: 636, endPoint x: 413, endPoint y: 551, distance: 103.5
drag, startPoint x: 458, startPoint y: 622, endPoint x: 421, endPoint y: 538, distance: 91.8
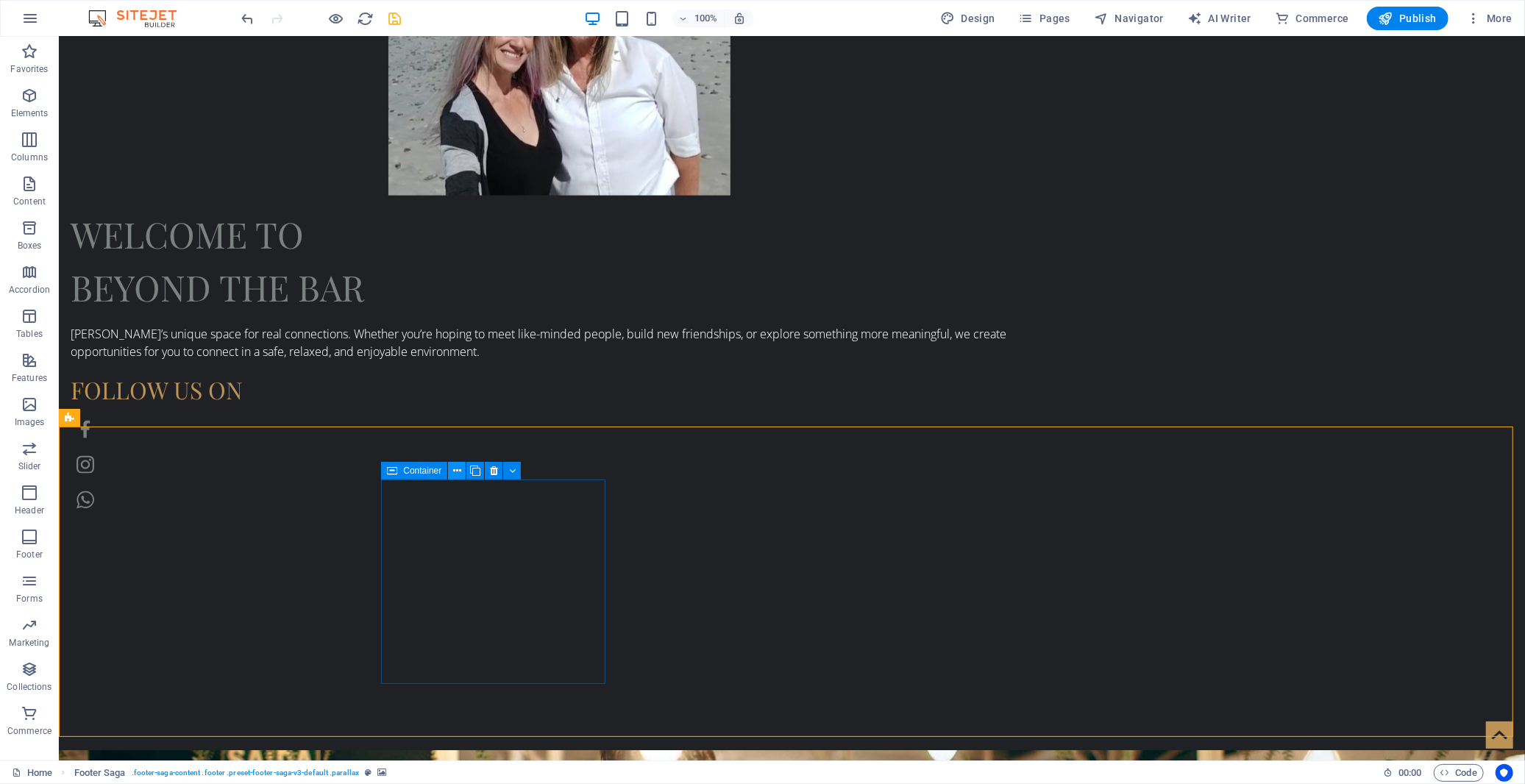
click at [458, 472] on icon at bounding box center [457, 471] width 8 height 16
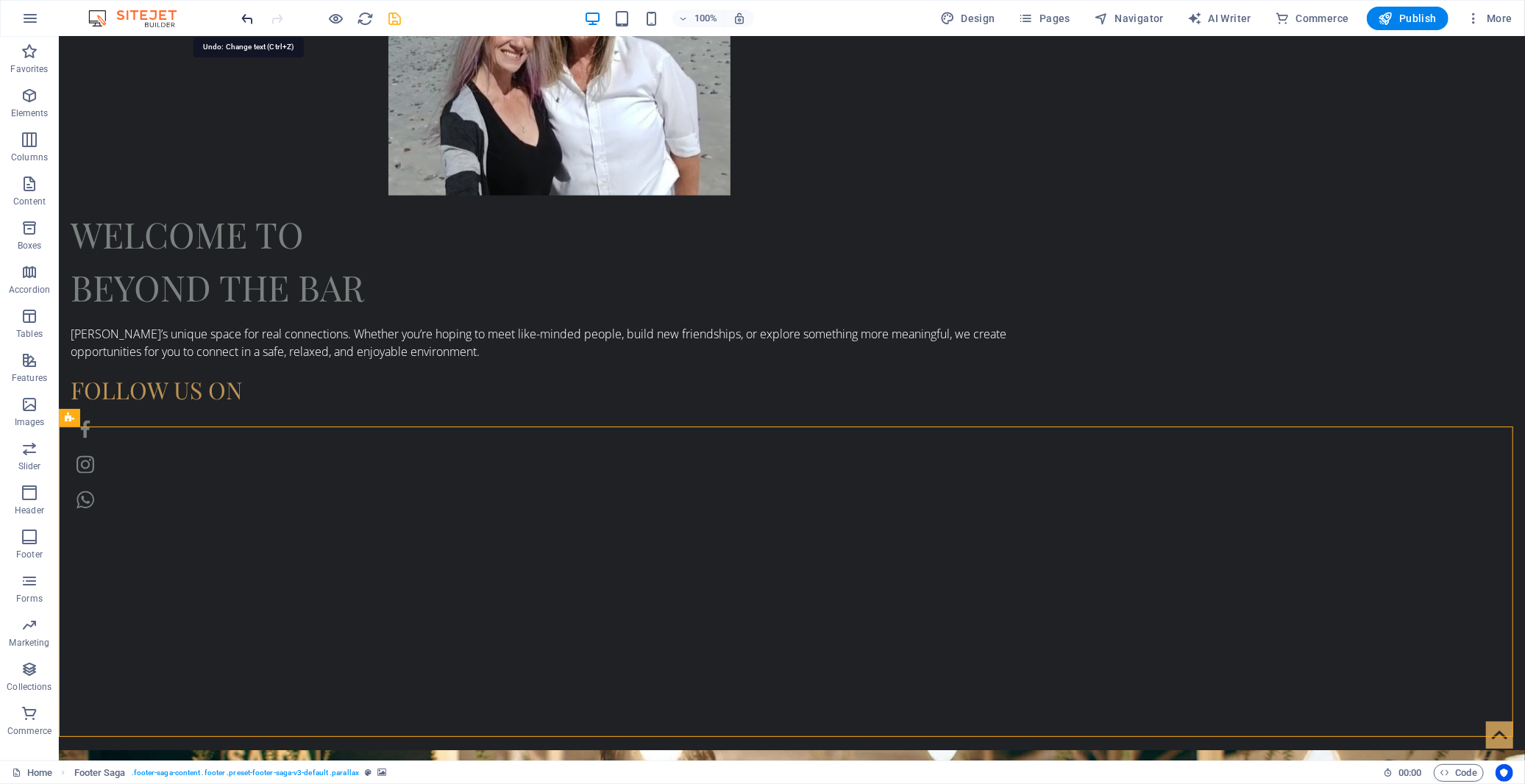
click at [241, 19] on icon "undo" at bounding box center [248, 19] width 17 height 17
click at [454, 472] on icon at bounding box center [457, 471] width 8 height 16
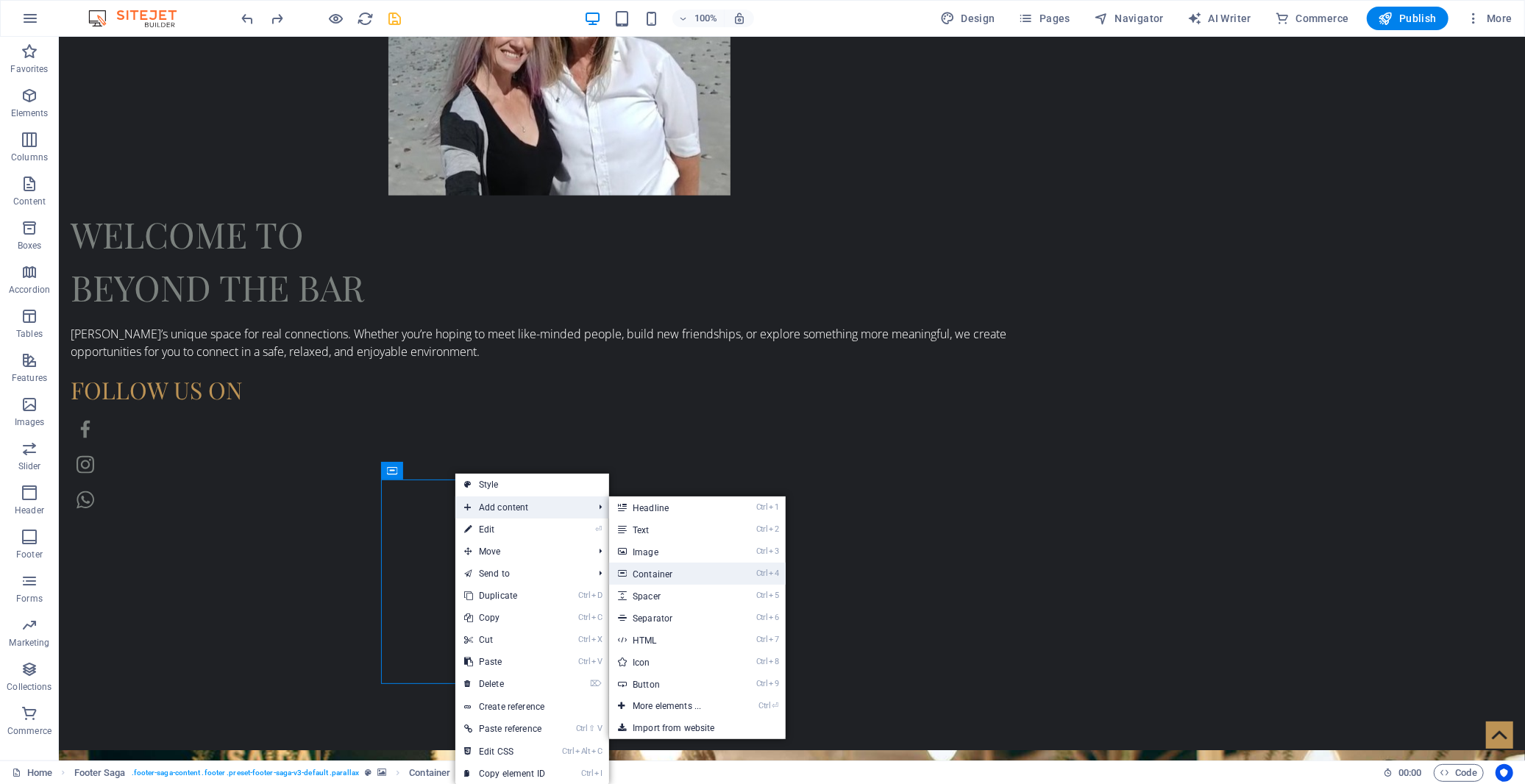
click at [665, 575] on link "Ctrl 4 Container" at bounding box center [670, 574] width 122 height 22
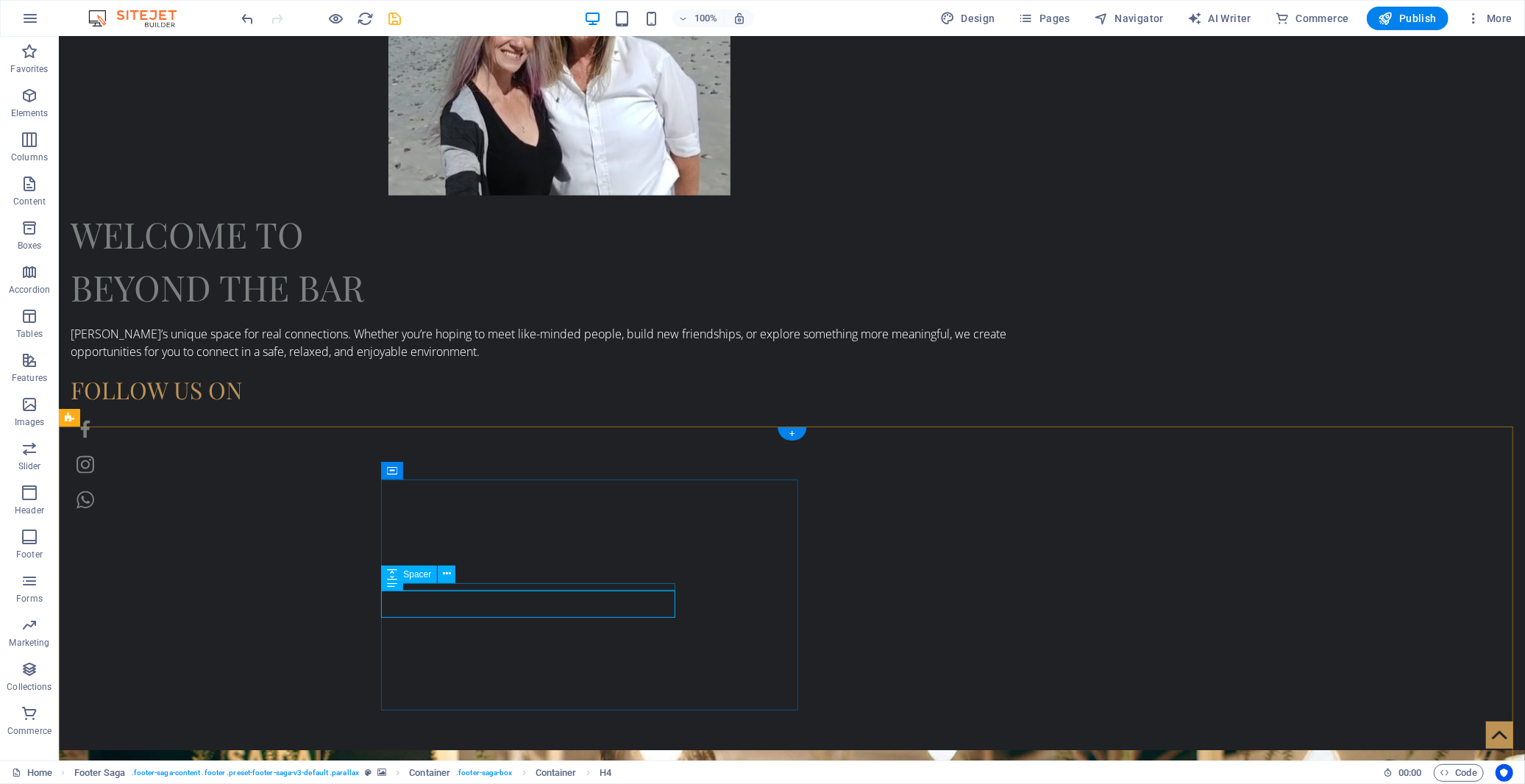
drag, startPoint x: 475, startPoint y: 649, endPoint x: 439, endPoint y: 538, distance: 116.7
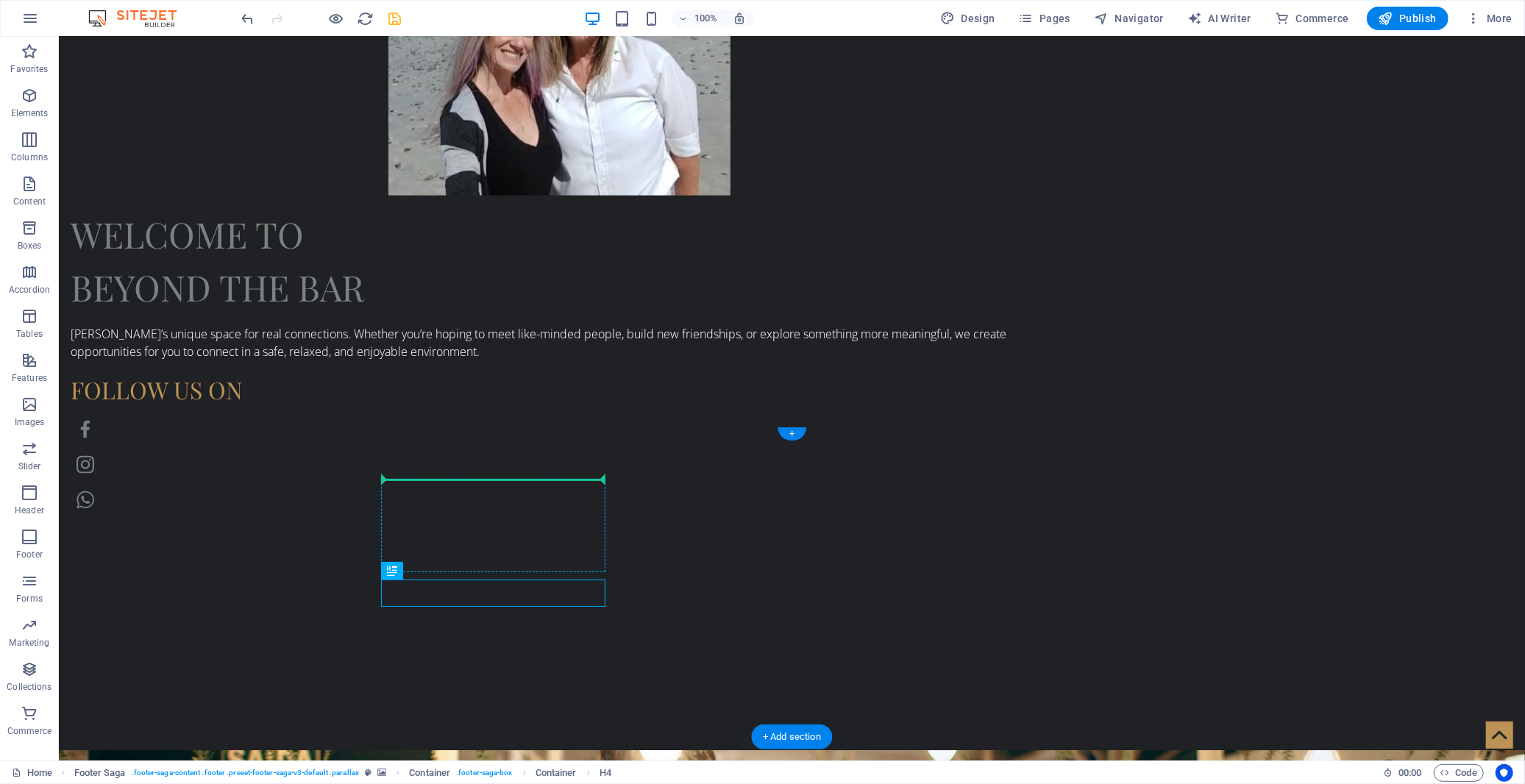
drag, startPoint x: 484, startPoint y: 611, endPoint x: 429, endPoint y: 485, distance: 137.5
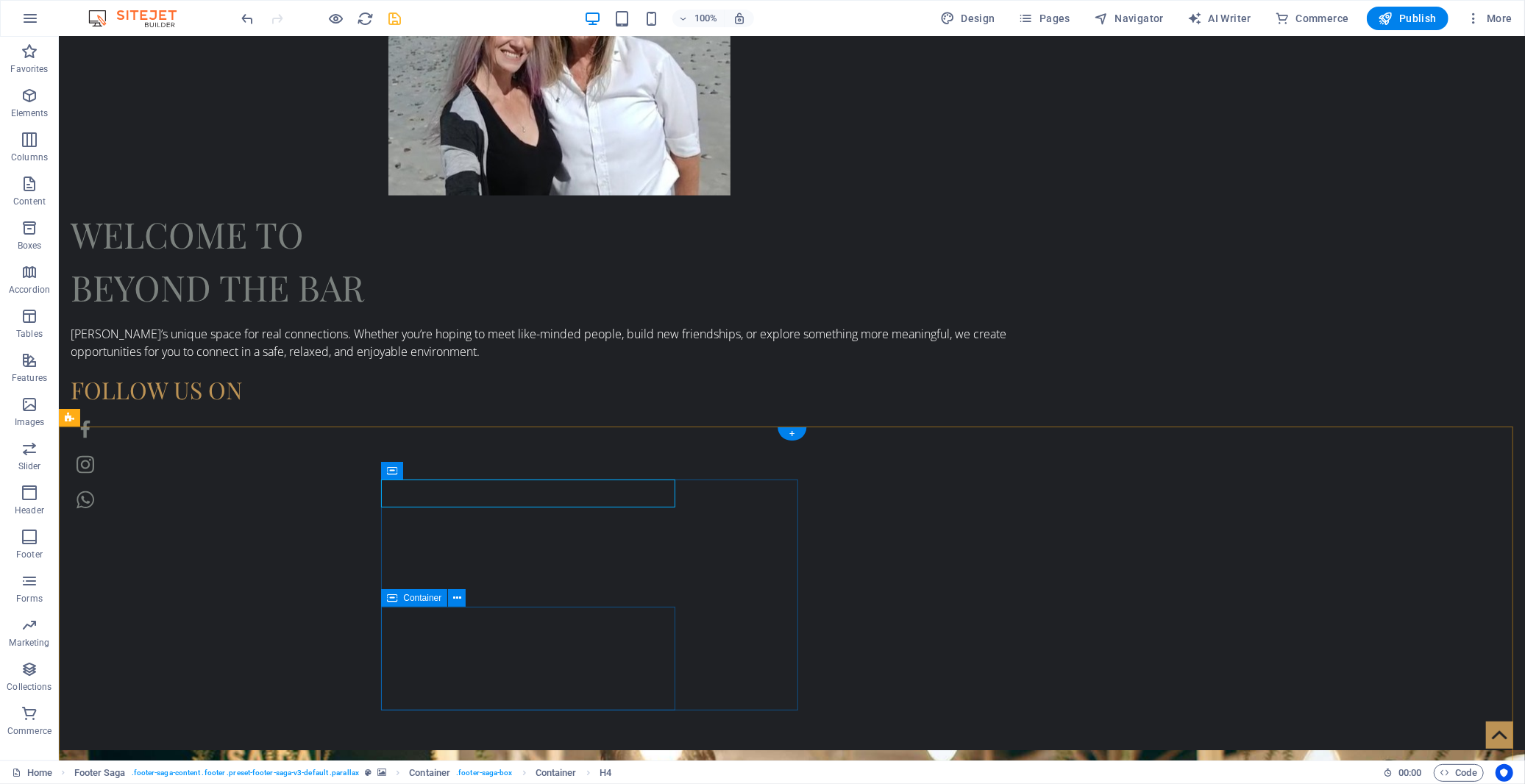
click at [454, 597] on icon at bounding box center [457, 598] width 8 height 16
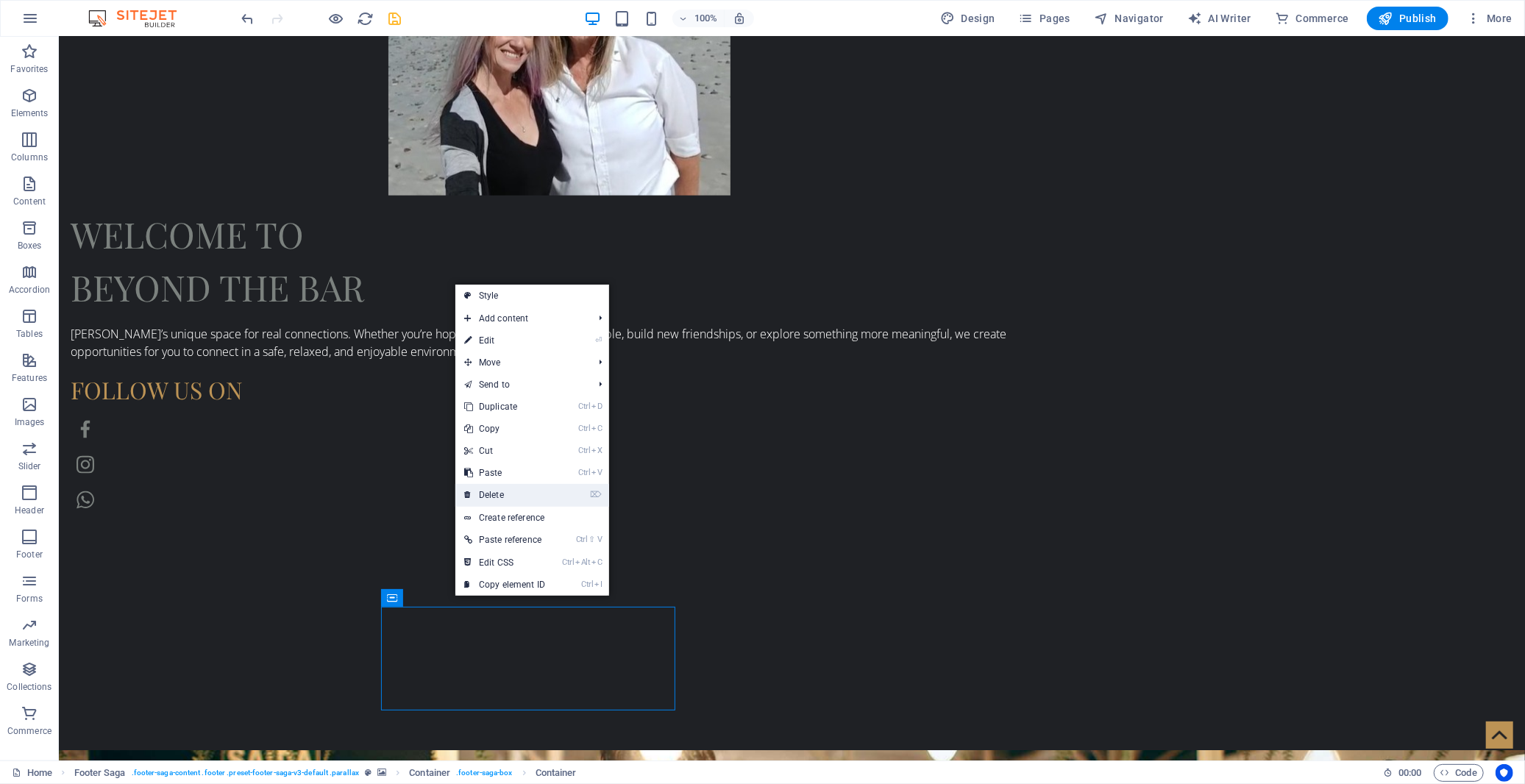
click at [510, 489] on link "⌦ Delete" at bounding box center [504, 495] width 99 height 22
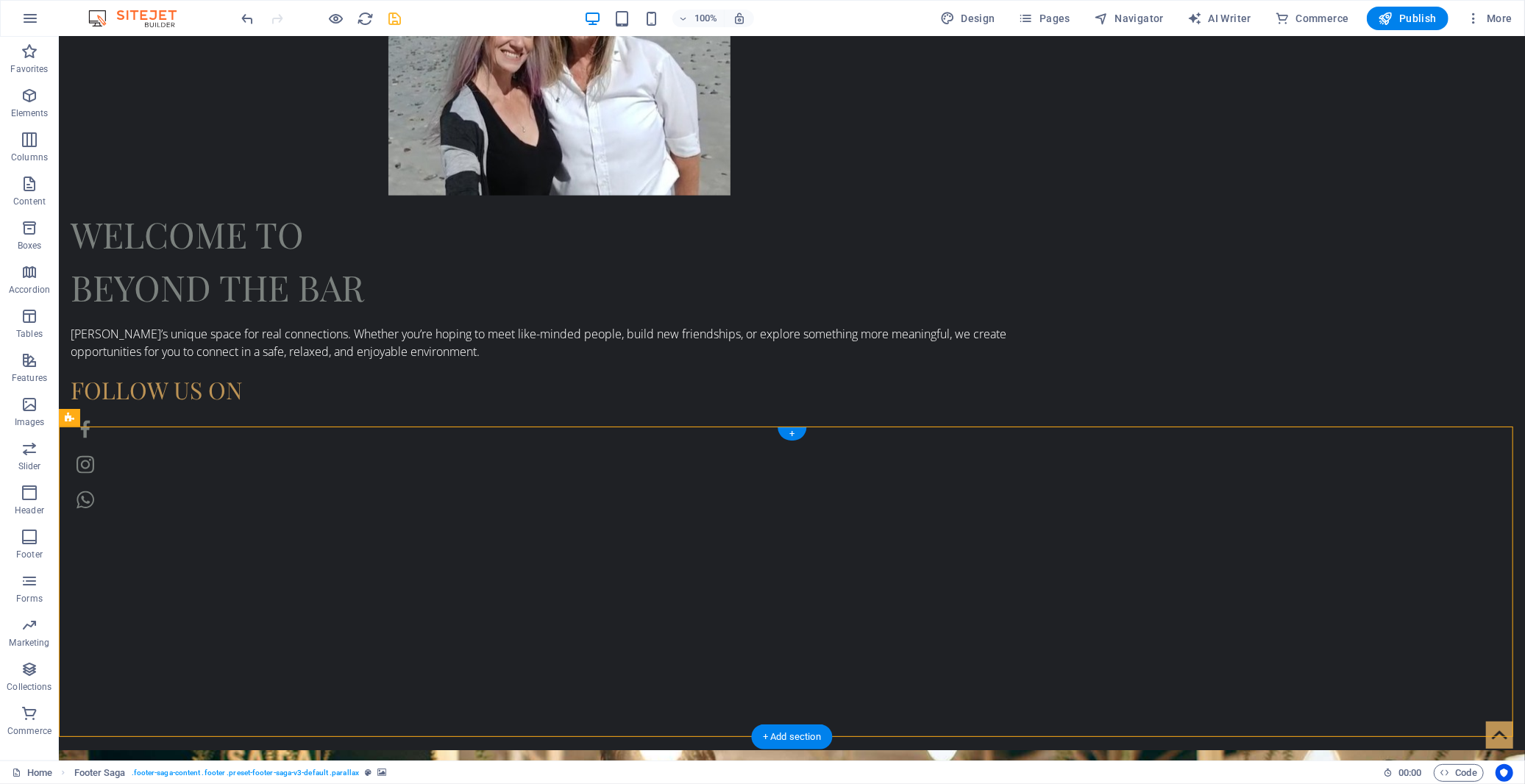
drag, startPoint x: 698, startPoint y: 512, endPoint x: 645, endPoint y: 504, distance: 53.6
drag, startPoint x: 684, startPoint y: 508, endPoint x: 360, endPoint y: 495, distance: 324.3
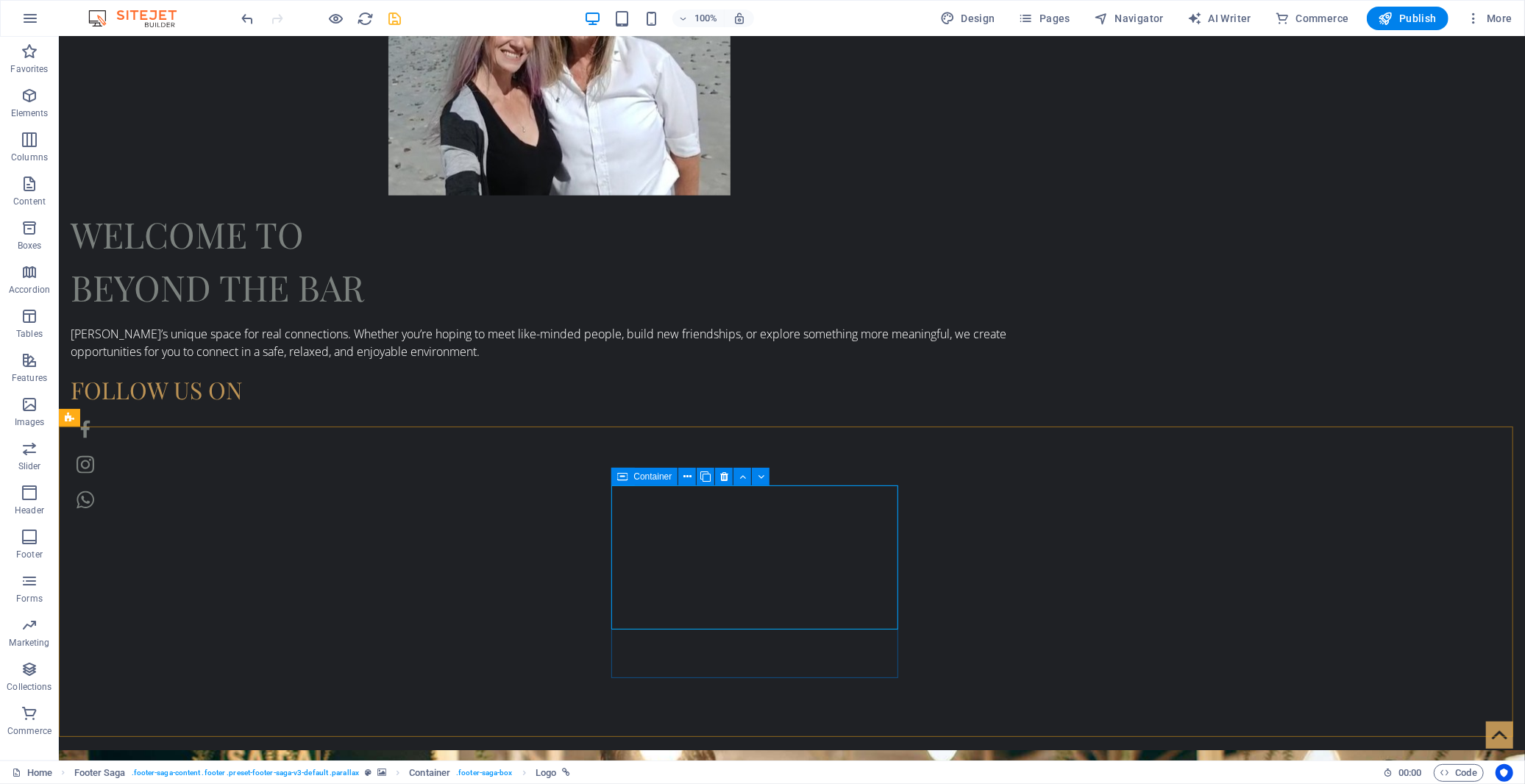
click at [621, 476] on icon at bounding box center [622, 477] width 10 height 18
drag, startPoint x: 701, startPoint y: 514, endPoint x: 362, endPoint y: 502, distance: 339.2
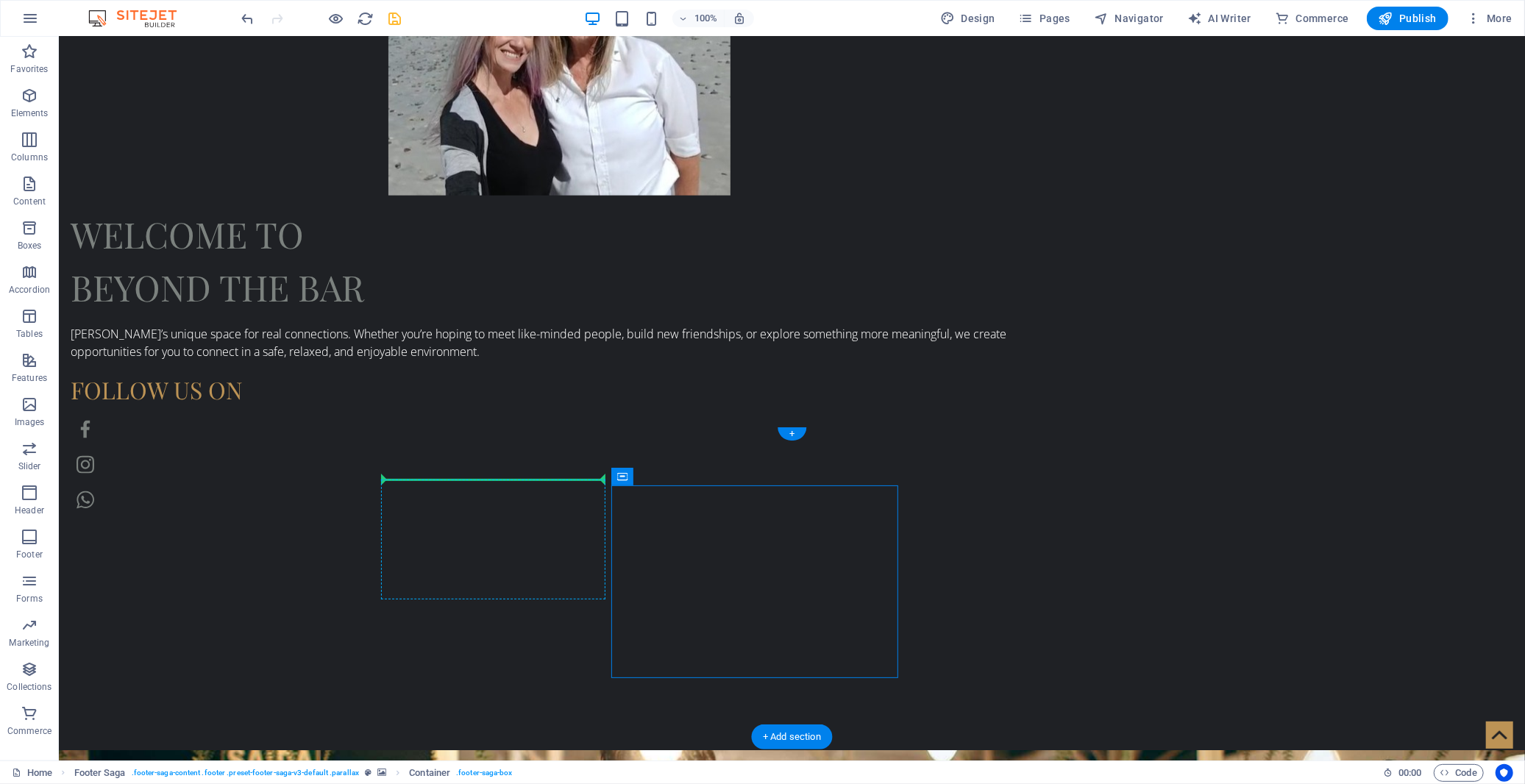
drag, startPoint x: 713, startPoint y: 515, endPoint x: 399, endPoint y: 480, distance: 315.9
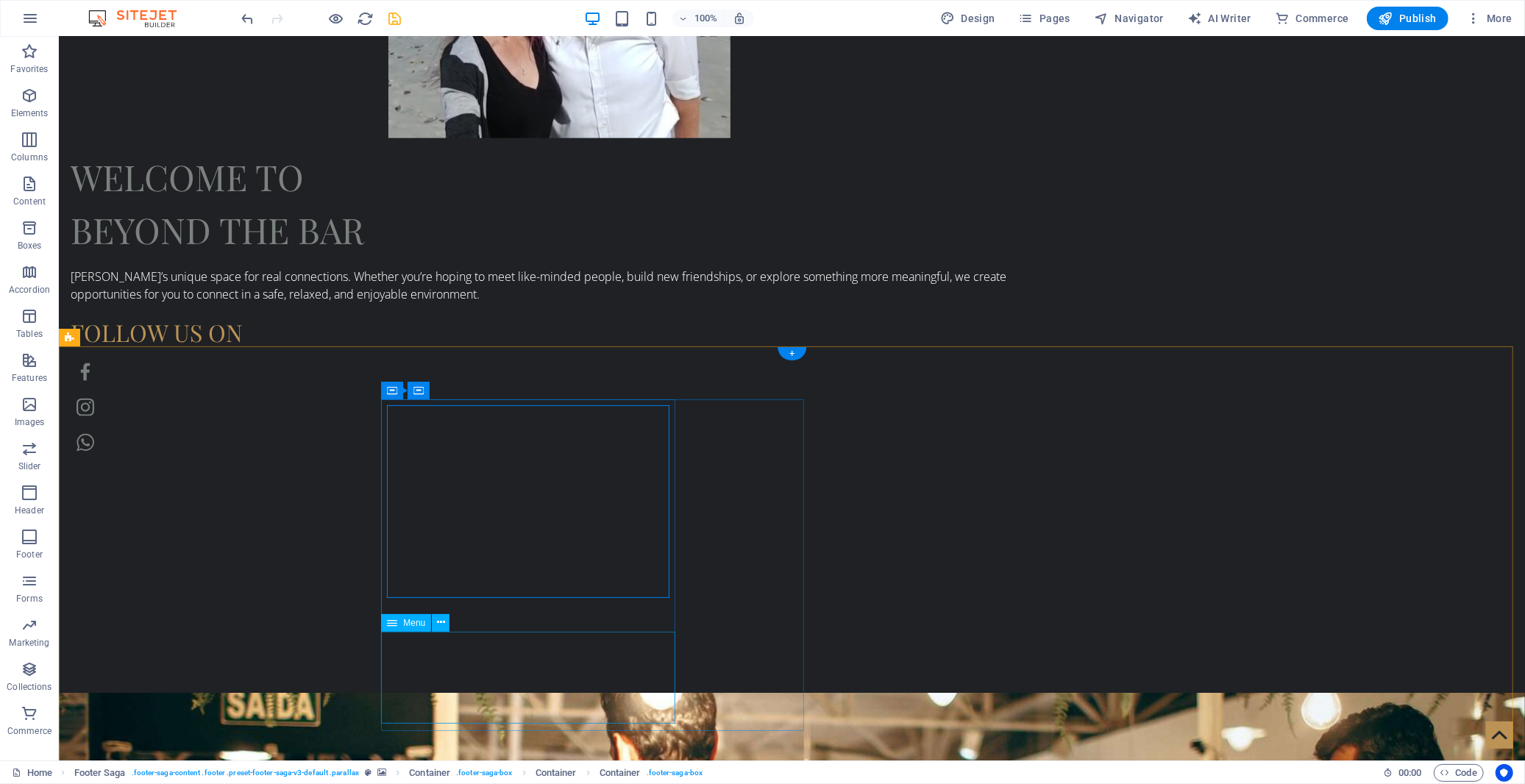
scroll to position [1575, 0]
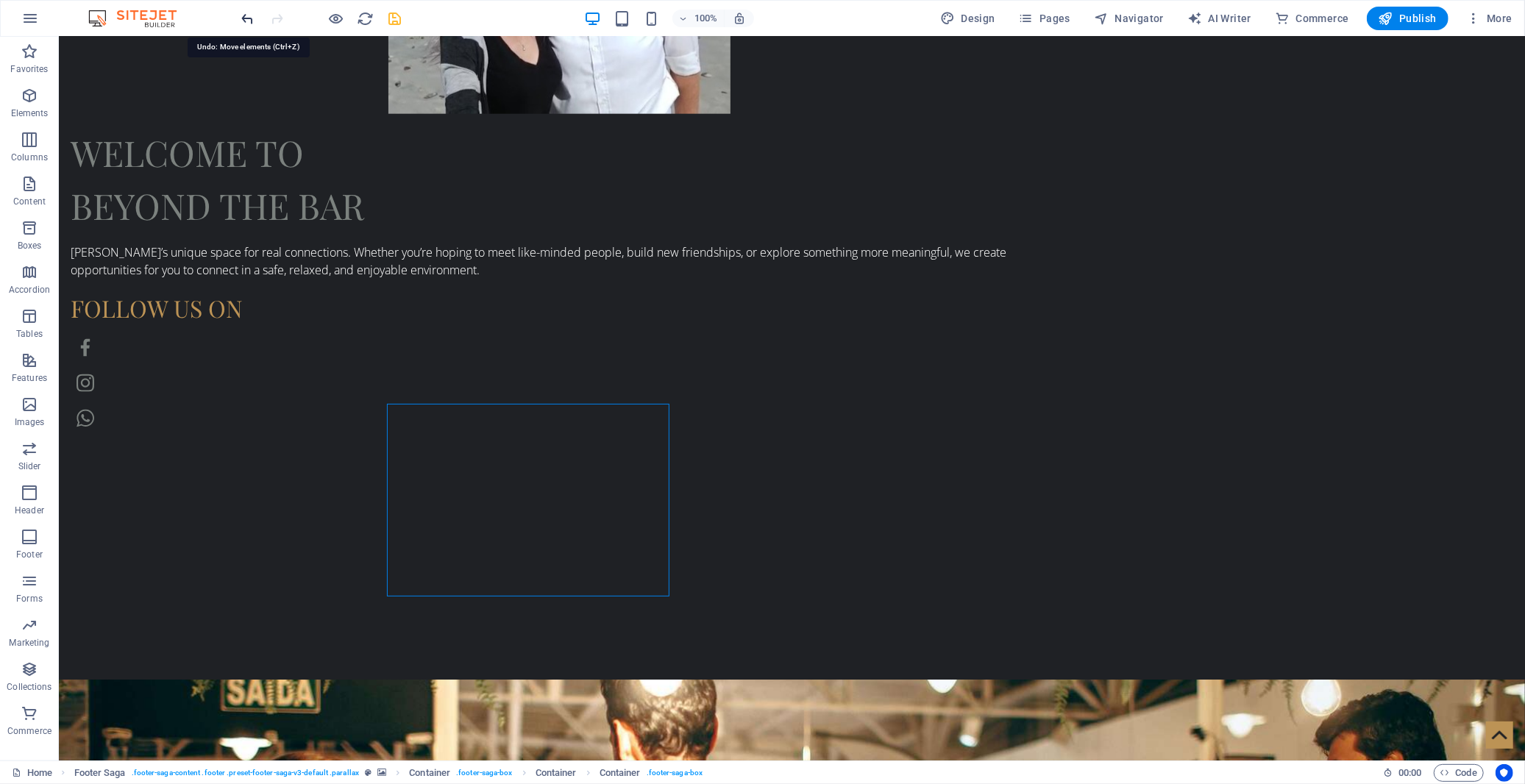
click at [248, 16] on icon "undo" at bounding box center [248, 19] width 17 height 17
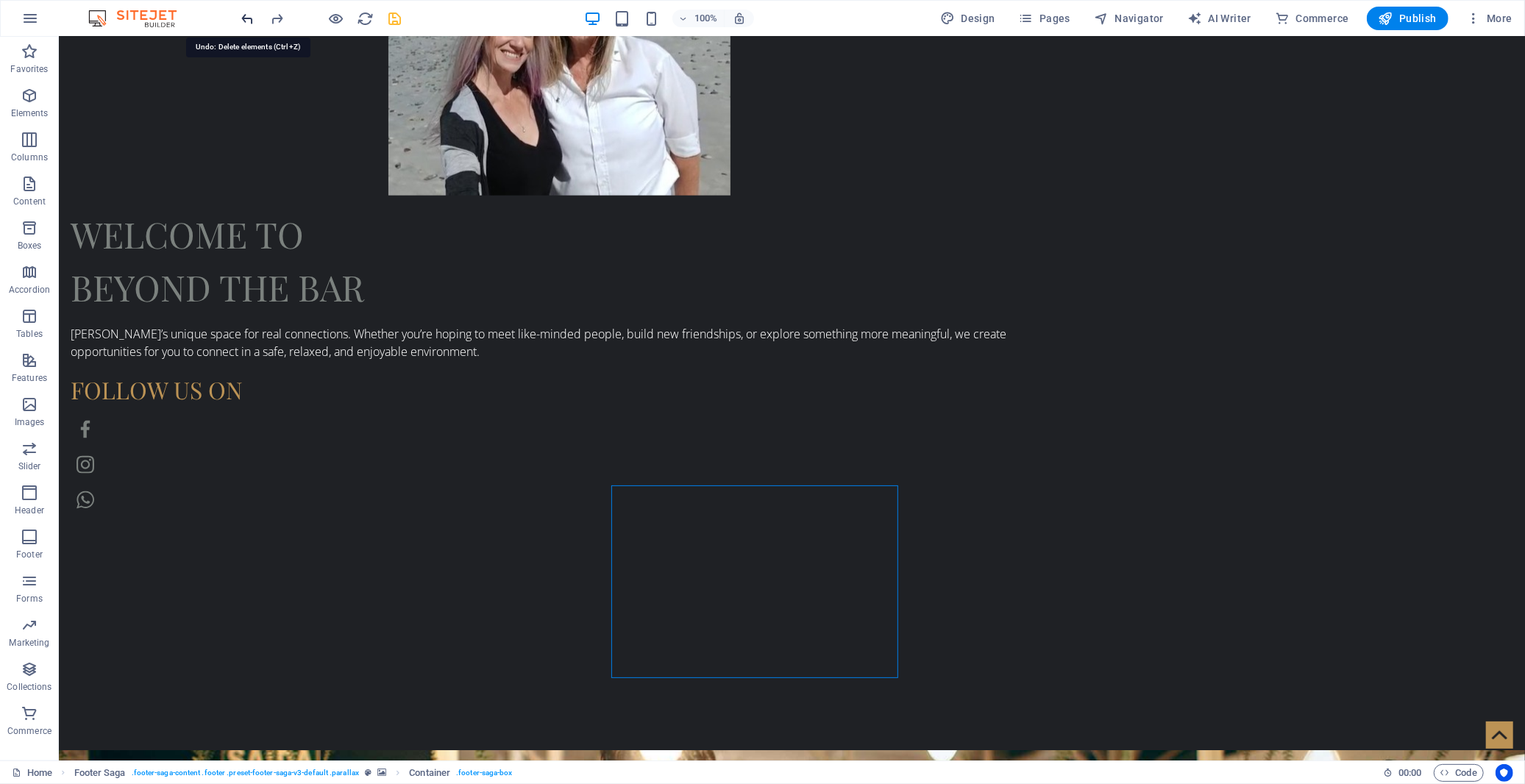
click at [247, 19] on icon "undo" at bounding box center [248, 19] width 17 height 17
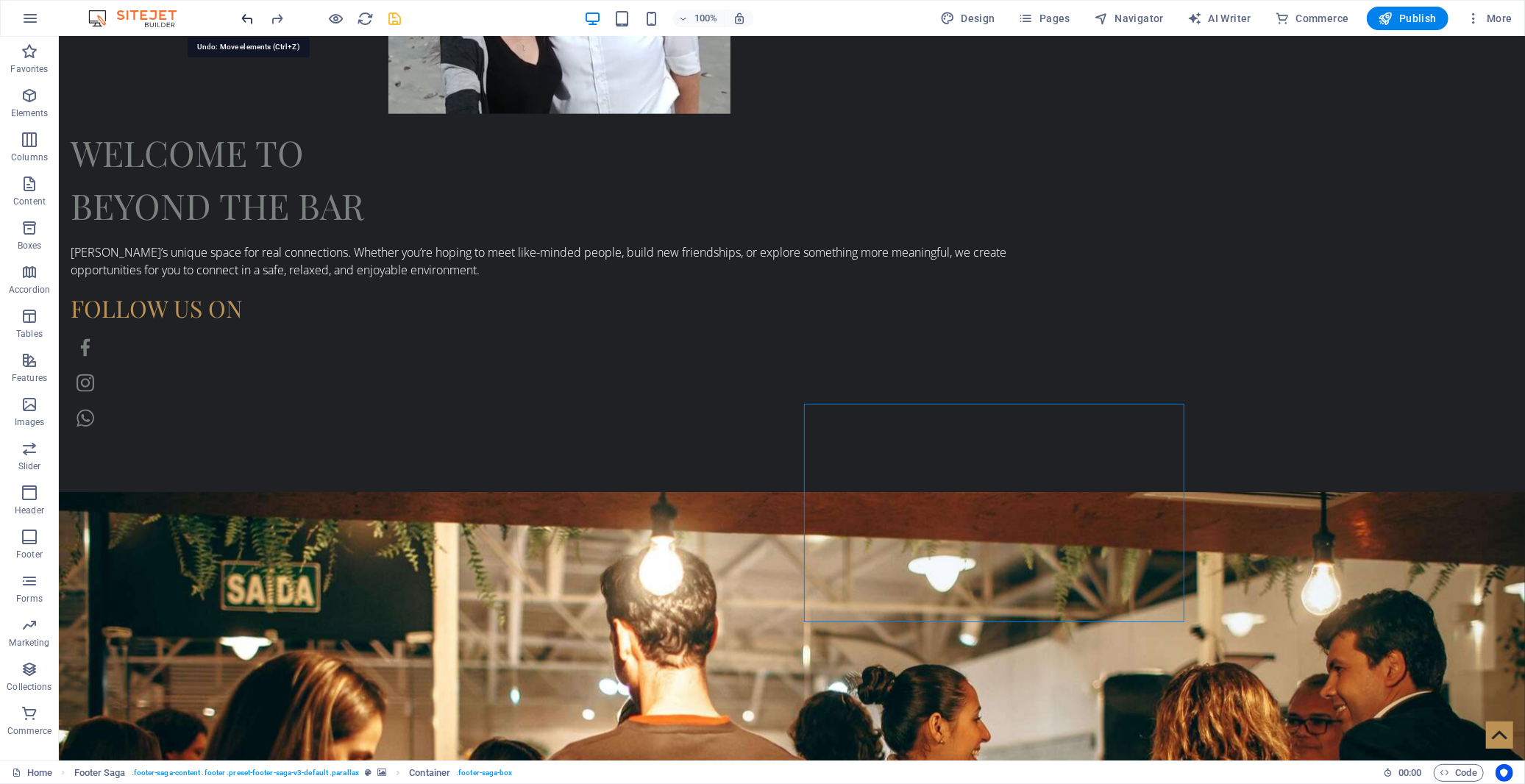
click at [247, 19] on icon "undo" at bounding box center [248, 19] width 17 height 17
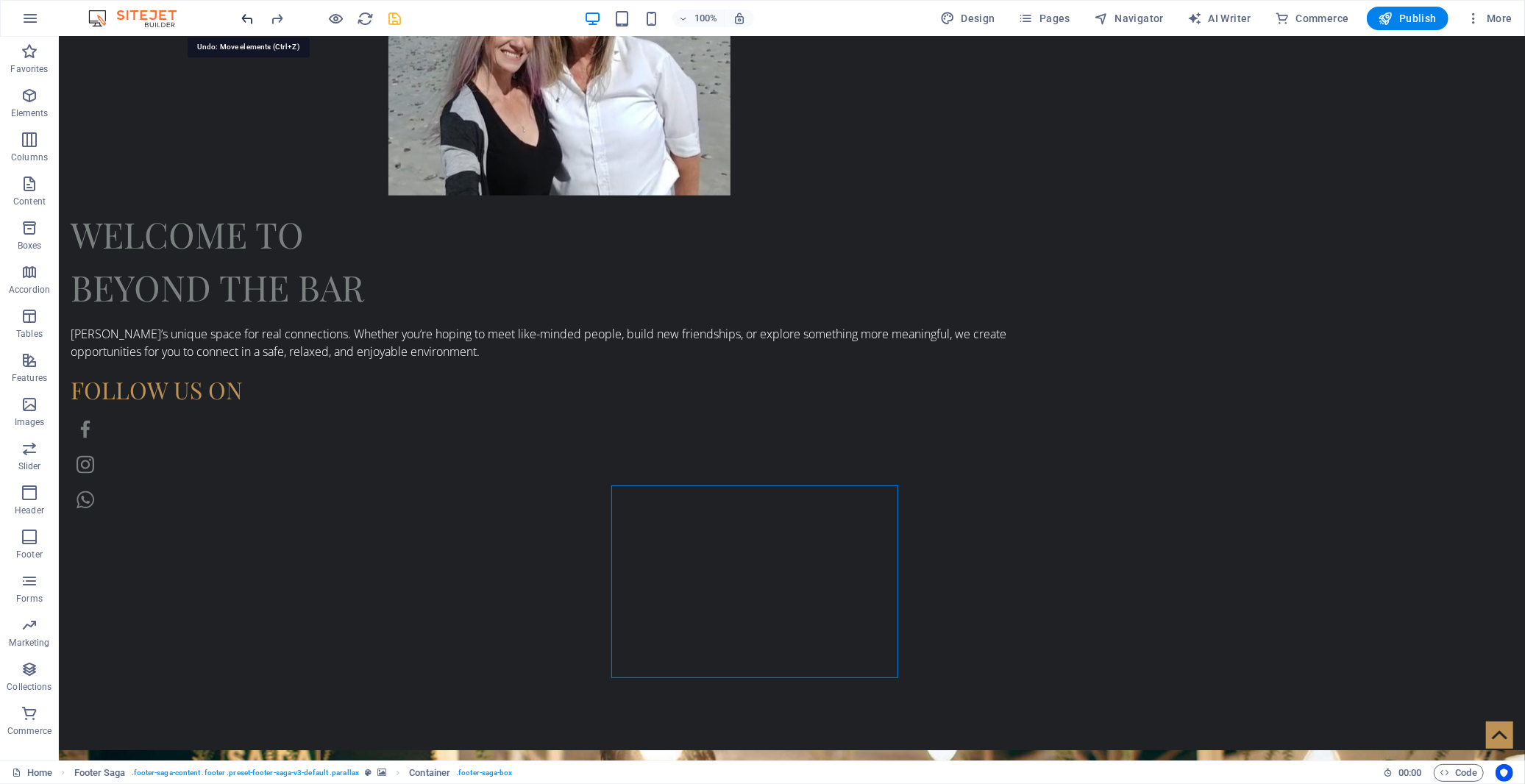
click at [247, 19] on icon "undo" at bounding box center [248, 19] width 17 height 17
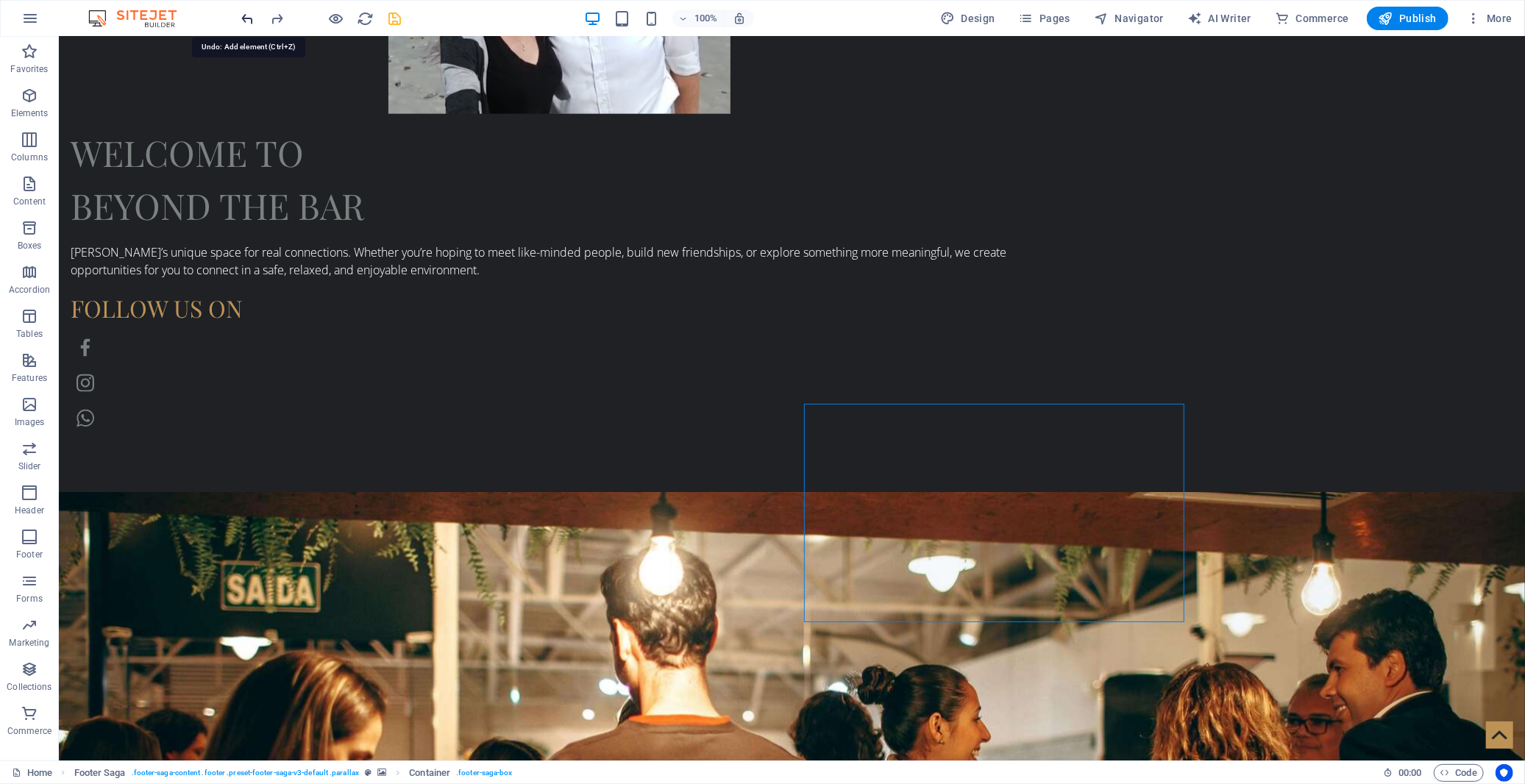
click at [247, 19] on icon "undo" at bounding box center [248, 19] width 17 height 17
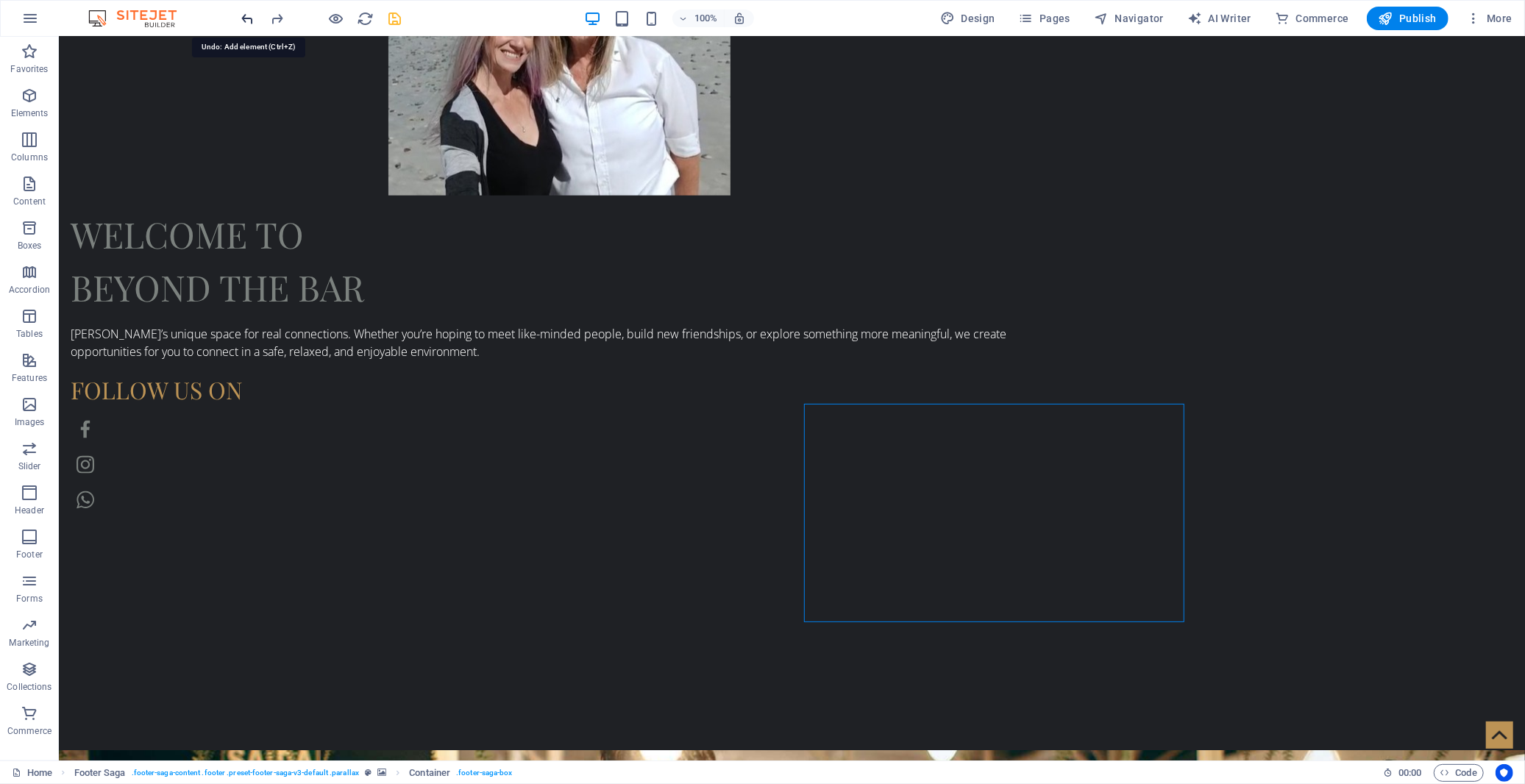
click at [247, 19] on icon "undo" at bounding box center [248, 19] width 17 height 17
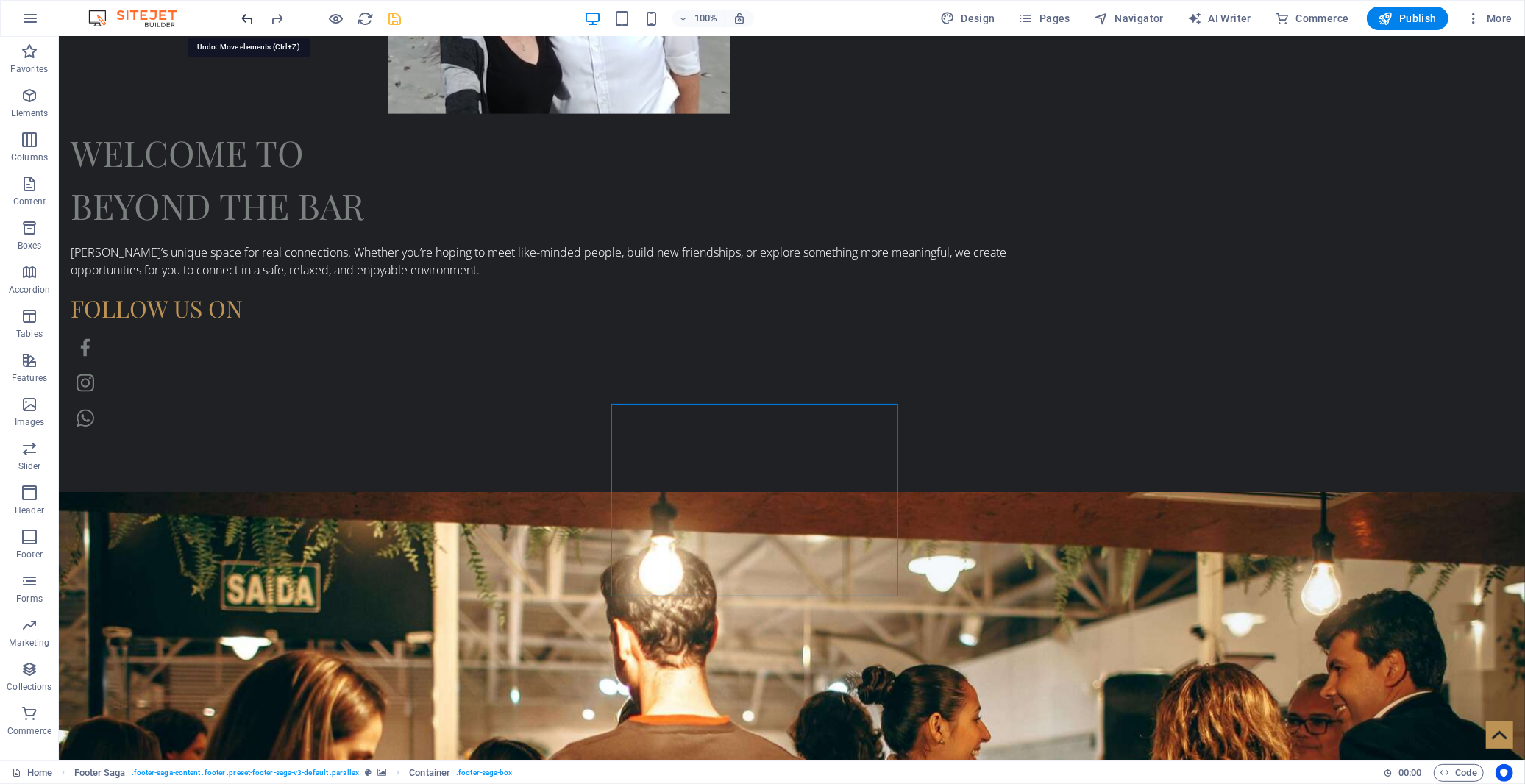
click at [247, 19] on icon "undo" at bounding box center [248, 19] width 17 height 17
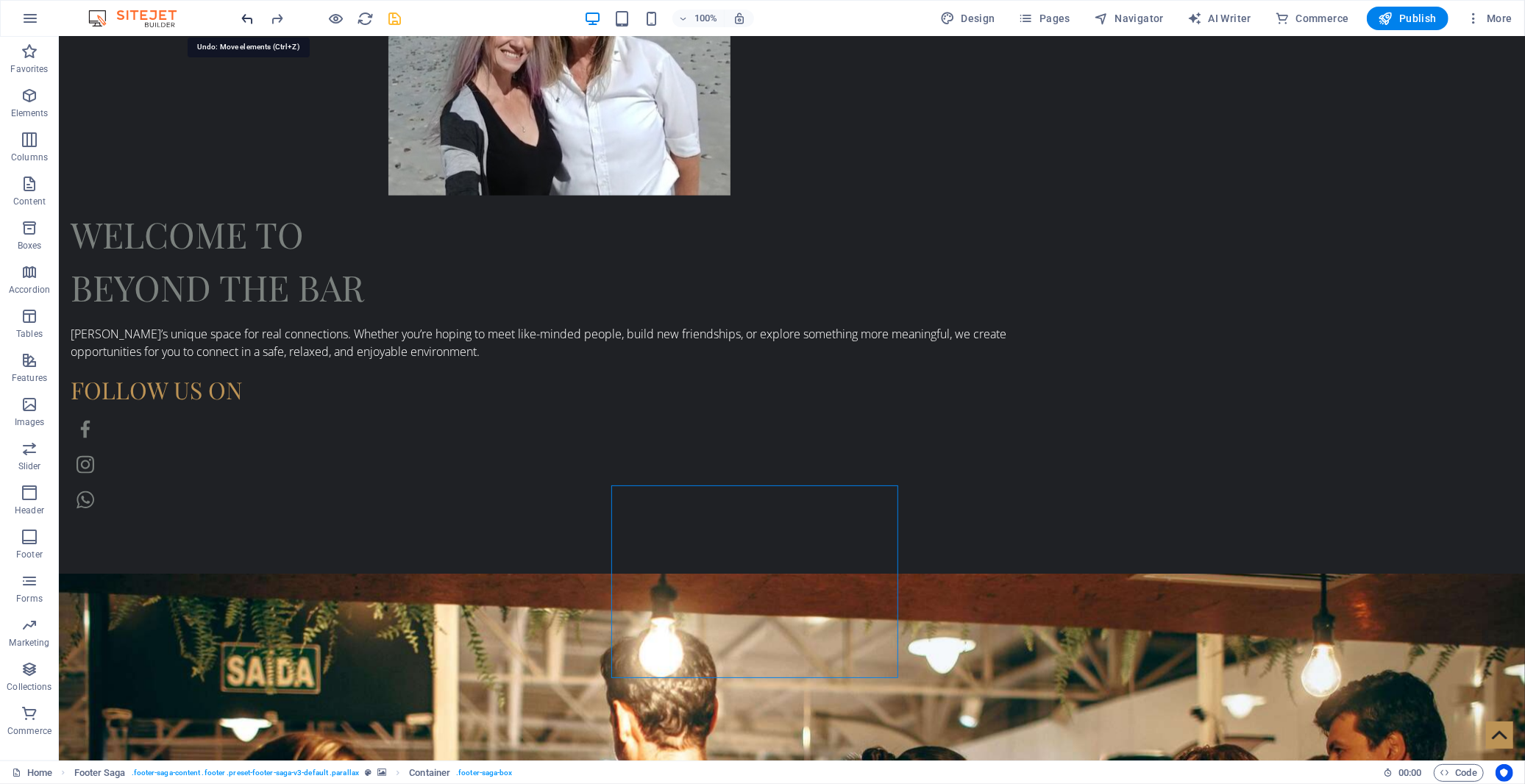
click at [247, 19] on icon "undo" at bounding box center [248, 19] width 17 height 17
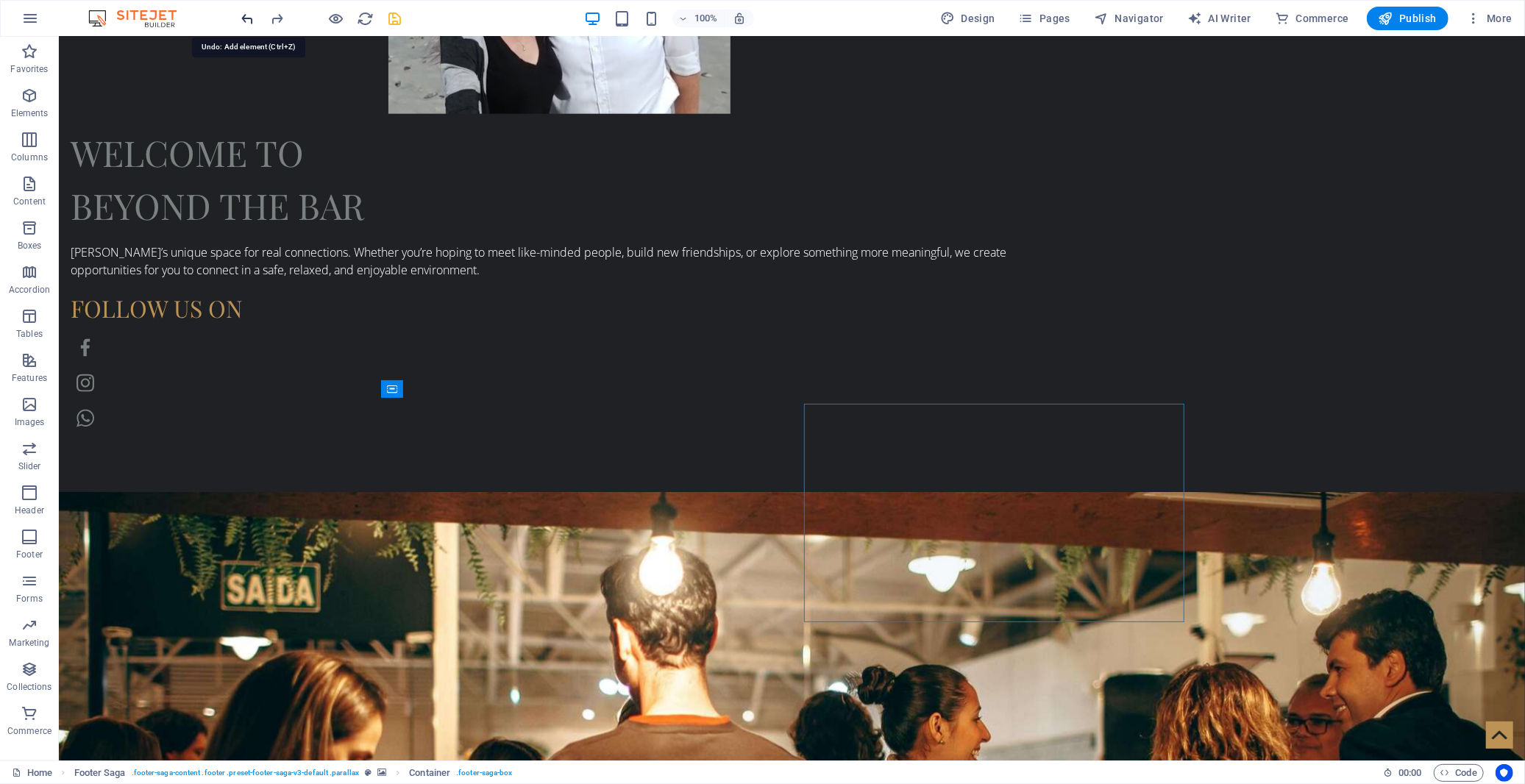
click at [247, 19] on icon "undo" at bounding box center [248, 19] width 17 height 17
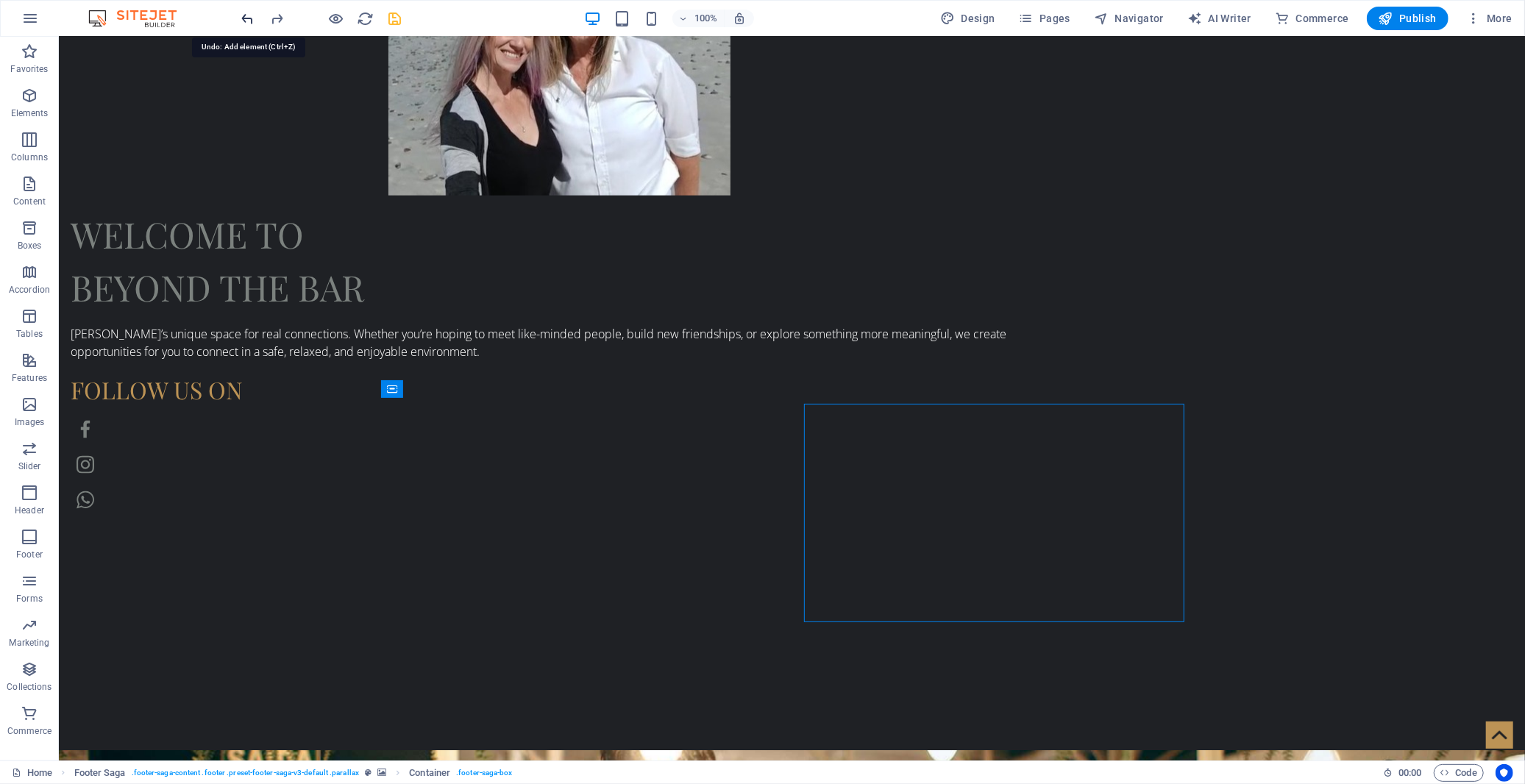
click at [247, 19] on icon "undo" at bounding box center [248, 19] width 17 height 17
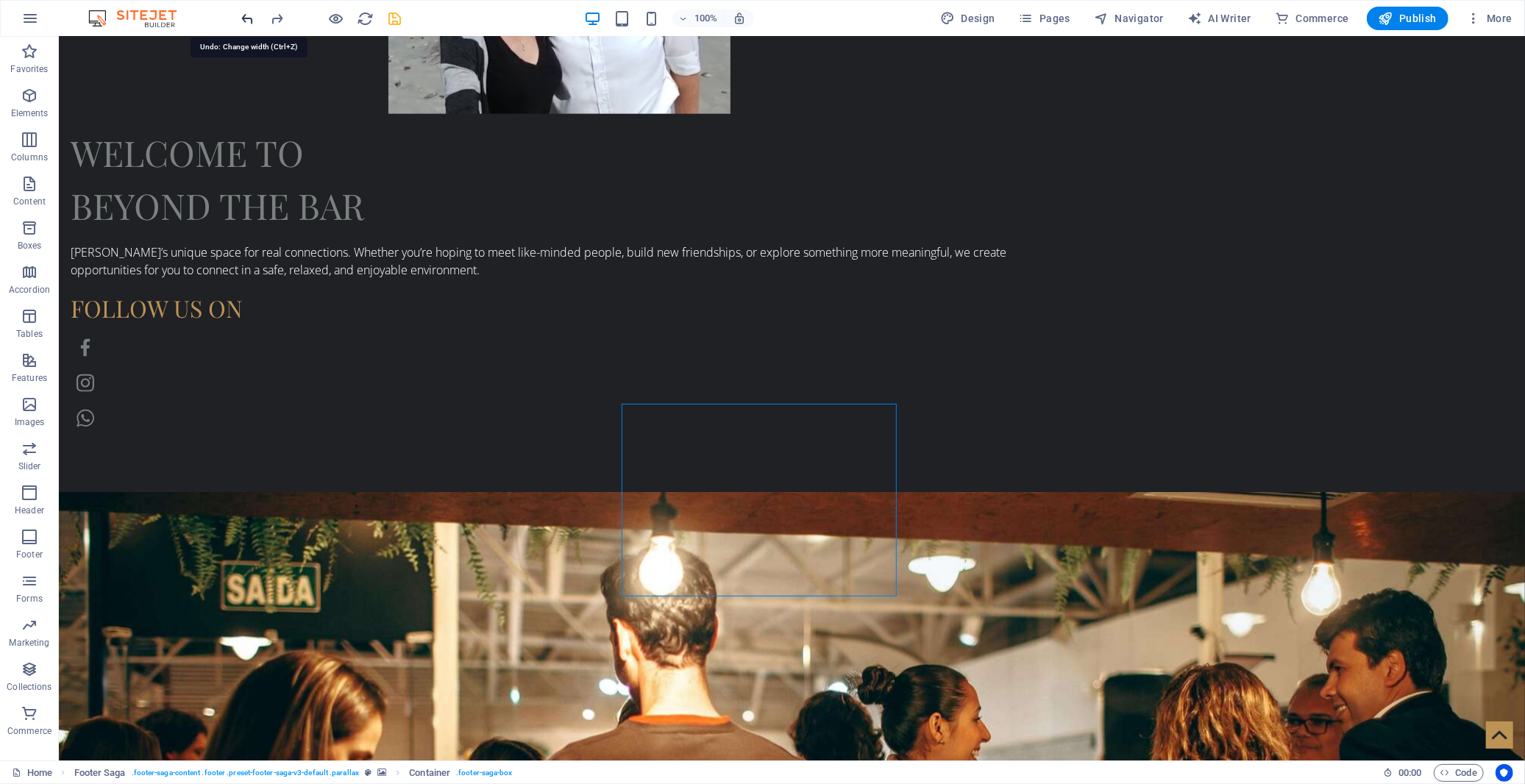
click at [247, 19] on icon "undo" at bounding box center [248, 19] width 17 height 17
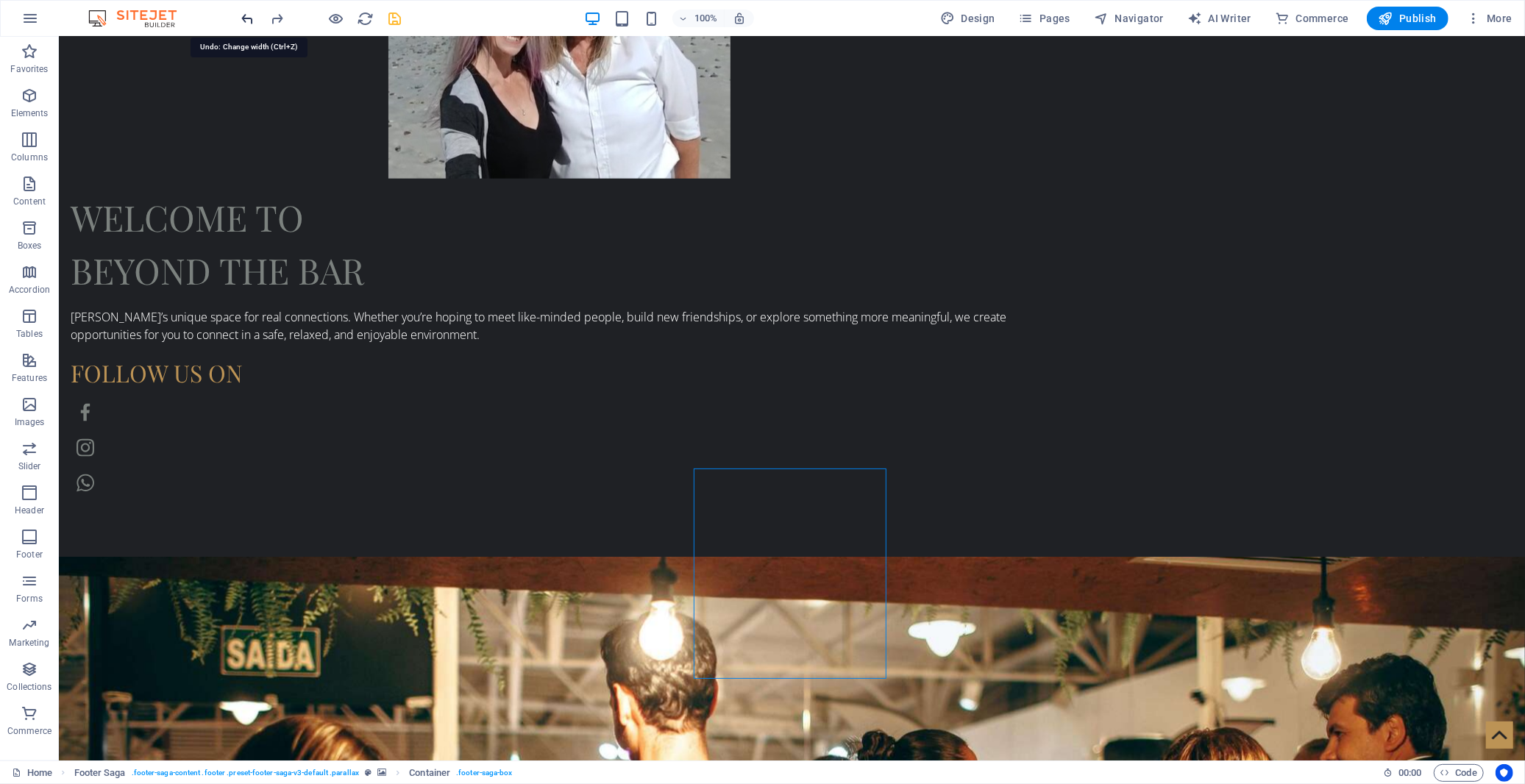
click at [247, 19] on icon "undo" at bounding box center [248, 19] width 17 height 17
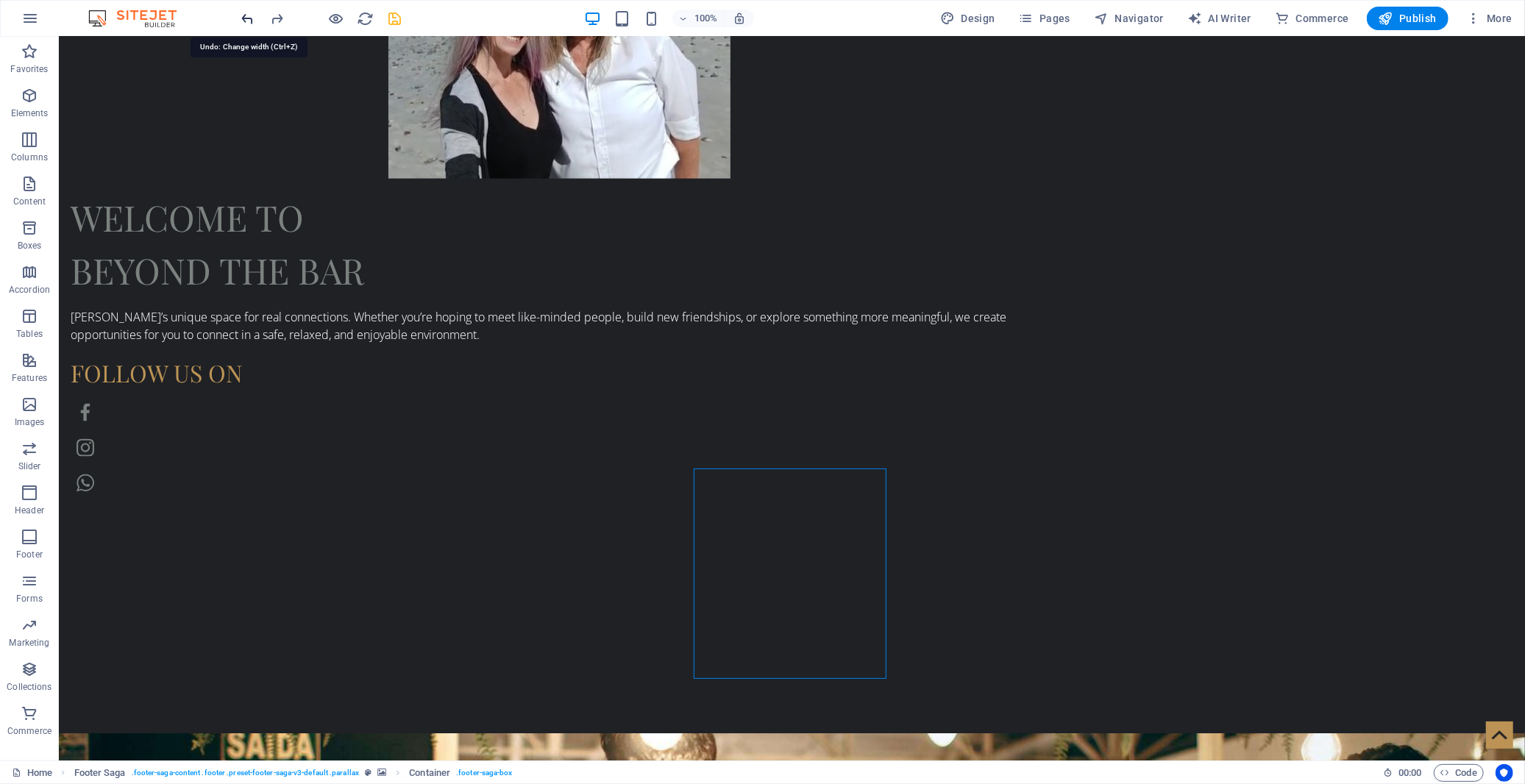
scroll to position [1494, 0]
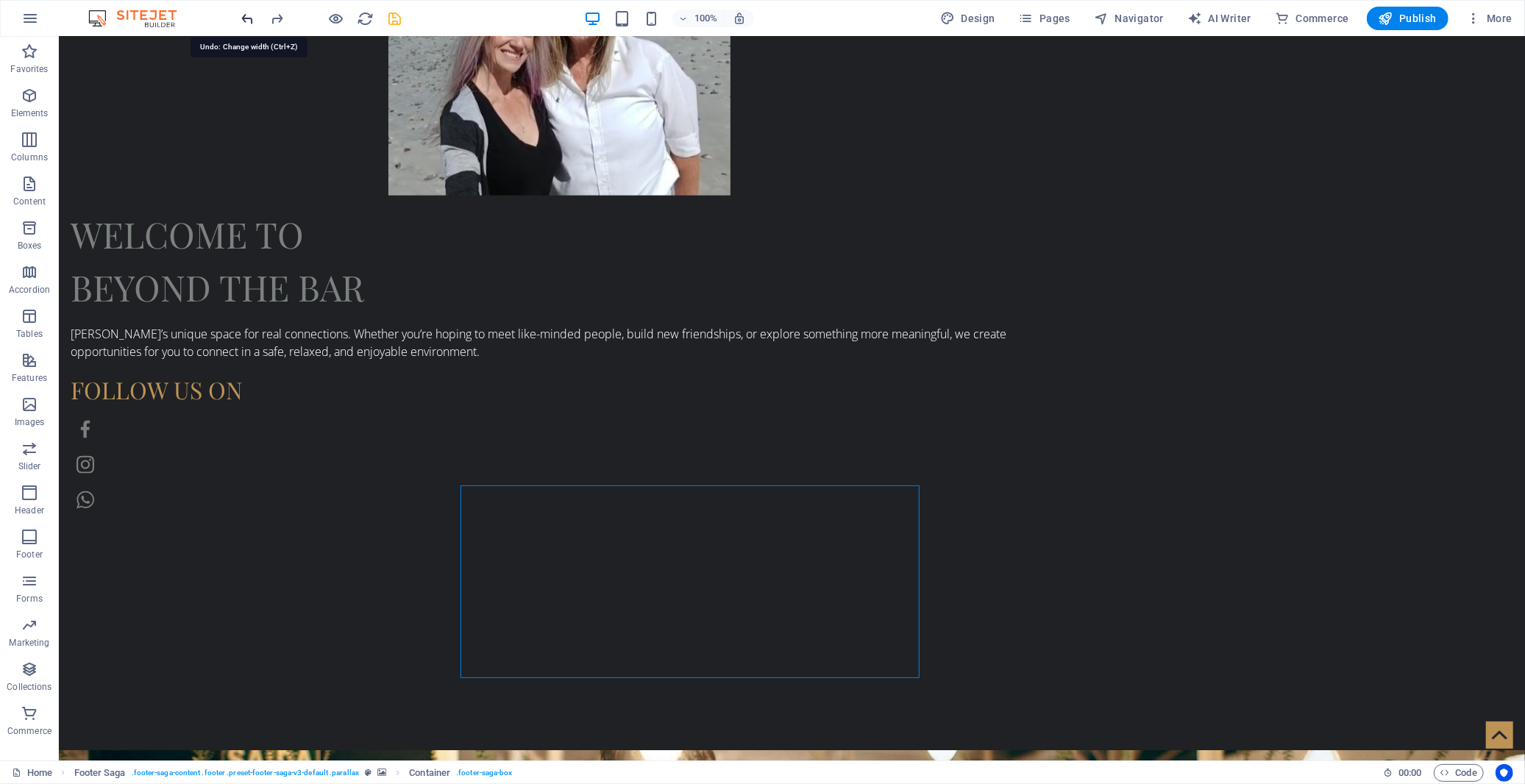
click at [247, 19] on icon "undo" at bounding box center [248, 19] width 17 height 17
click at [280, 19] on icon "redo" at bounding box center [277, 19] width 17 height 17
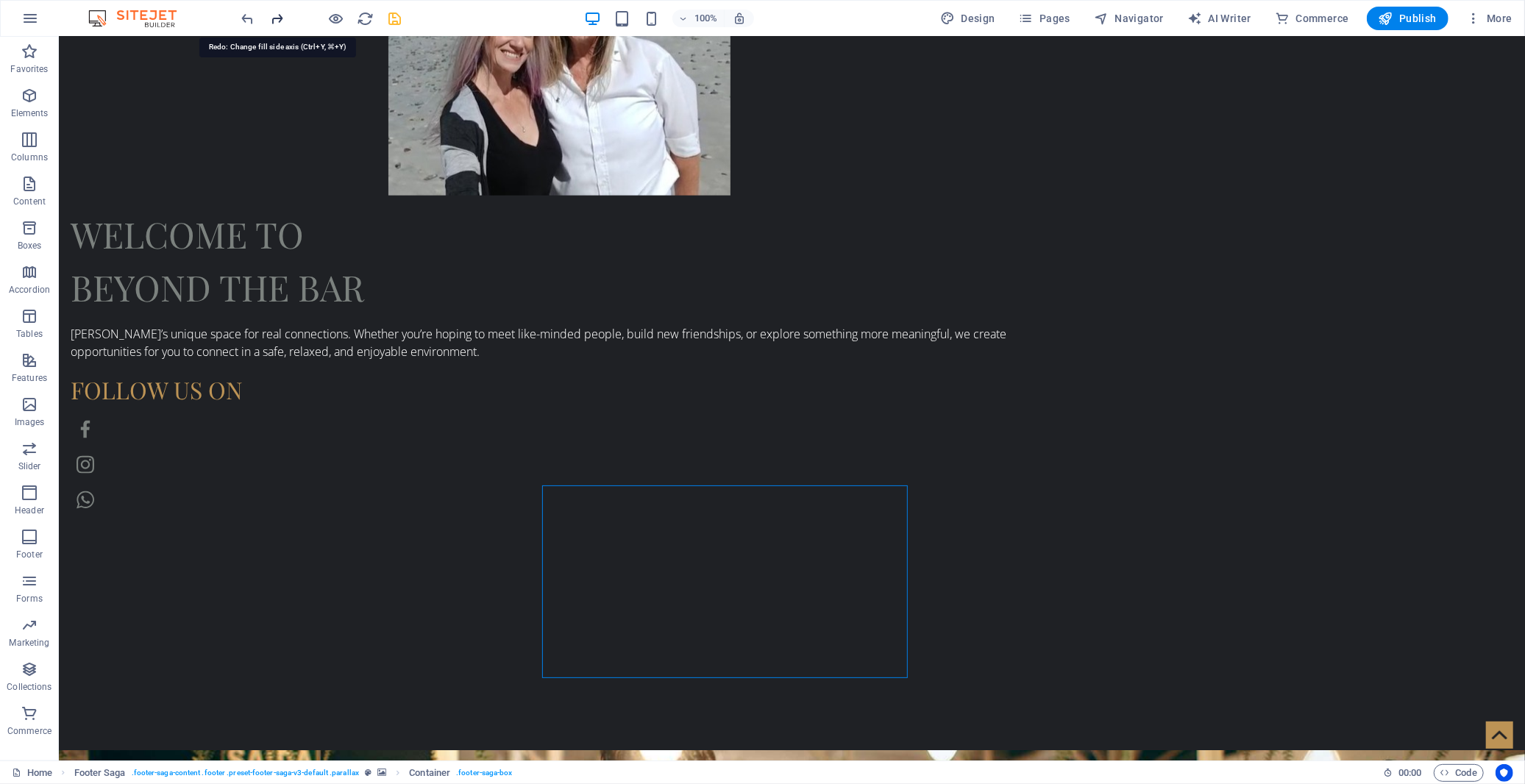
click at [280, 19] on icon "redo" at bounding box center [277, 19] width 17 height 17
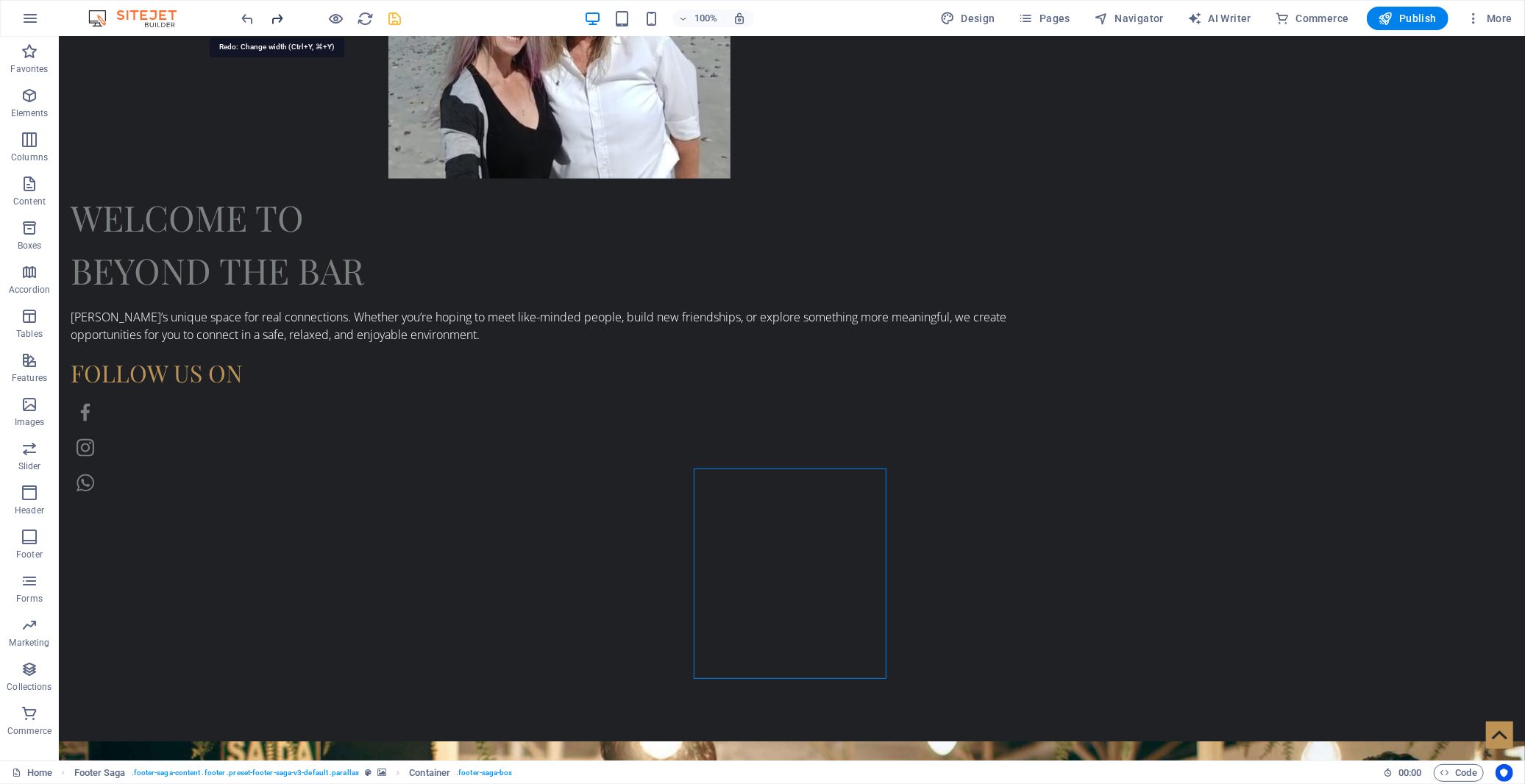
click at [280, 19] on icon "redo" at bounding box center [277, 19] width 17 height 17
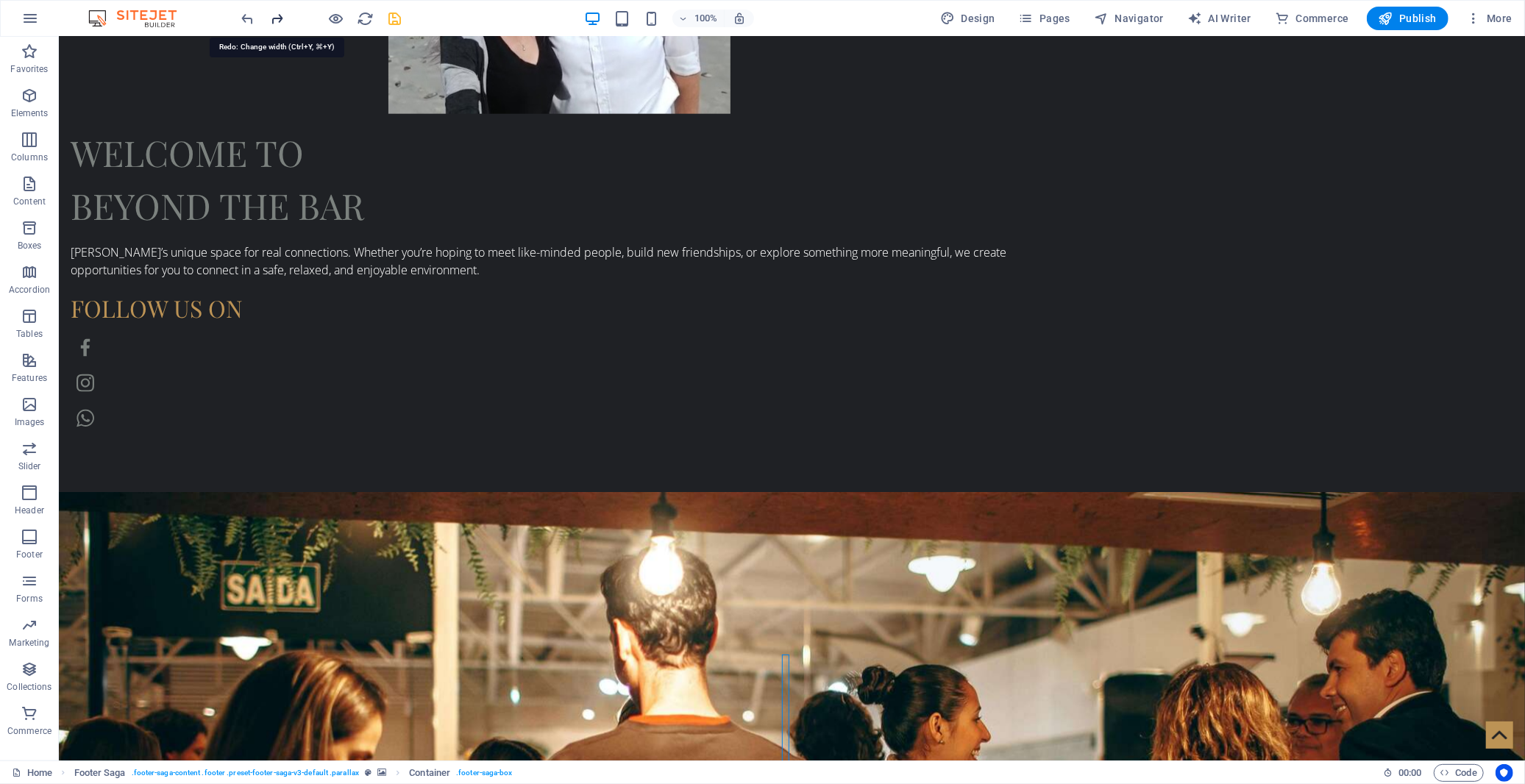
click at [280, 19] on icon "redo" at bounding box center [277, 19] width 17 height 17
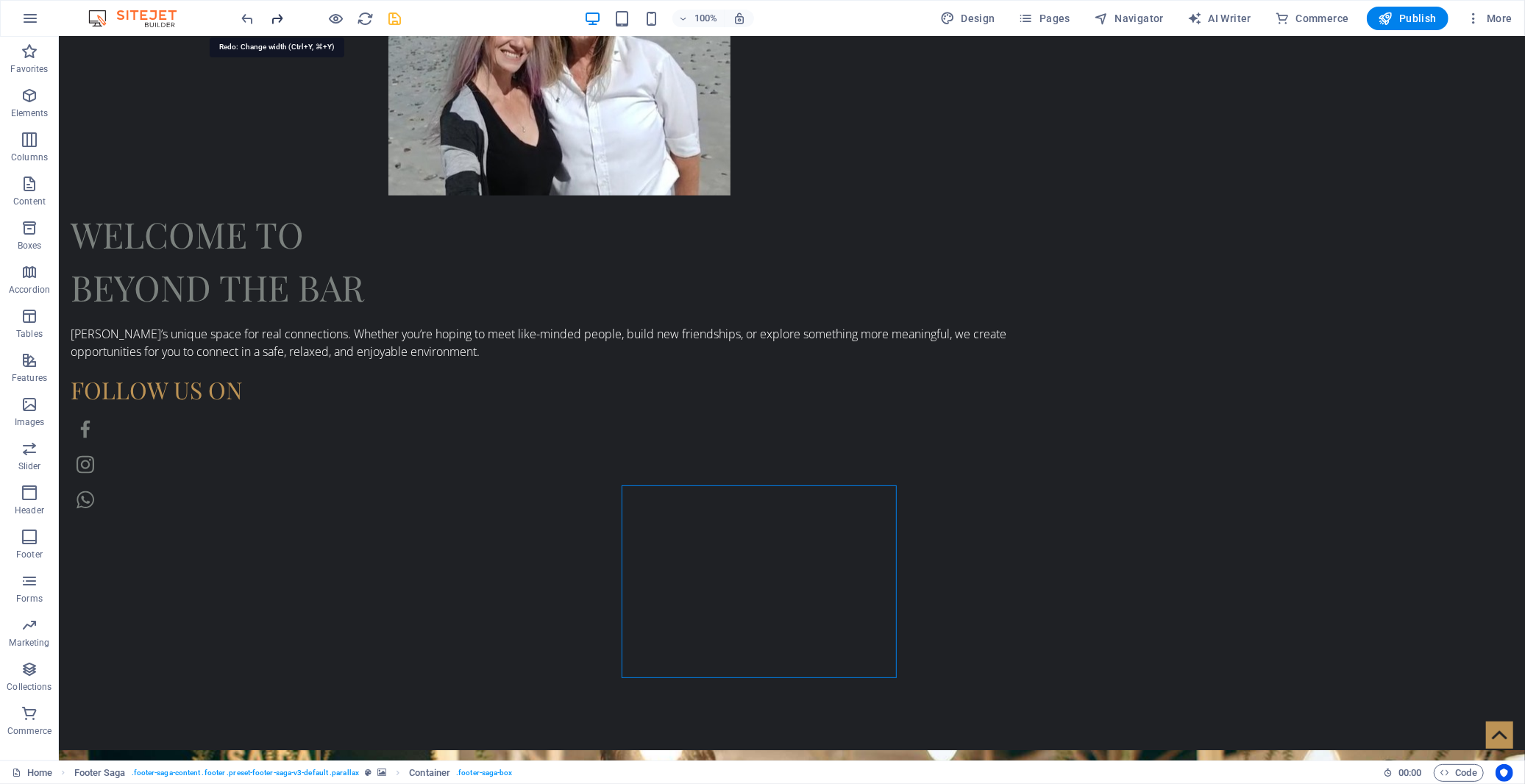
click at [280, 19] on icon "redo" at bounding box center [277, 19] width 17 height 17
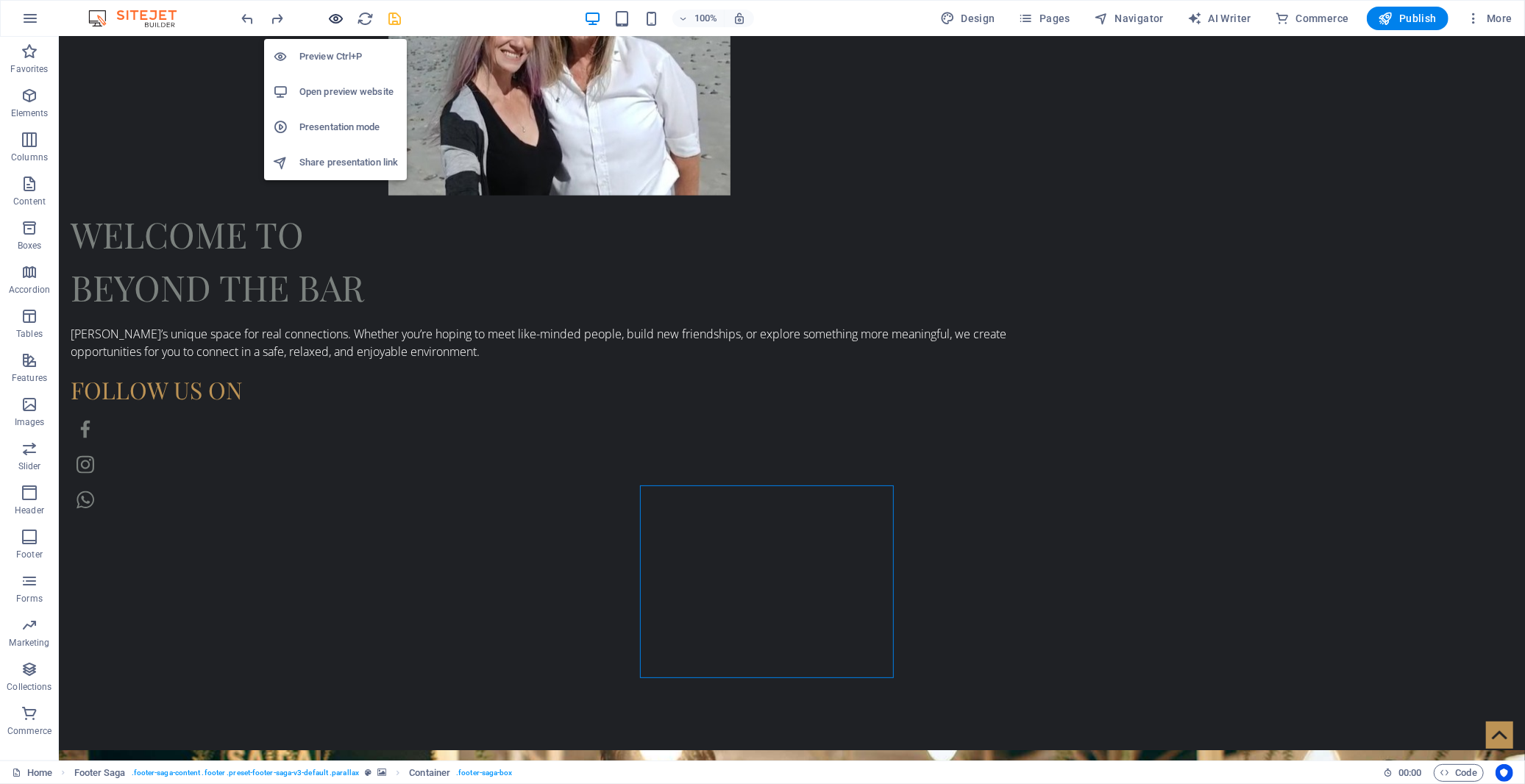
click at [335, 19] on icon "button" at bounding box center [336, 19] width 17 height 17
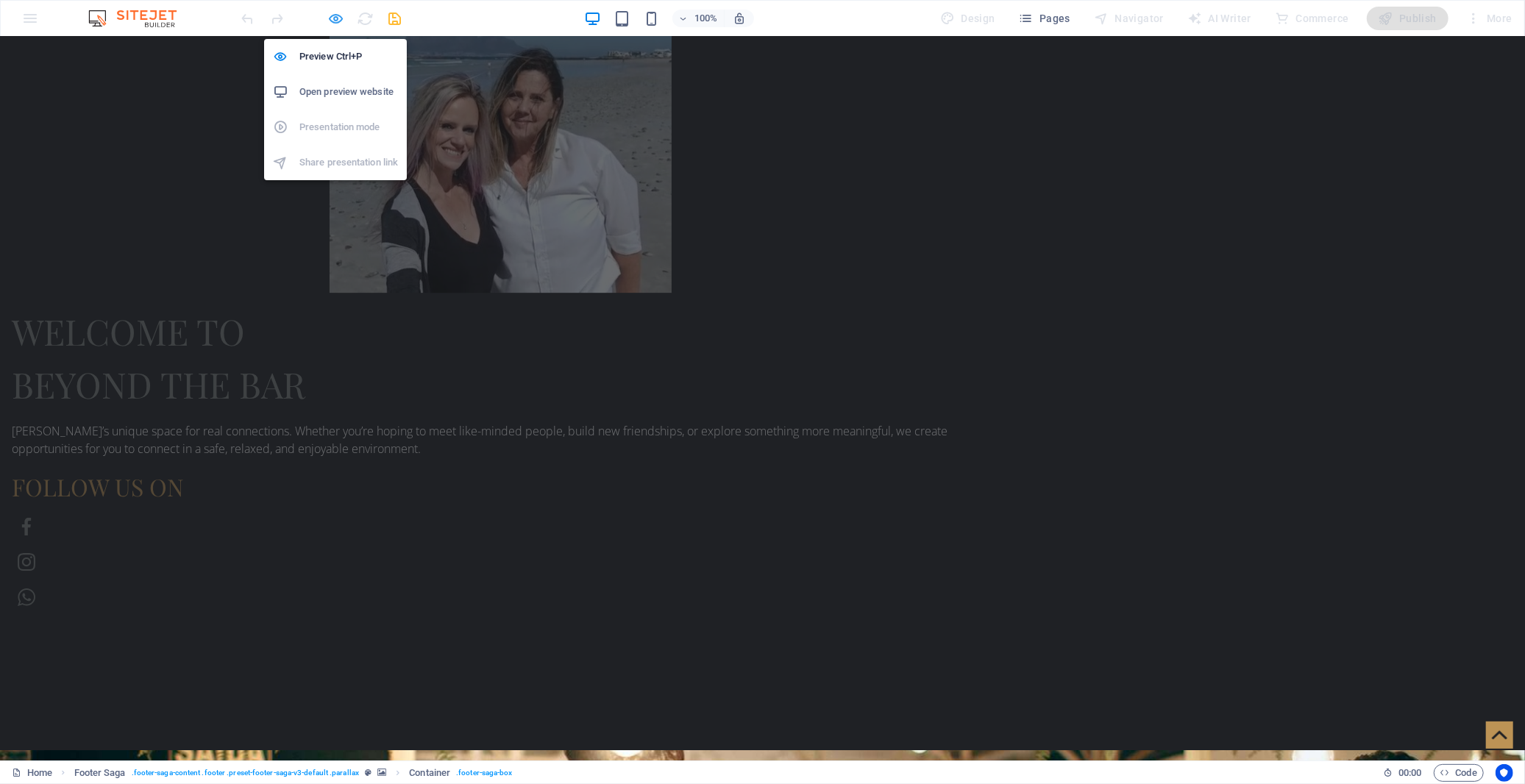
click at [331, 21] on icon "button" at bounding box center [336, 19] width 17 height 17
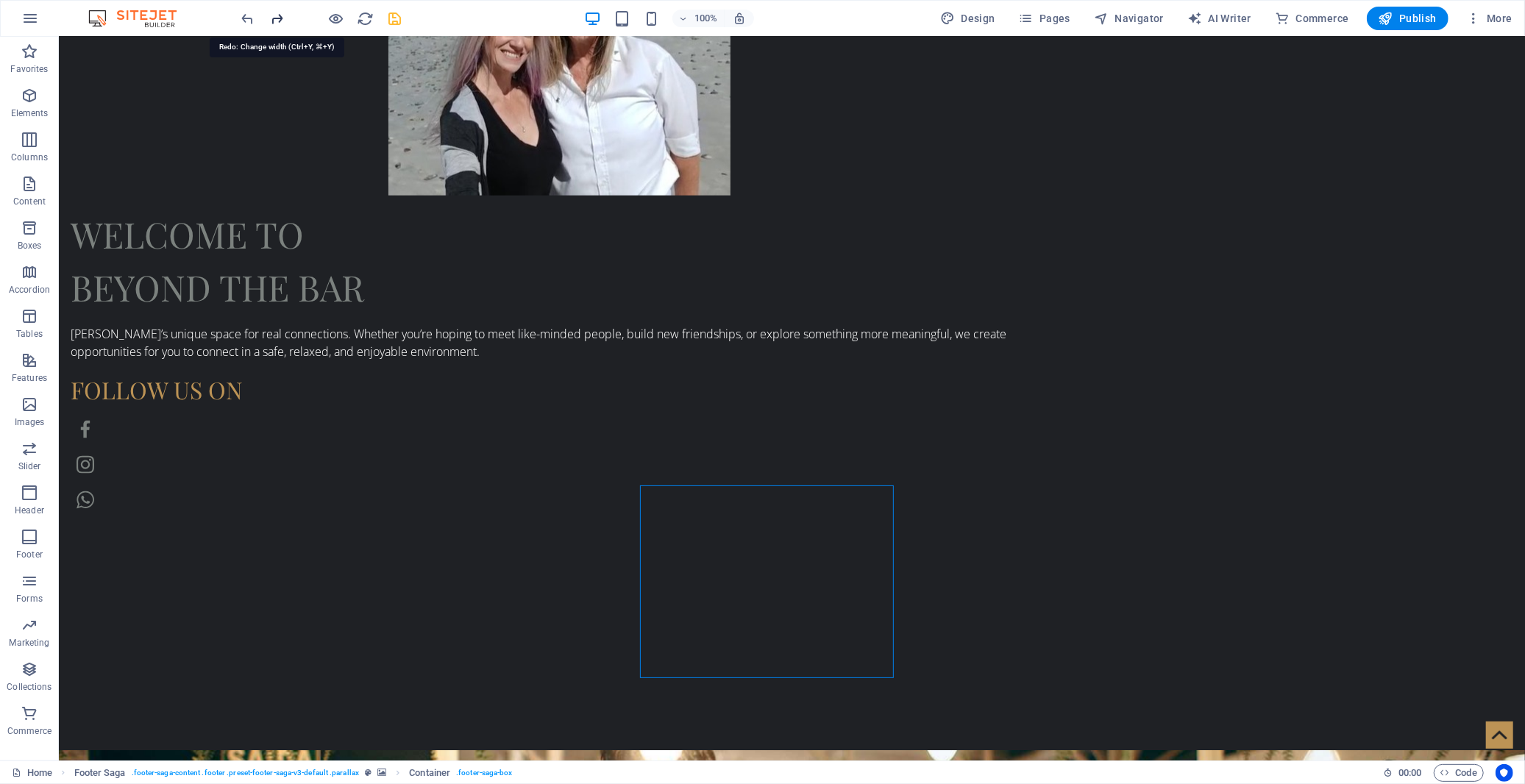
click at [274, 16] on icon "redo" at bounding box center [277, 19] width 17 height 17
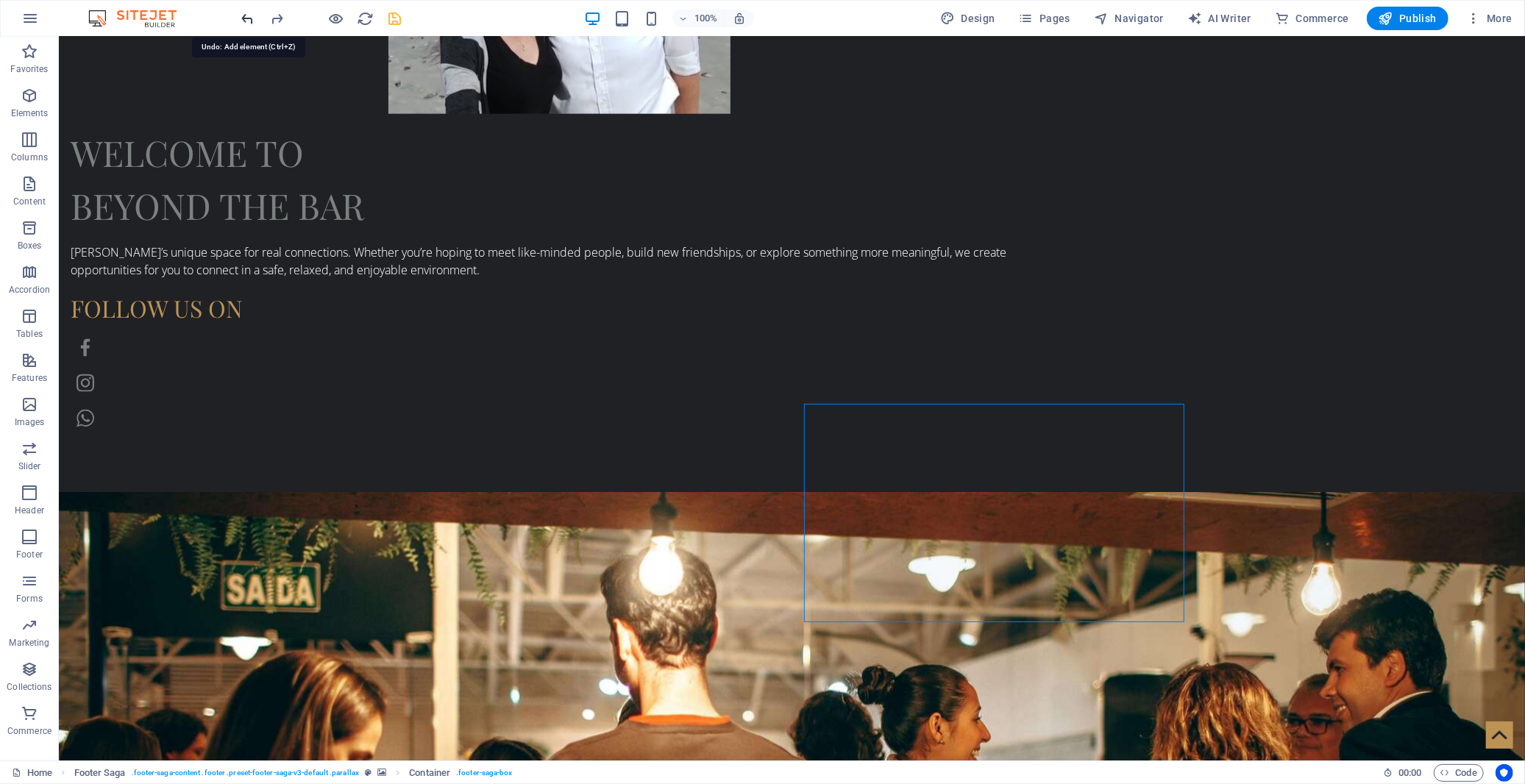
click at [250, 16] on icon "undo" at bounding box center [248, 19] width 17 height 17
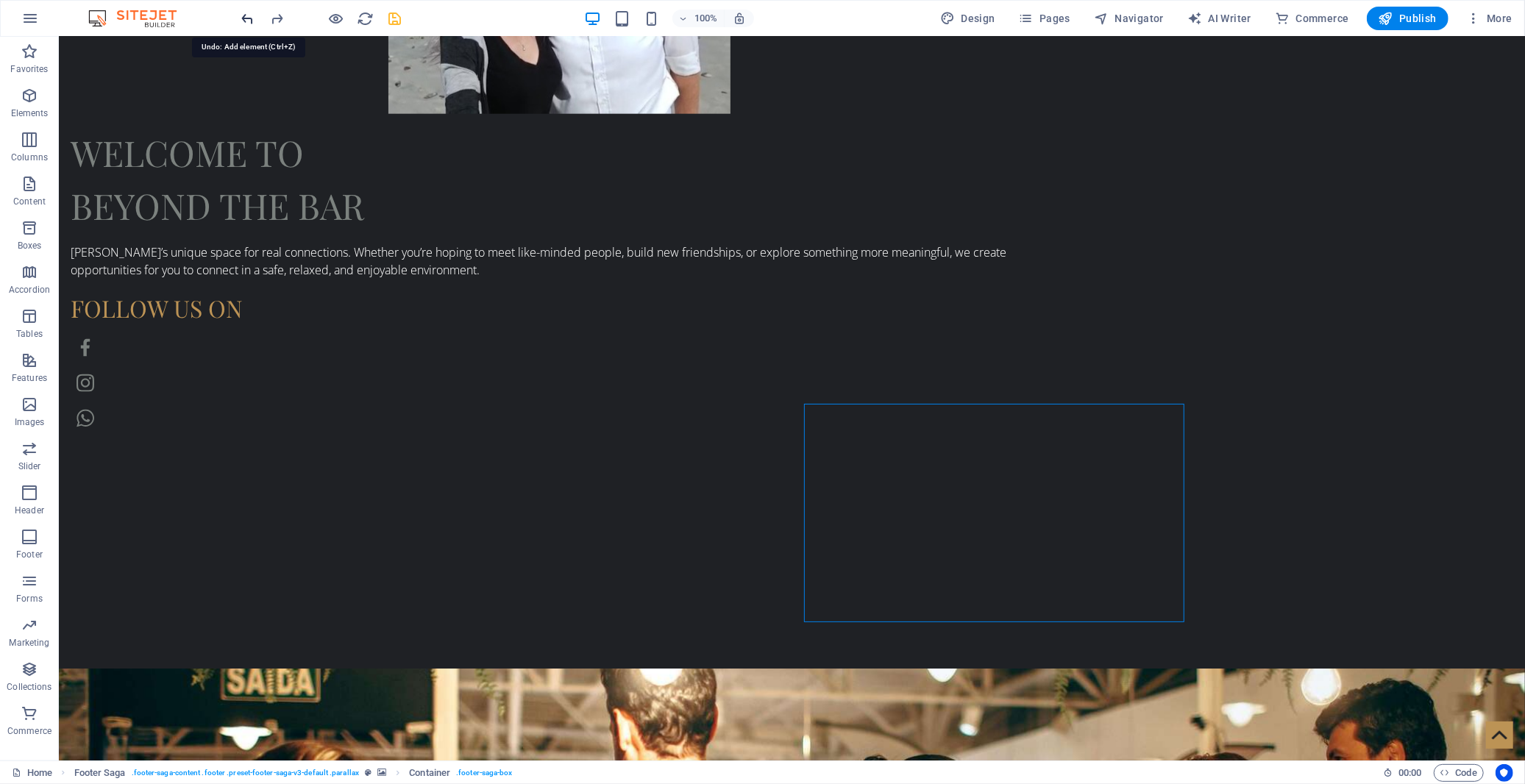
scroll to position [1494, 0]
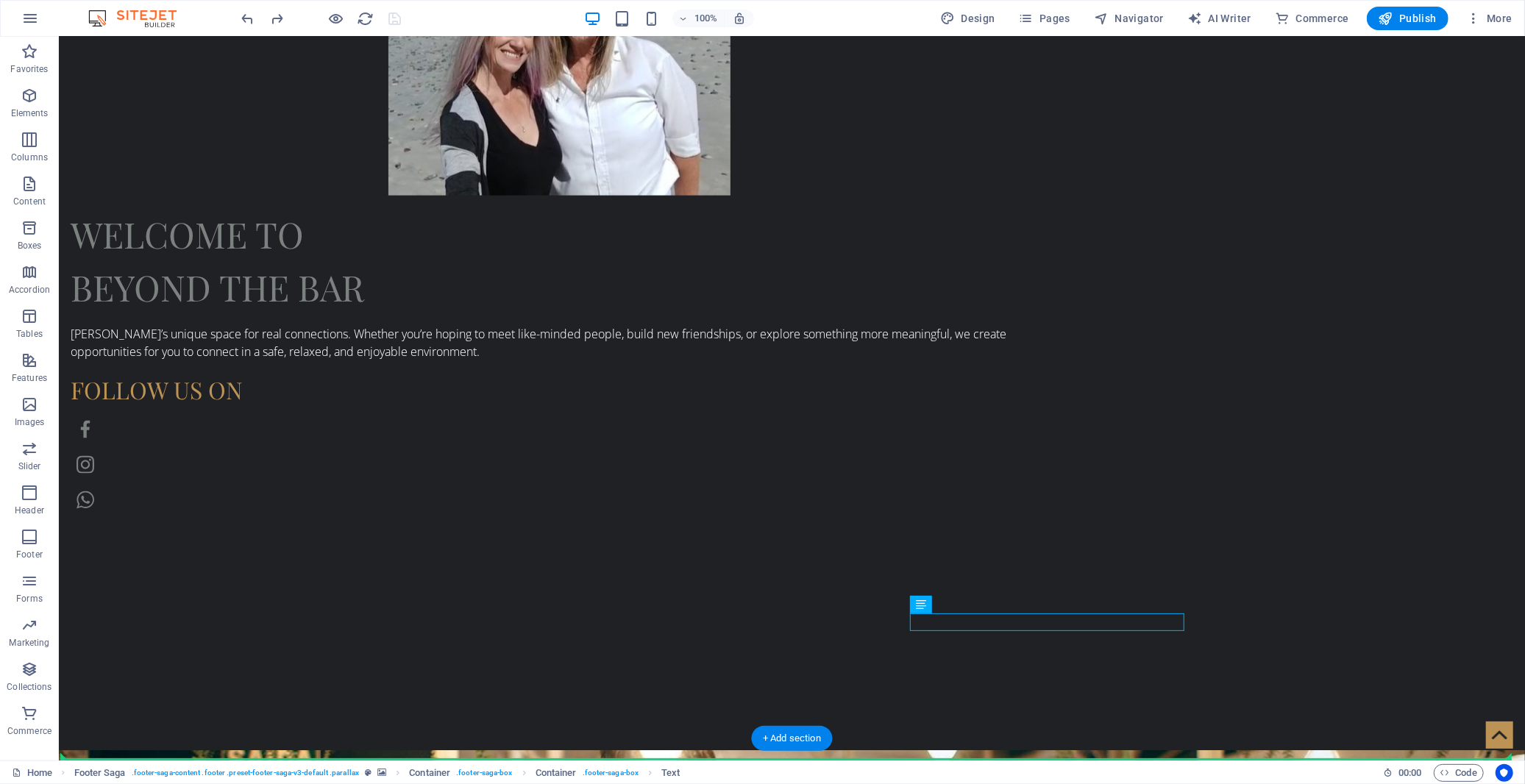
drag, startPoint x: 996, startPoint y: 642, endPoint x: 969, endPoint y: 751, distance: 112.3
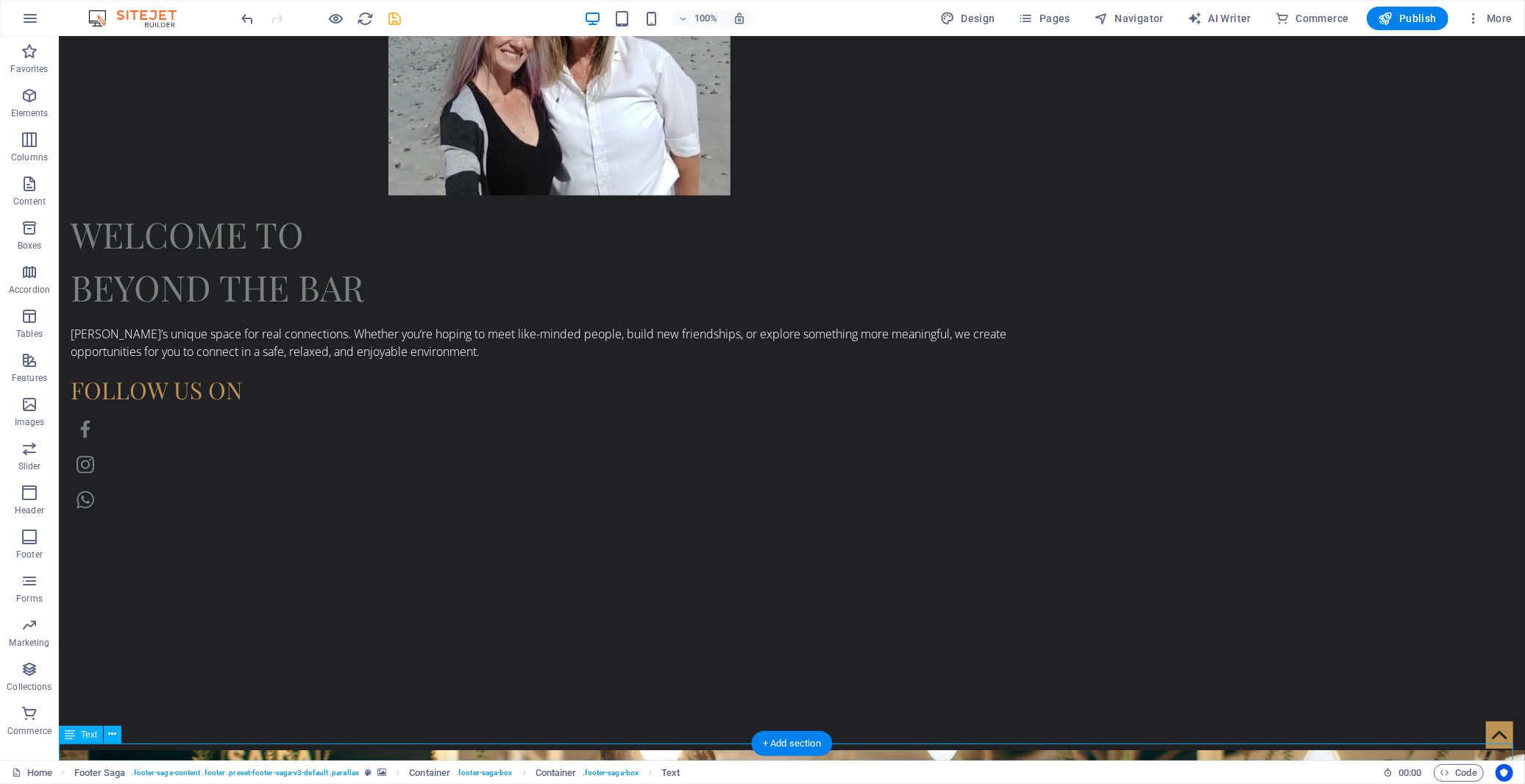
scroll to position [1510, 0]
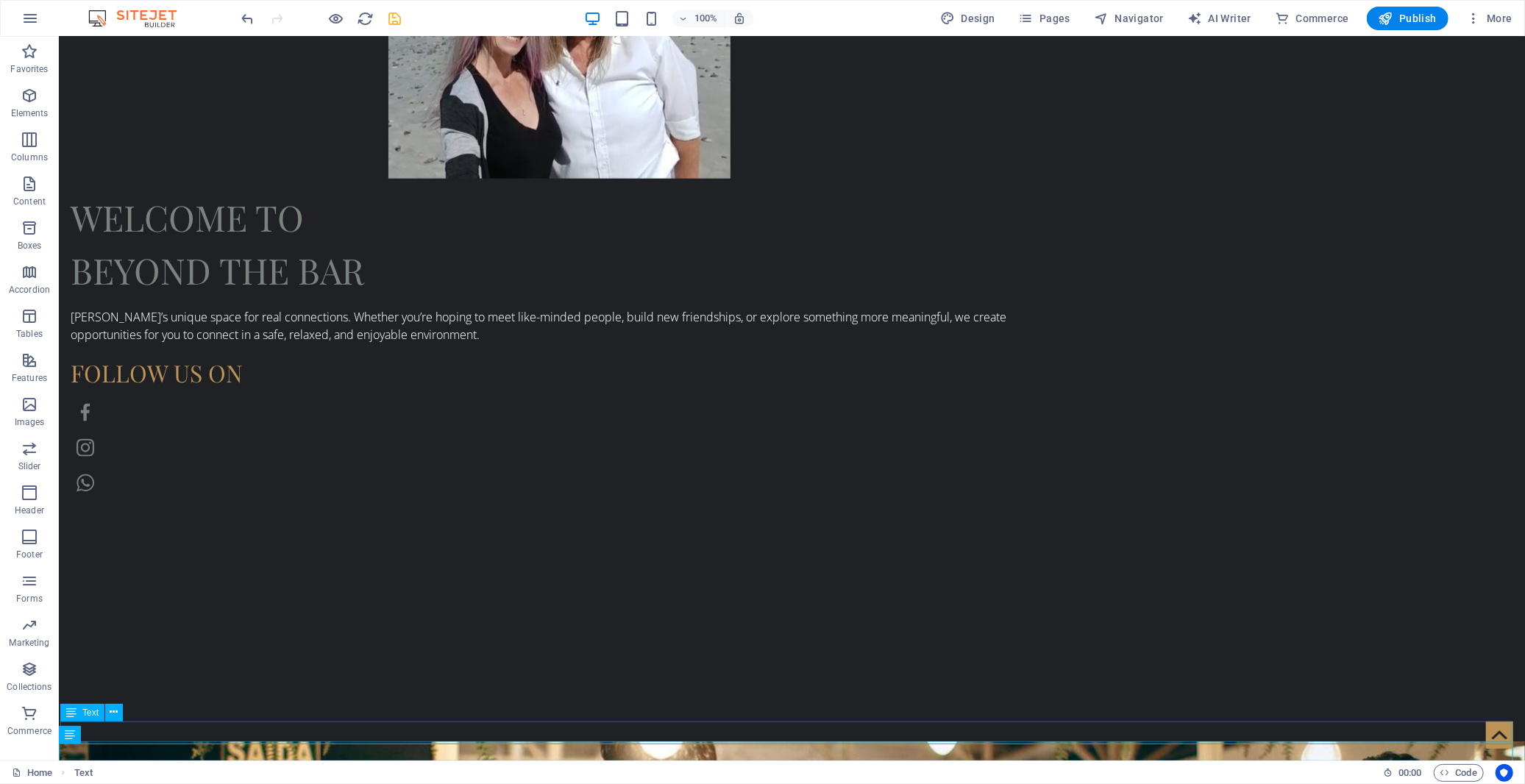
drag, startPoint x: 135, startPoint y: 772, endPoint x: 521, endPoint y: 728, distance: 388.5
click at [243, 16] on icon "undo" at bounding box center [248, 19] width 17 height 17
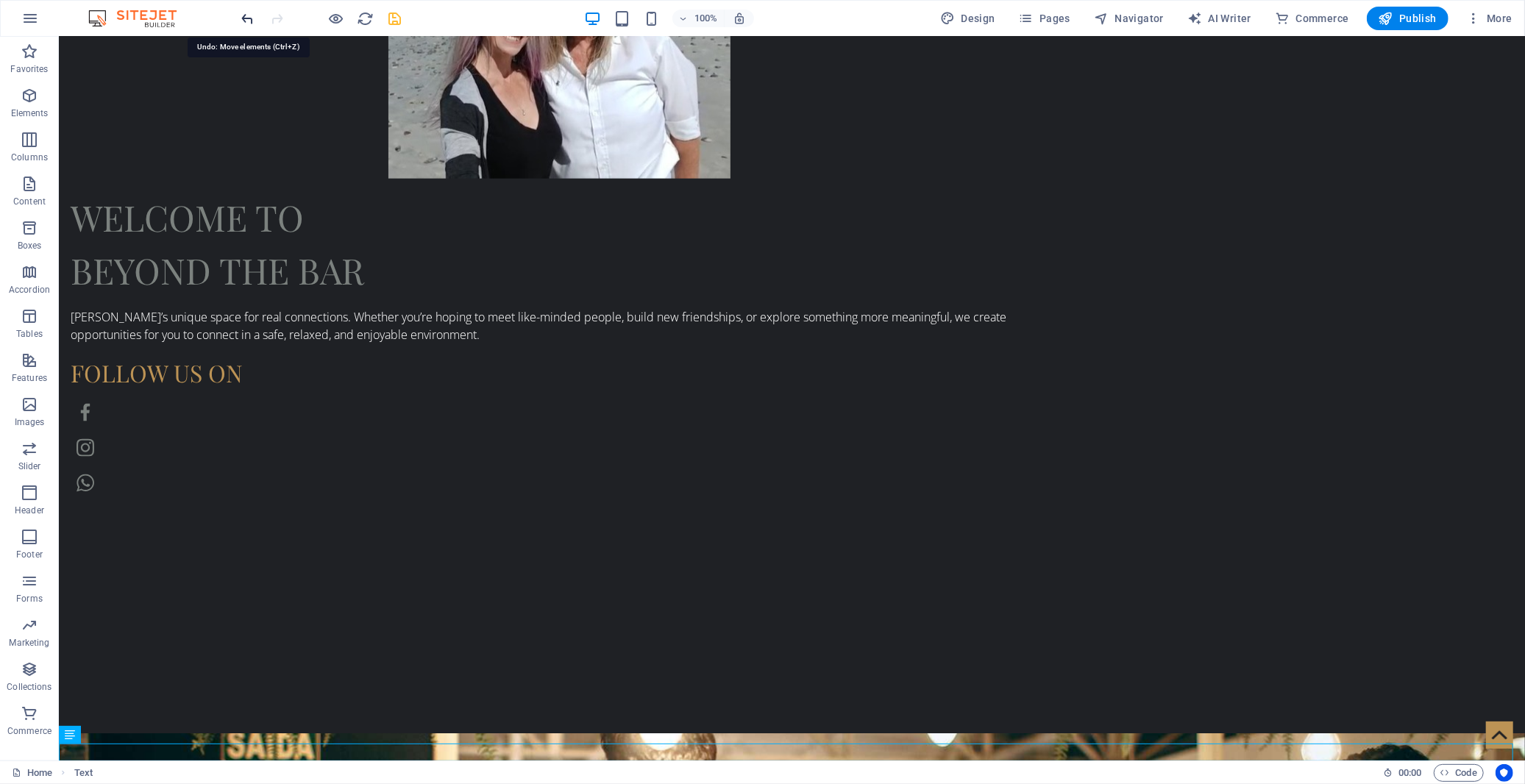
scroll to position [1494, 0]
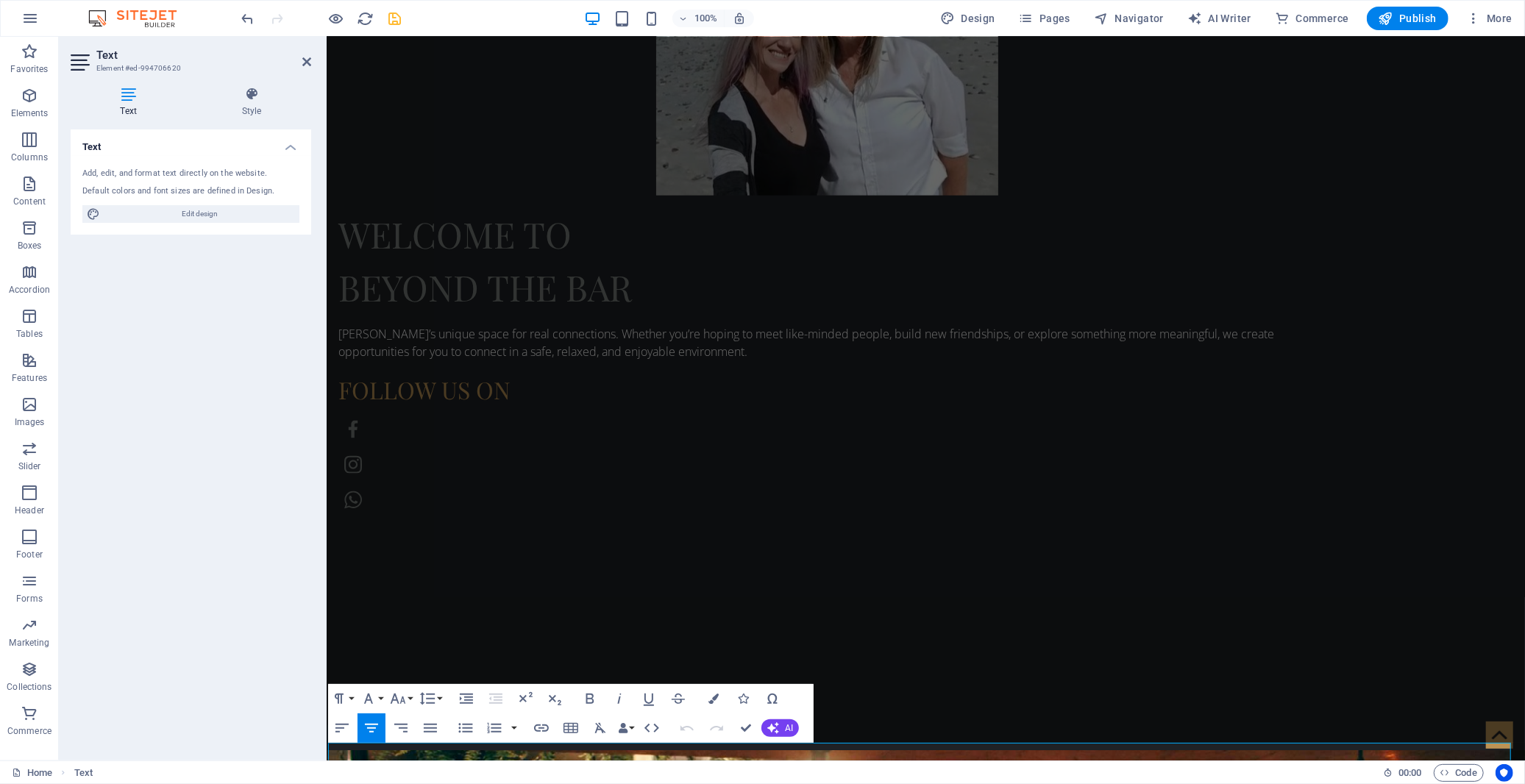
scroll to position [1489, 0]
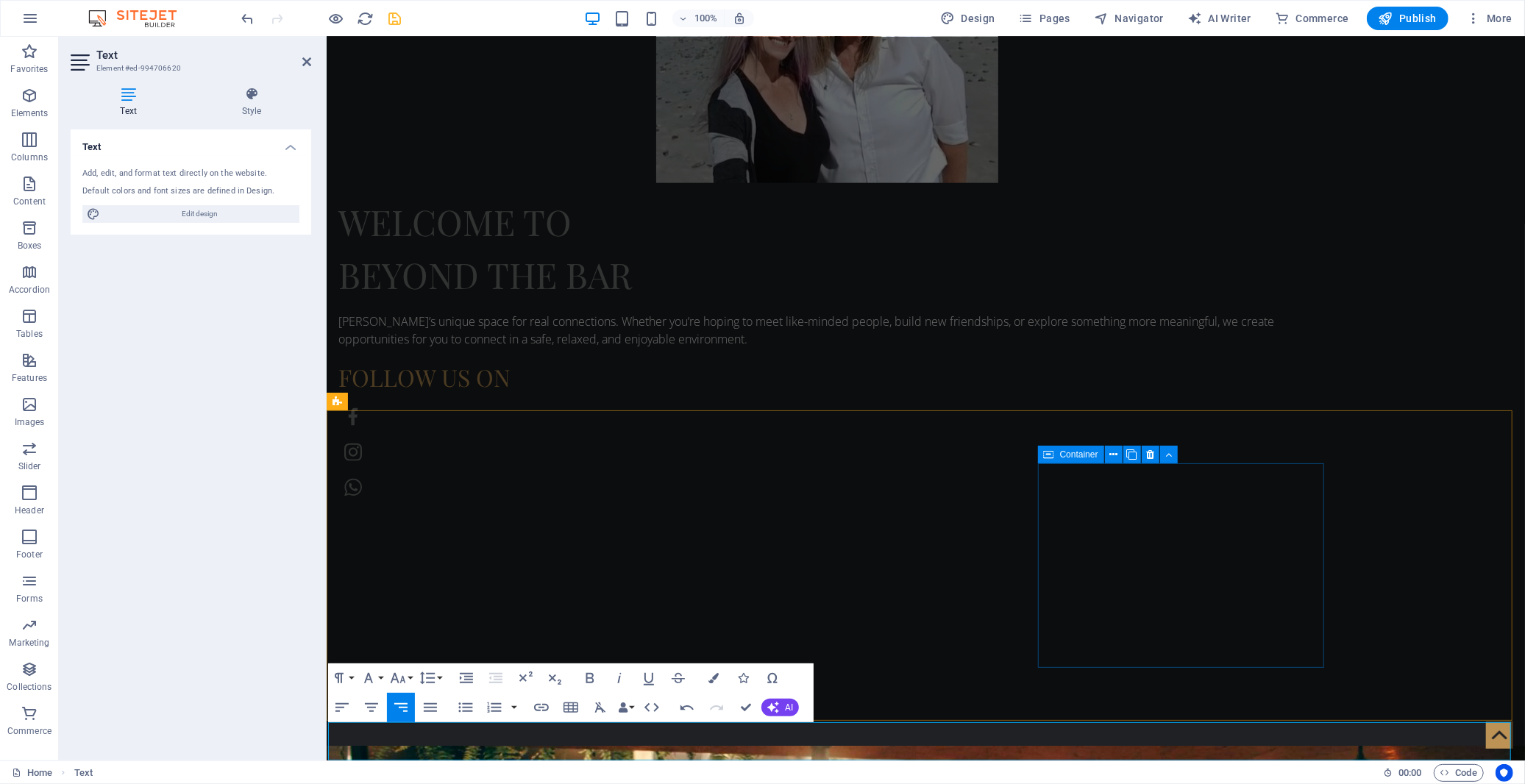
scroll to position [1510, 0]
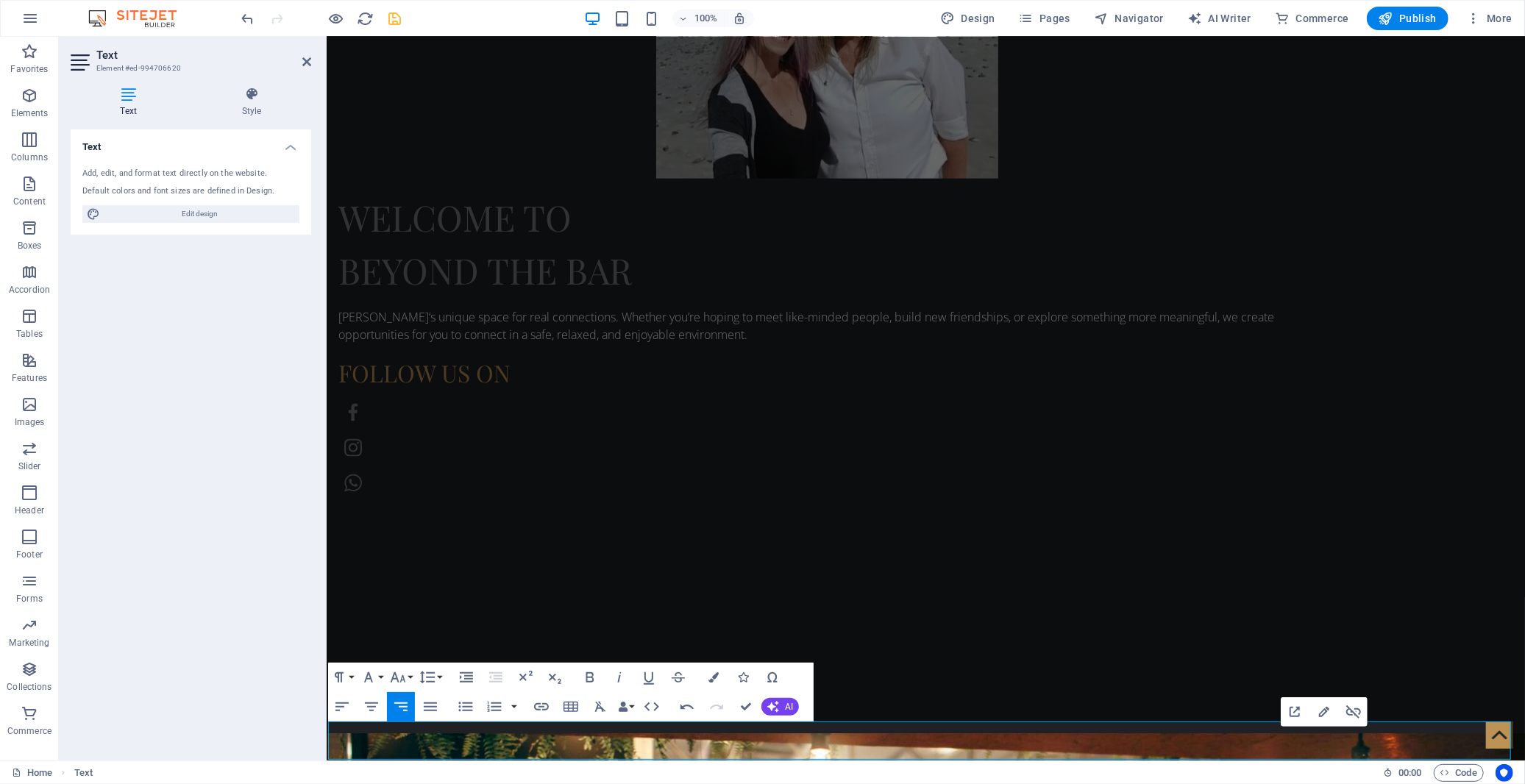
scroll to position [1494, 0]
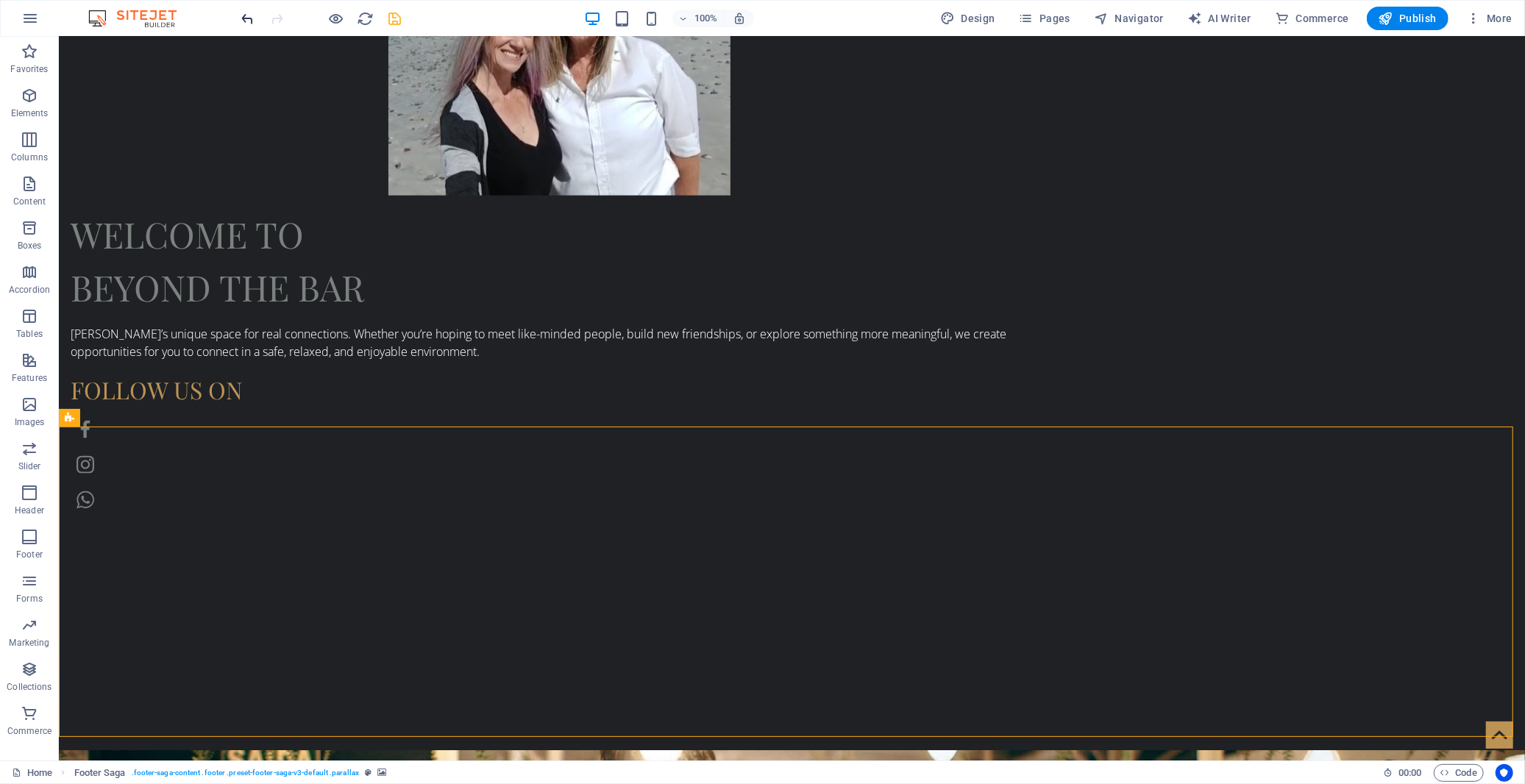
click at [243, 16] on icon "undo" at bounding box center [248, 19] width 17 height 17
click at [245, 15] on icon "undo" at bounding box center [248, 19] width 17 height 17
click at [283, 16] on icon "redo" at bounding box center [277, 19] width 17 height 17
click at [281, 16] on icon "redo" at bounding box center [277, 19] width 17 height 17
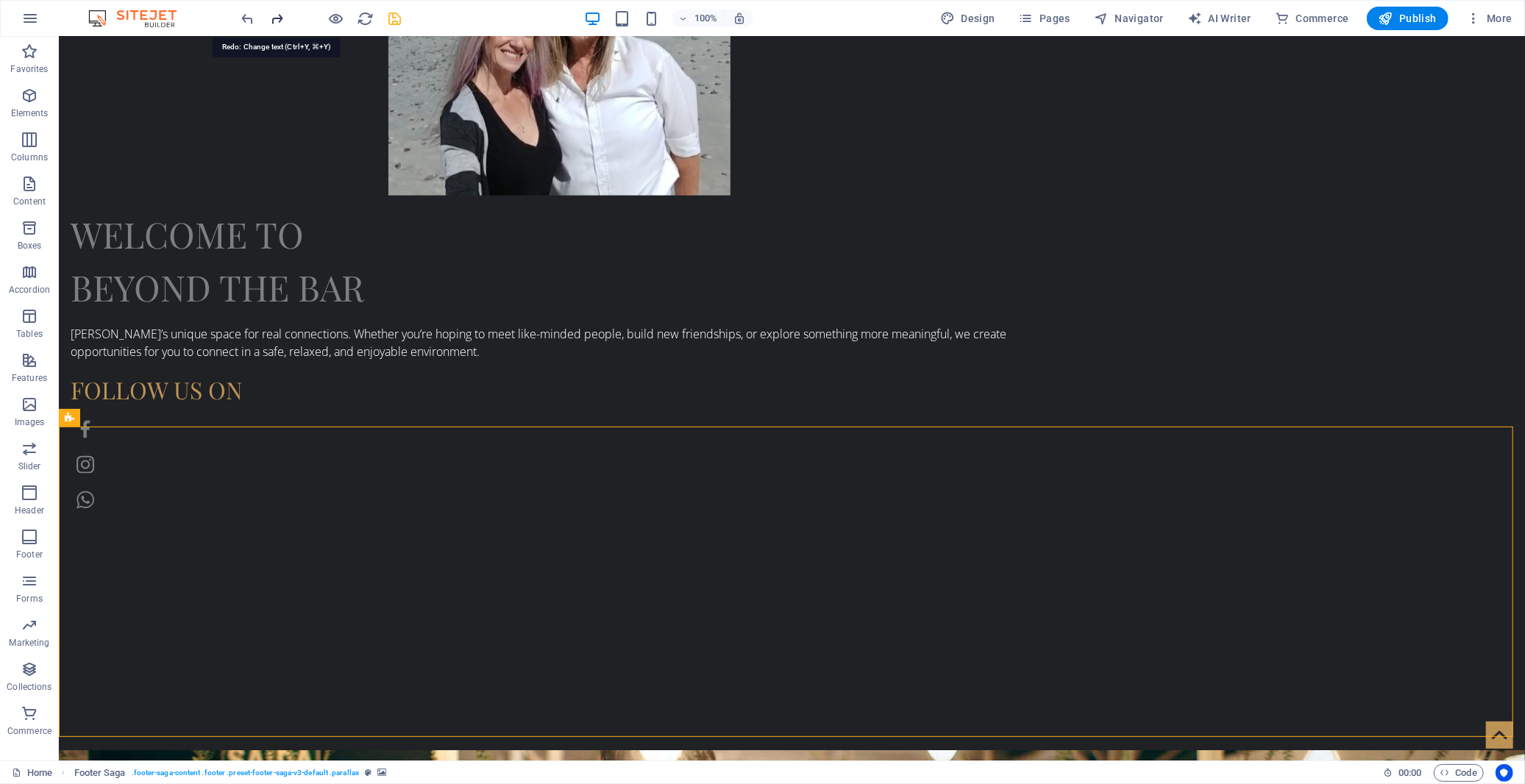
click at [281, 16] on icon "redo" at bounding box center [277, 19] width 17 height 17
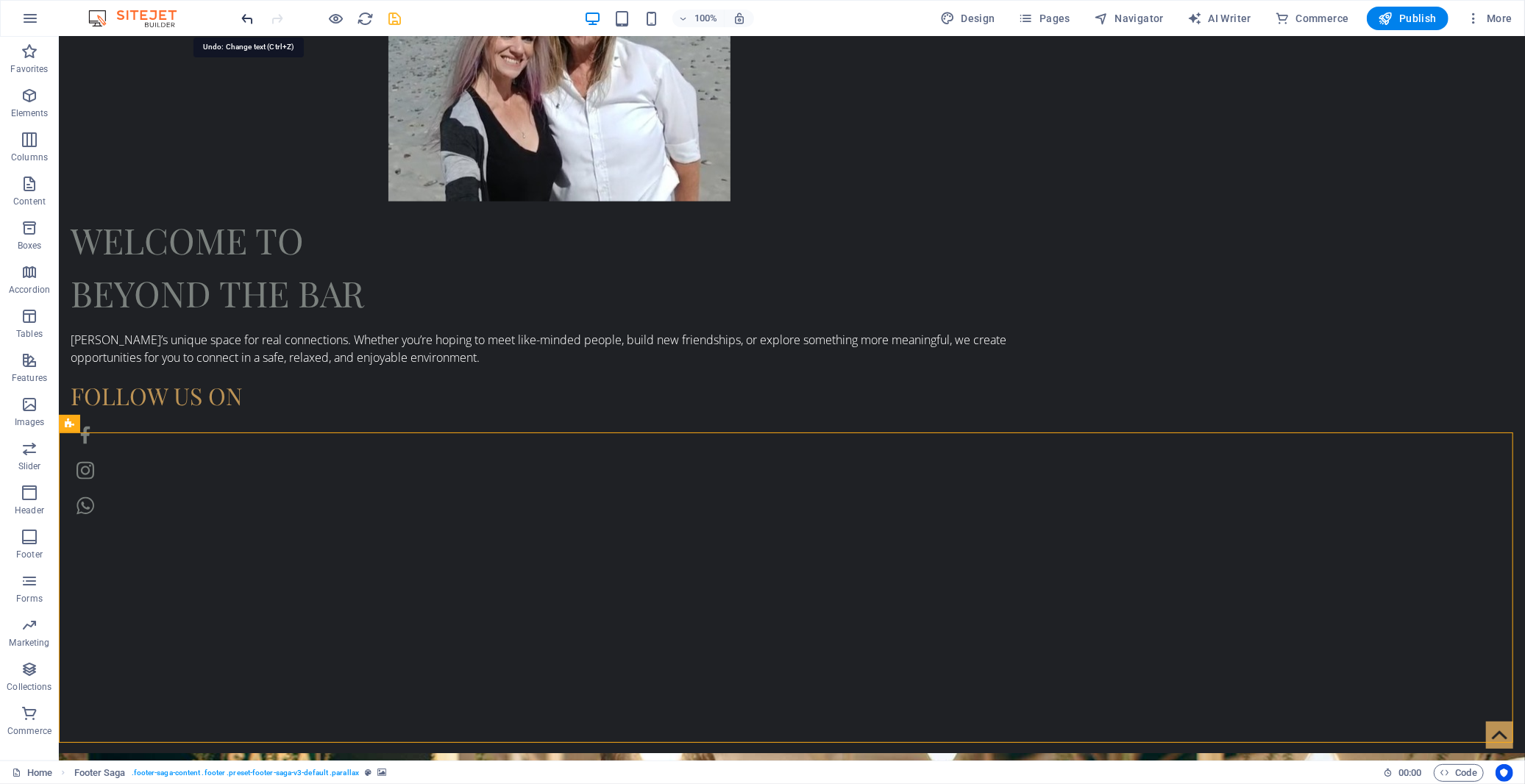
click at [244, 17] on icon "undo" at bounding box center [248, 19] width 17 height 17
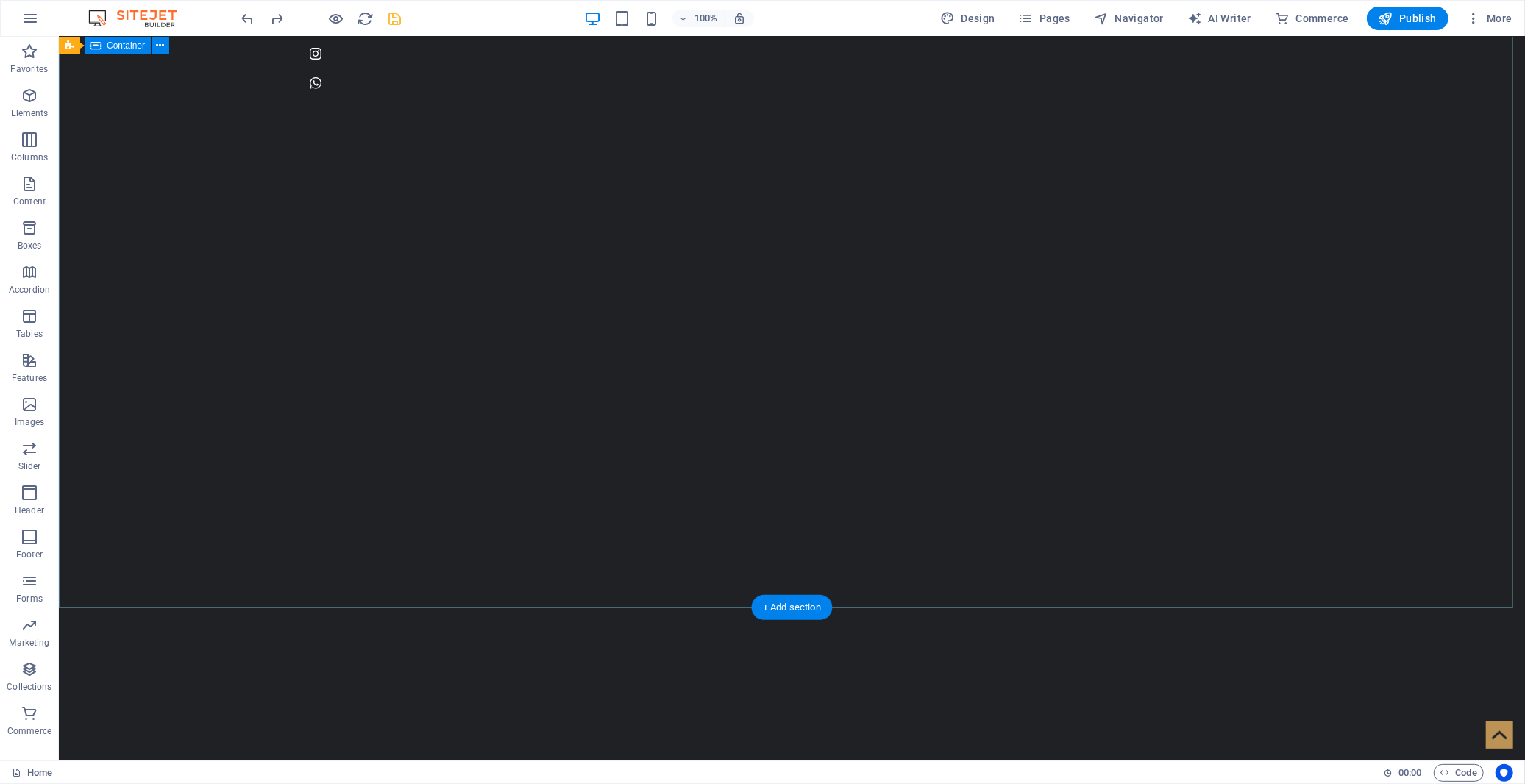
scroll to position [0, 0]
click at [389, 19] on icon "save" at bounding box center [395, 19] width 17 height 17
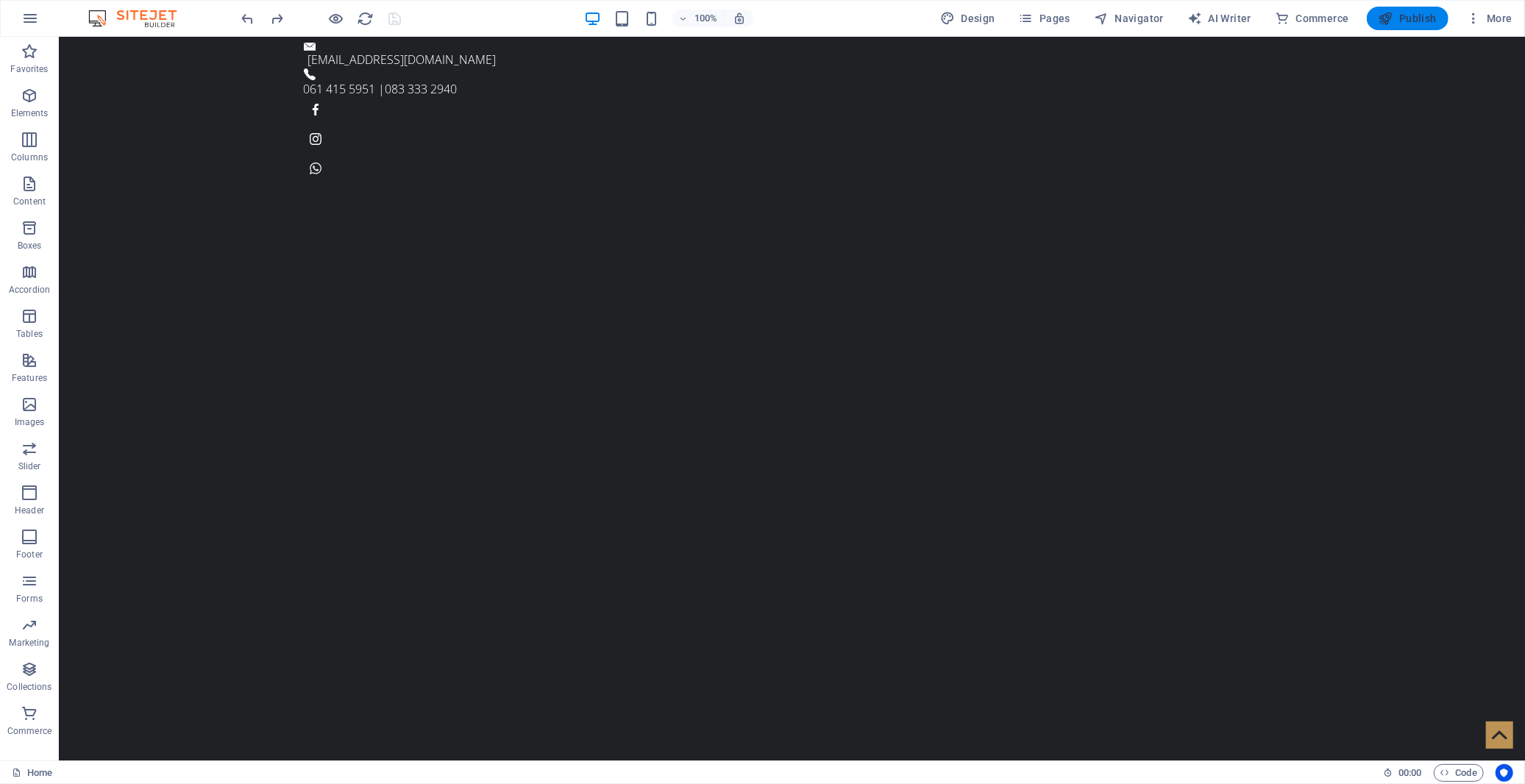
click at [1411, 16] on span "Publish" at bounding box center [1408, 19] width 58 height 15
